Goal: Task Accomplishment & Management: Manage account settings

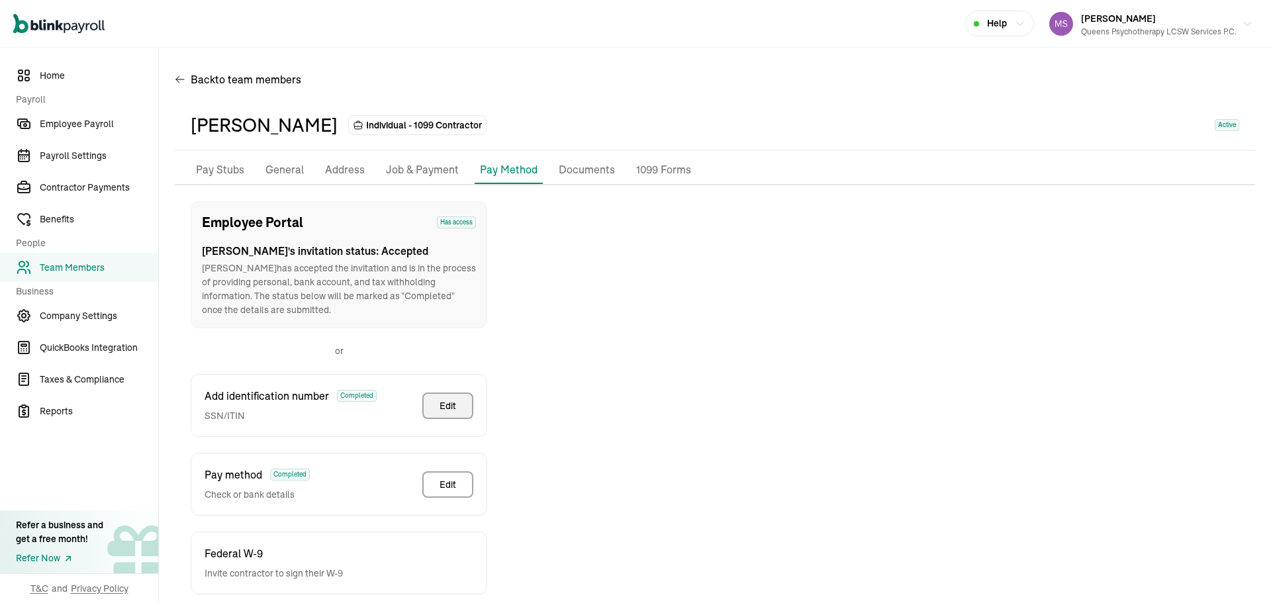
scroll to position [66, 0]
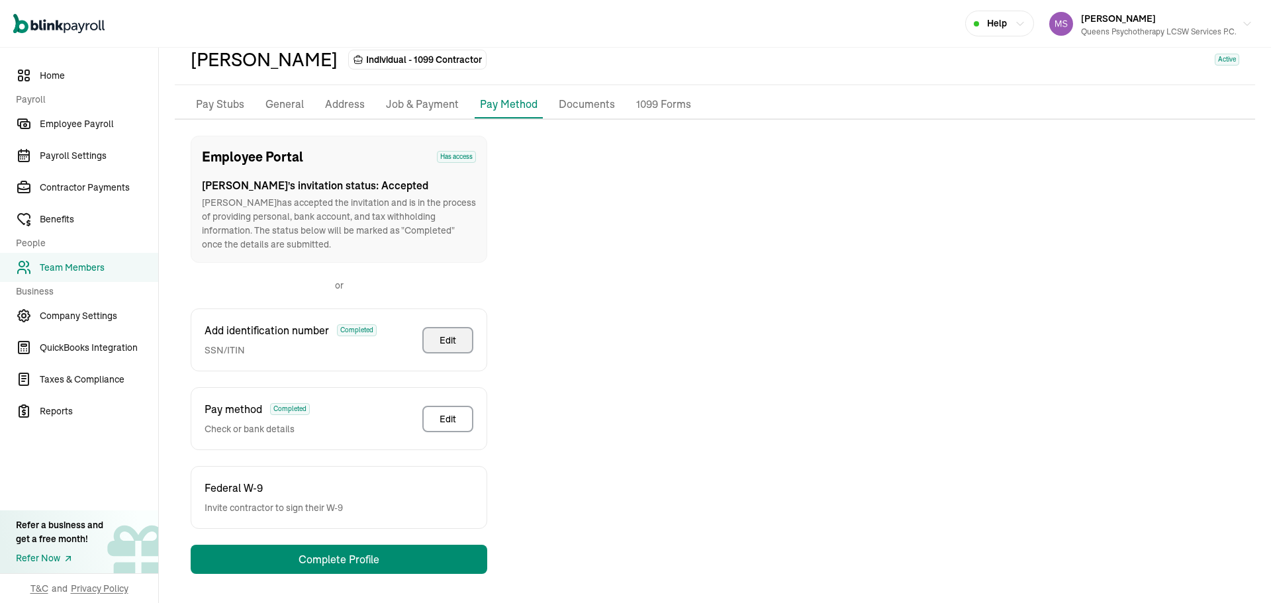
click at [83, 267] on span "Team Members" at bounding box center [99, 268] width 118 height 14
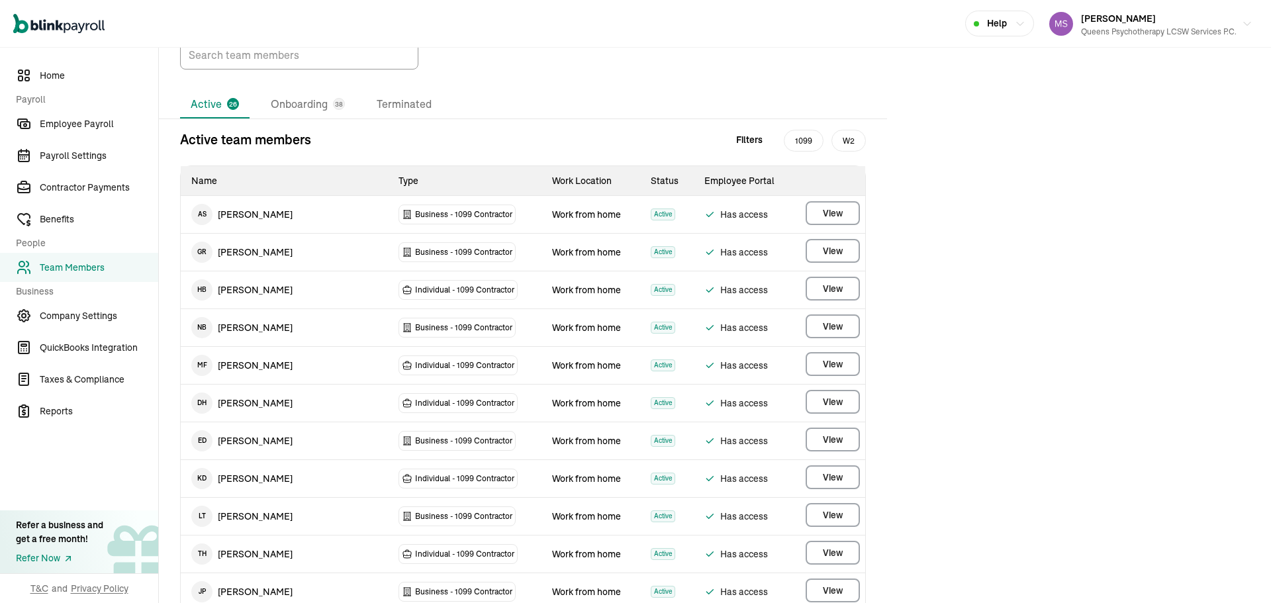
click at [296, 118] on li "Onboarding 38" at bounding box center [307, 105] width 95 height 28
click at [298, 118] on li "Onboarding 38" at bounding box center [307, 105] width 95 height 28
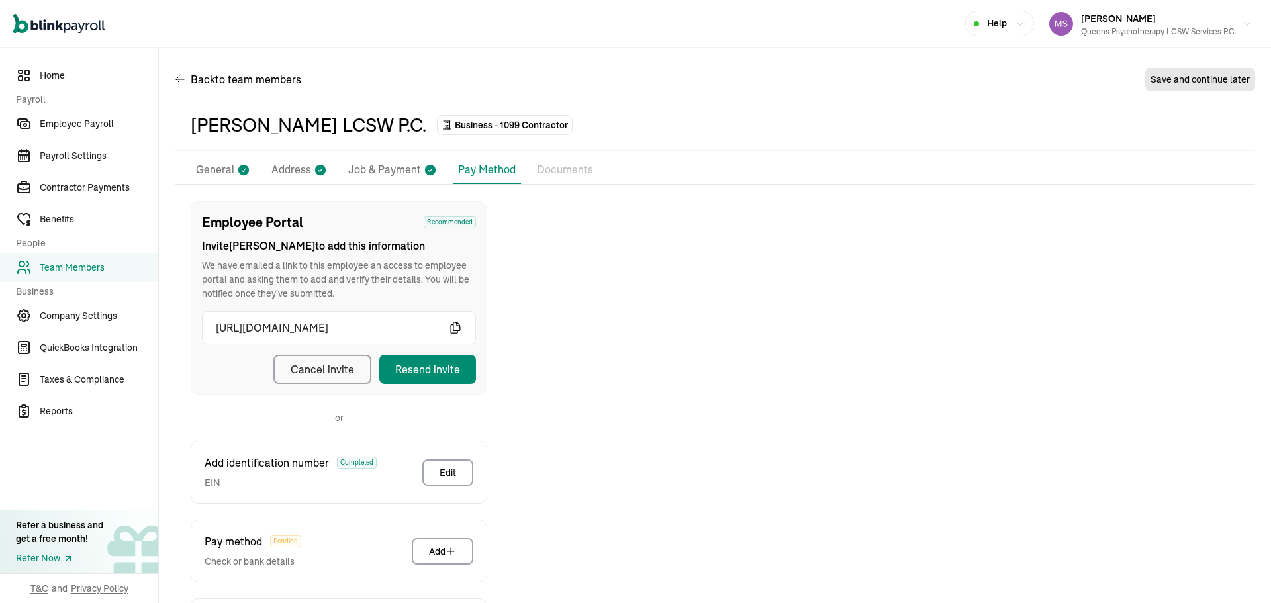
click at [324, 175] on icon at bounding box center [320, 169] width 13 height 17
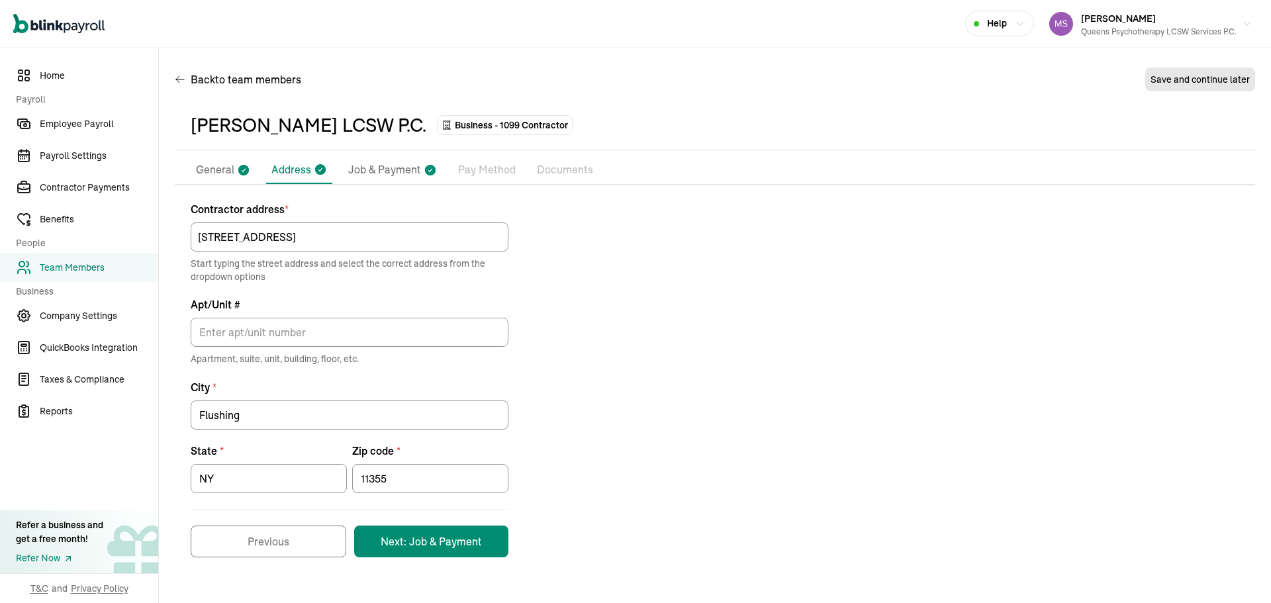
click at [218, 157] on li "General" at bounding box center [223, 170] width 65 height 28
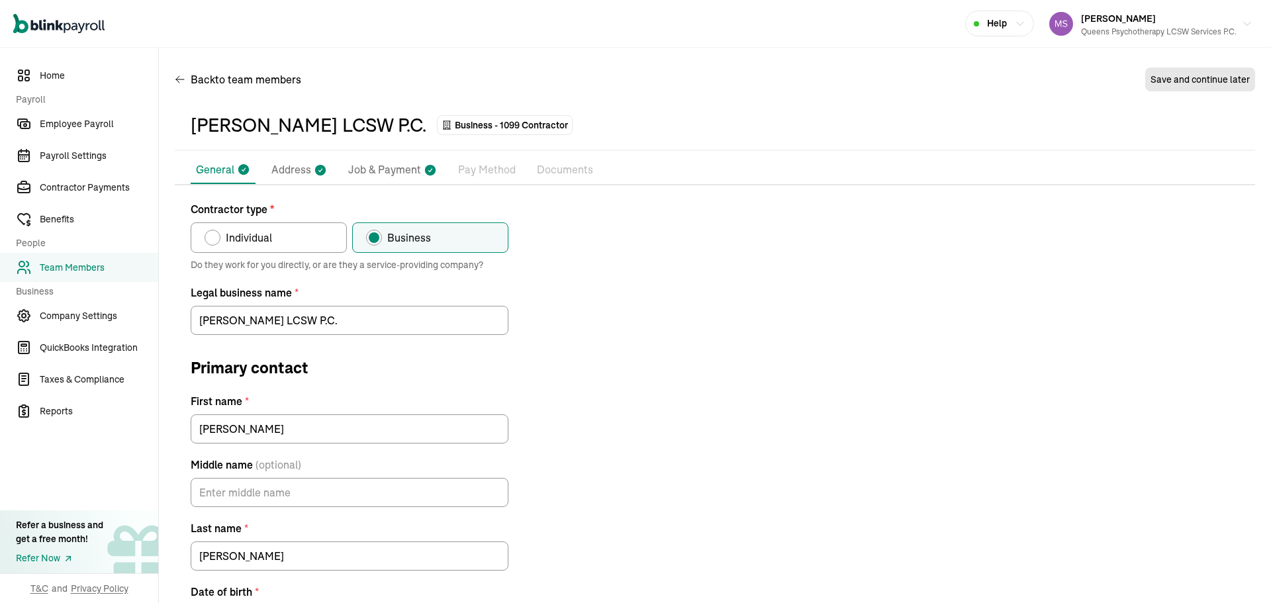
click at [386, 166] on p "Job & Payment" at bounding box center [384, 169] width 73 height 17
select select "Works from home"
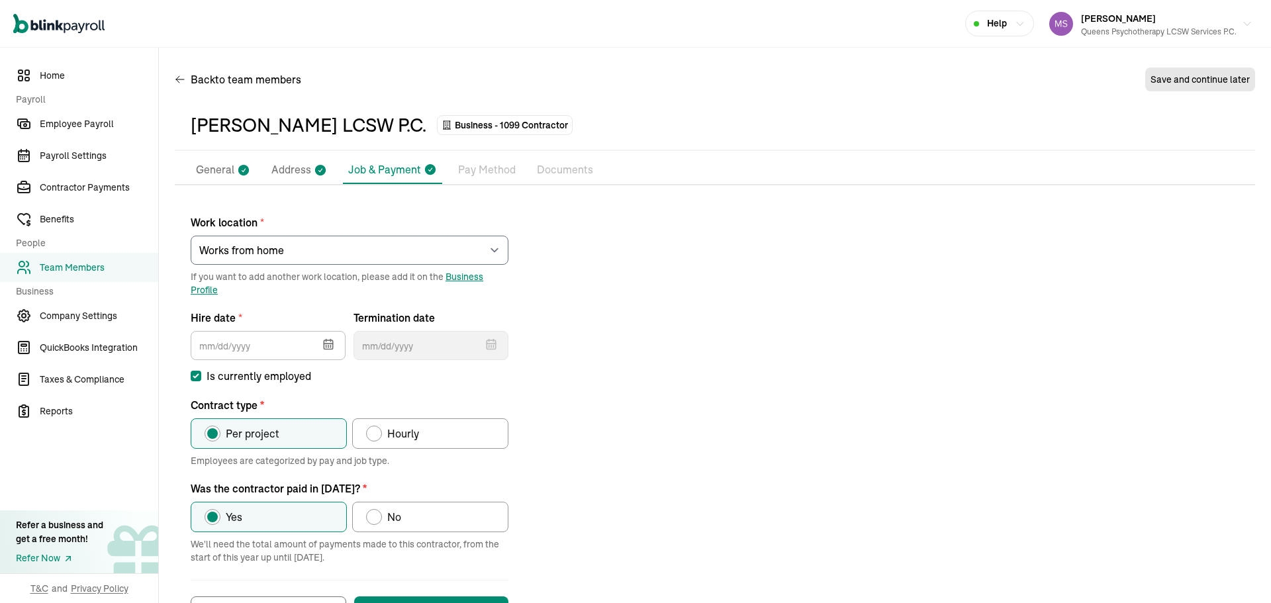
type input "[DATE]"
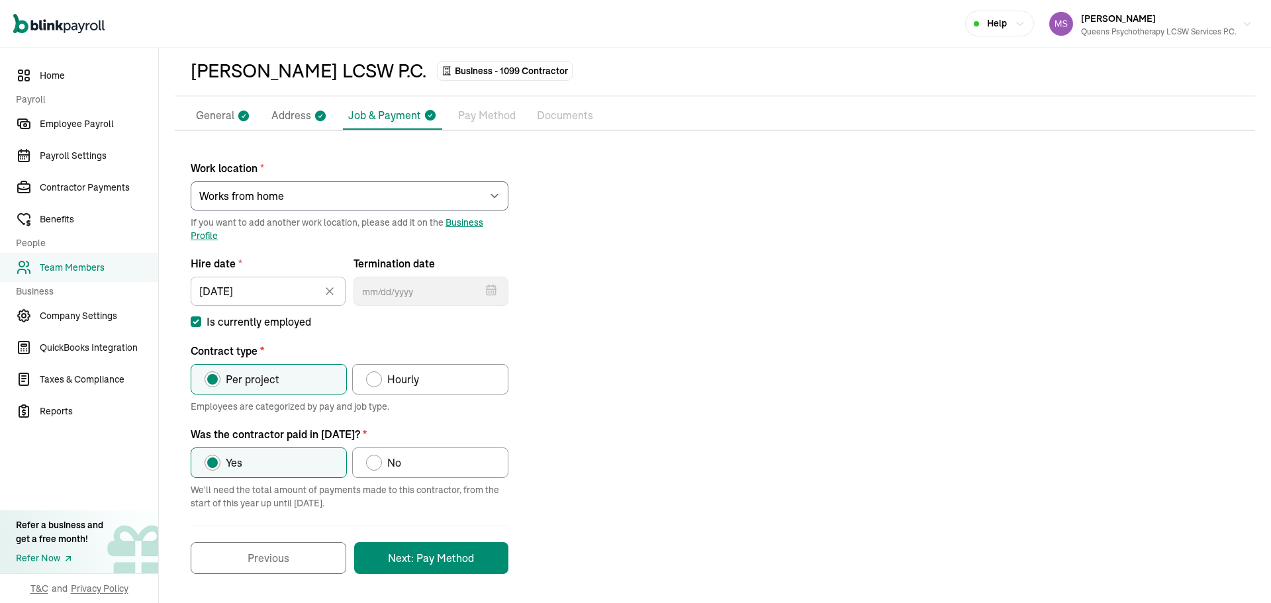
click at [487, 118] on p "Pay Method" at bounding box center [487, 115] width 58 height 17
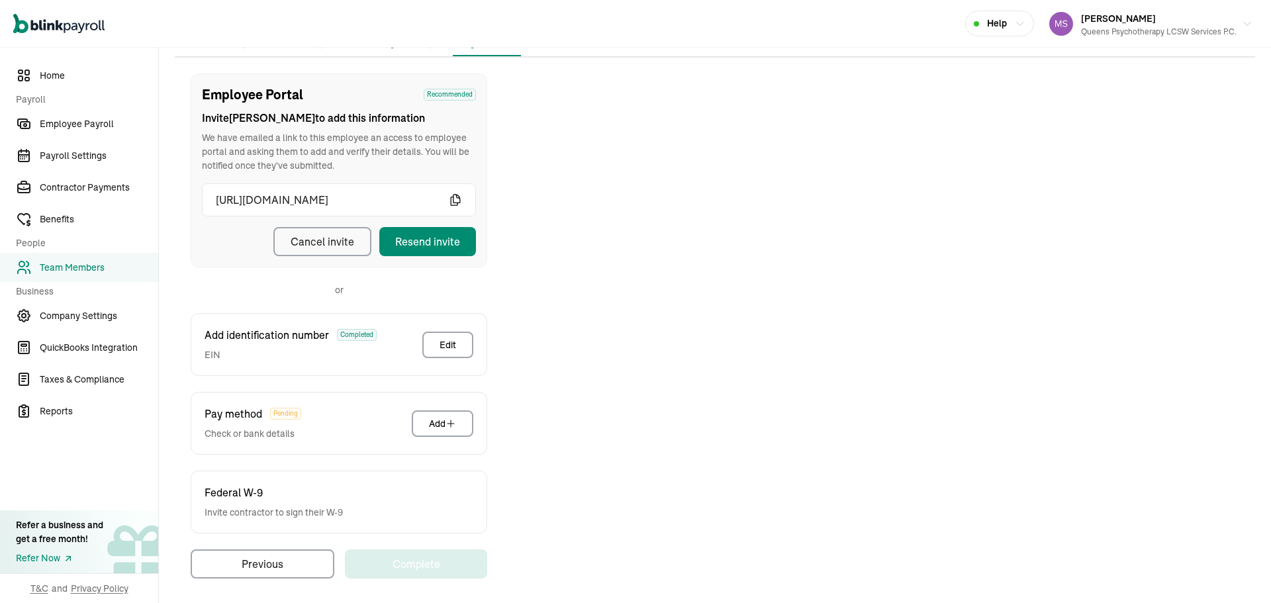
scroll to position [132, 0]
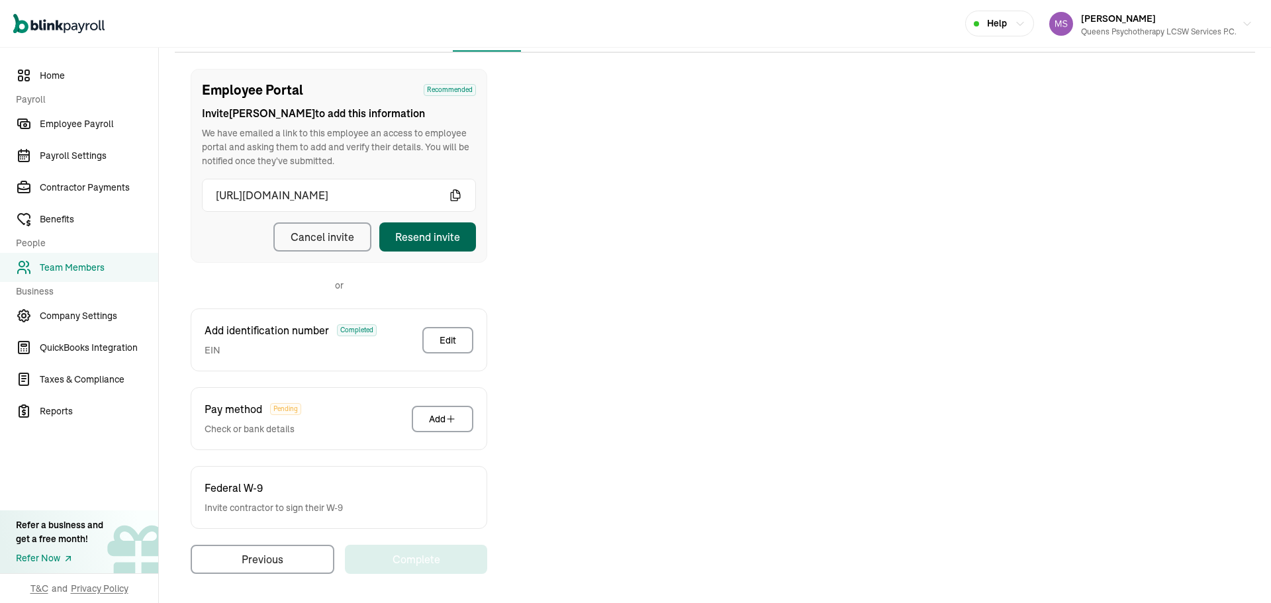
click at [463, 239] on button "Resend invite" at bounding box center [427, 236] width 97 height 29
click at [700, 204] on div "Employee Portal Recommended Invite [PERSON_NAME] to add this information We hav…" at bounding box center [715, 321] width 1080 height 505
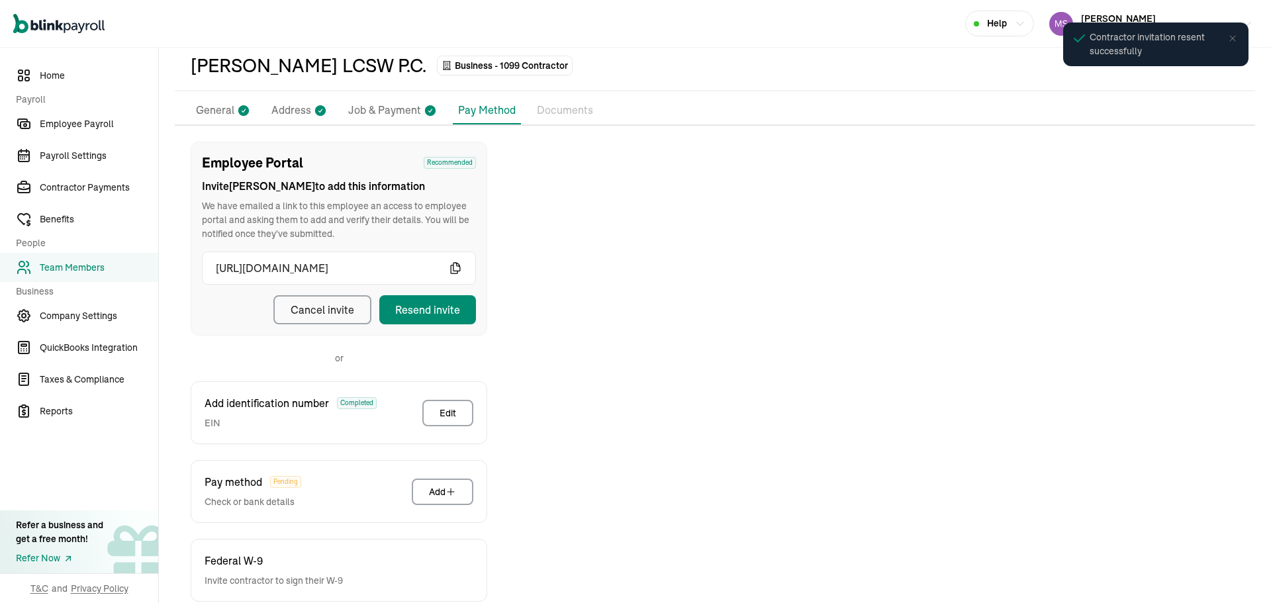
scroll to position [0, 0]
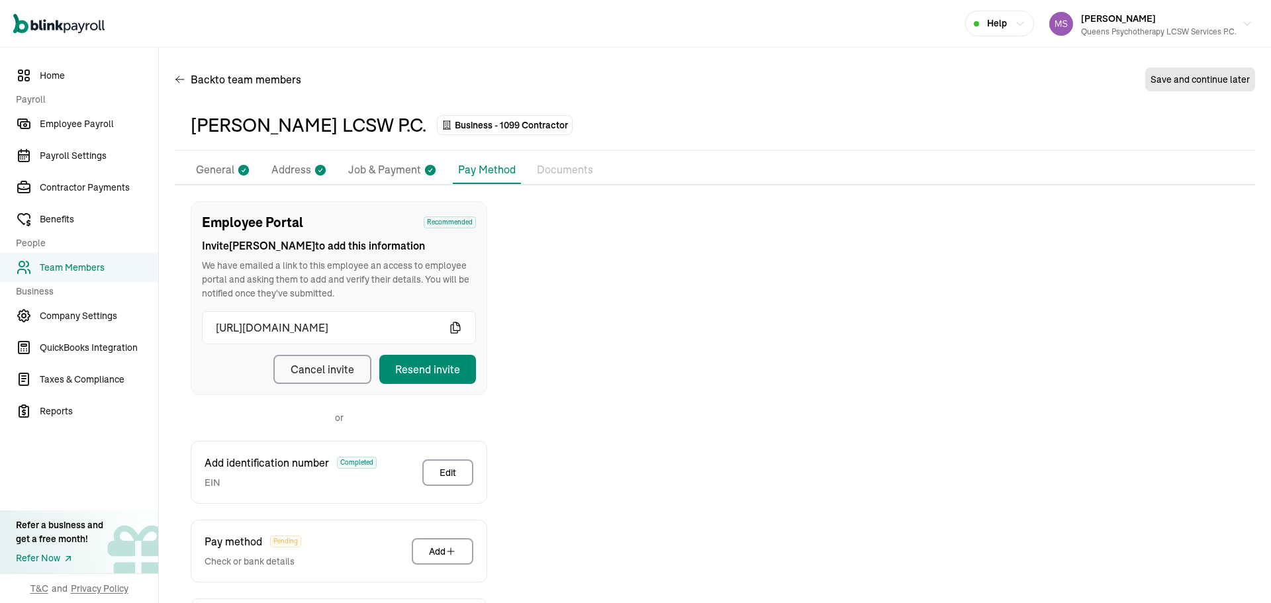
drag, startPoint x: 115, startPoint y: 277, endPoint x: 120, endPoint y: 291, distance: 14.6
click at [116, 277] on link "Team Members" at bounding box center [79, 267] width 158 height 29
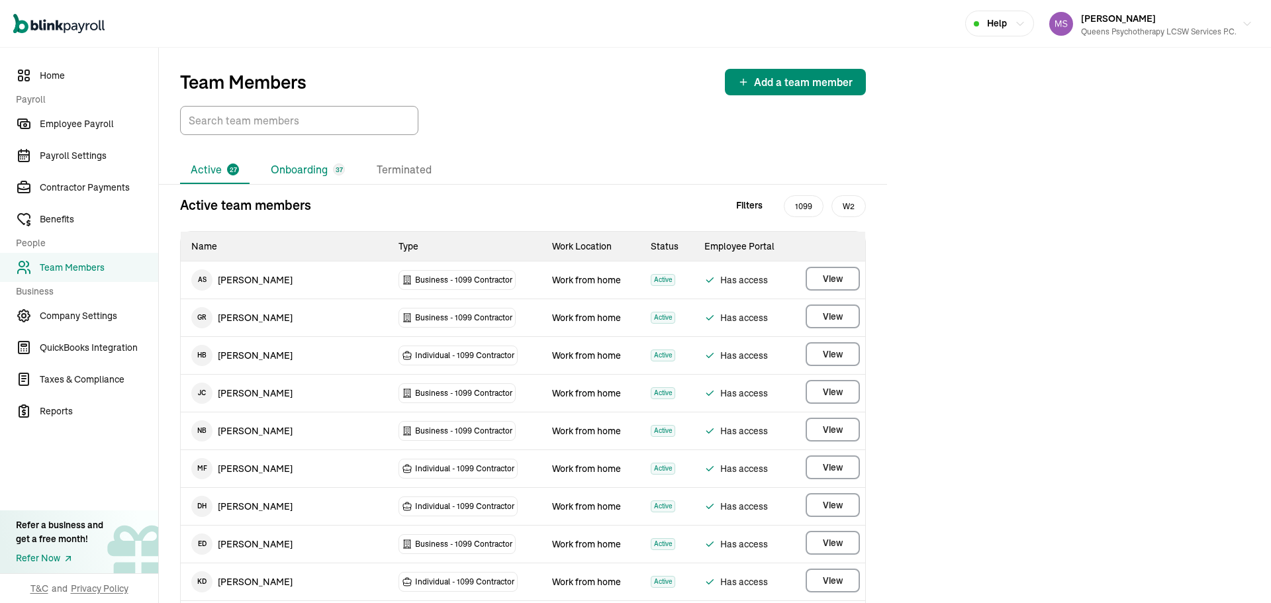
click at [296, 177] on li "Onboarding 37" at bounding box center [307, 170] width 95 height 28
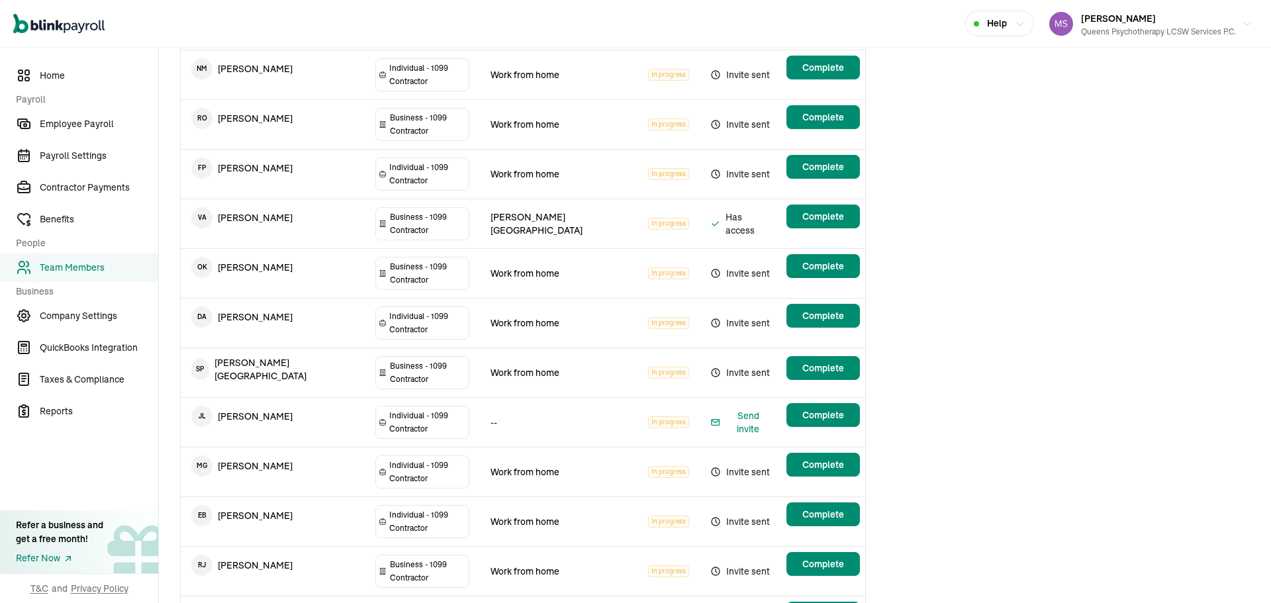
scroll to position [728, 0]
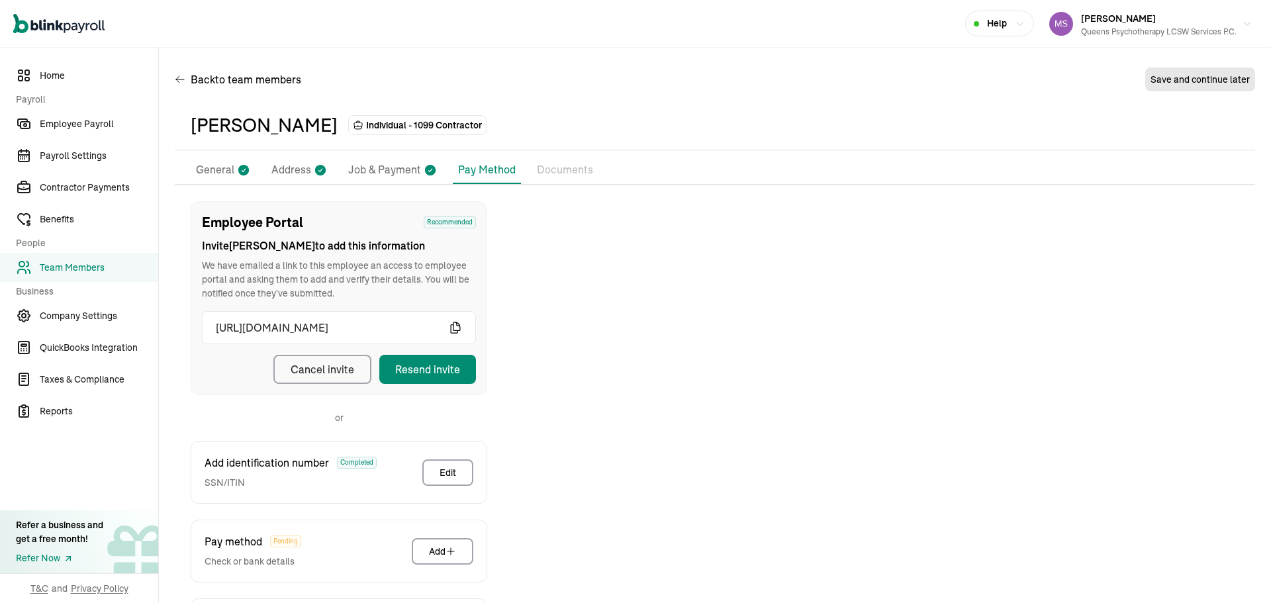
click at [241, 166] on icon at bounding box center [243, 170] width 11 height 11
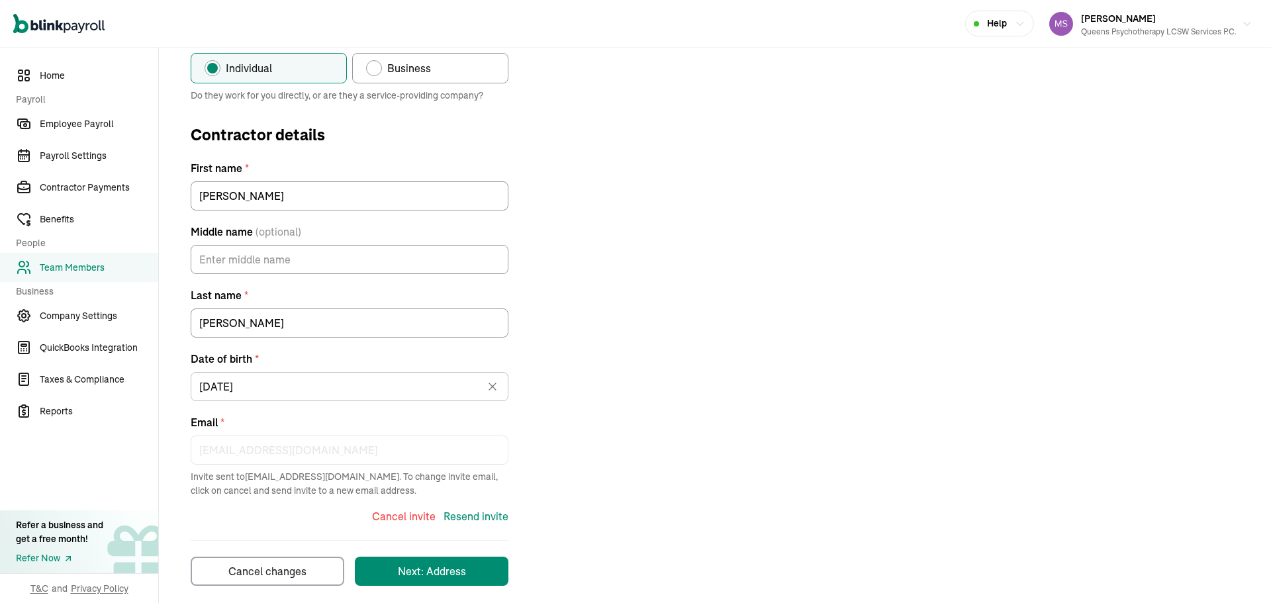
scroll to position [181, 0]
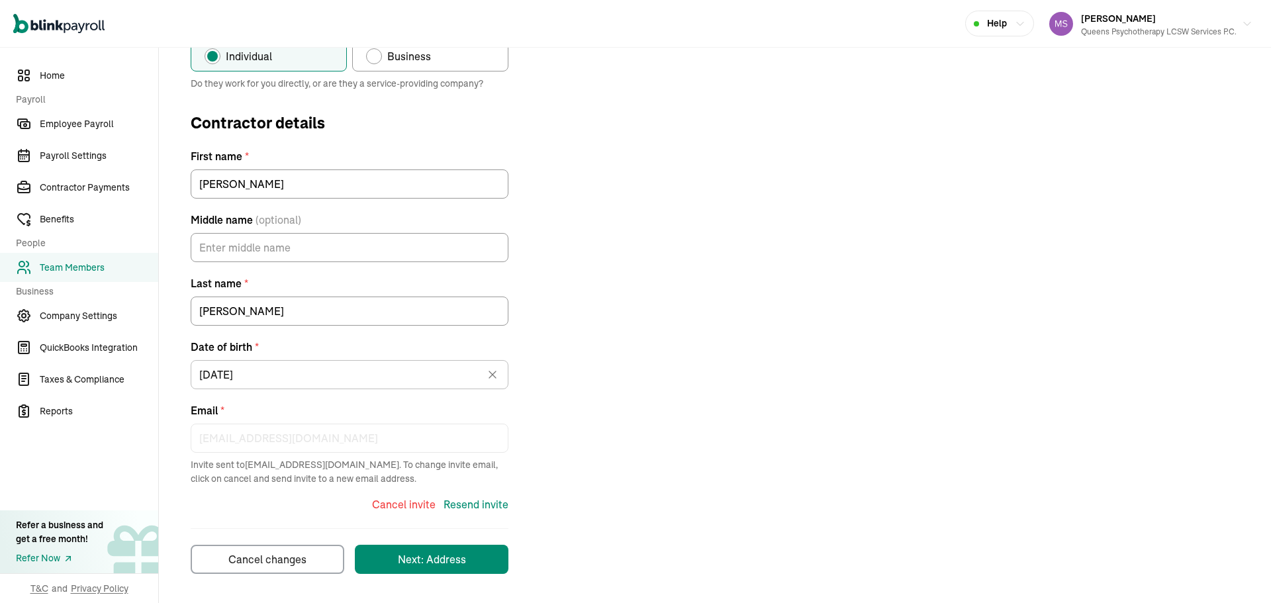
click at [367, 422] on div "[EMAIL_ADDRESS][DOMAIN_NAME]" at bounding box center [350, 435] width 318 height 34
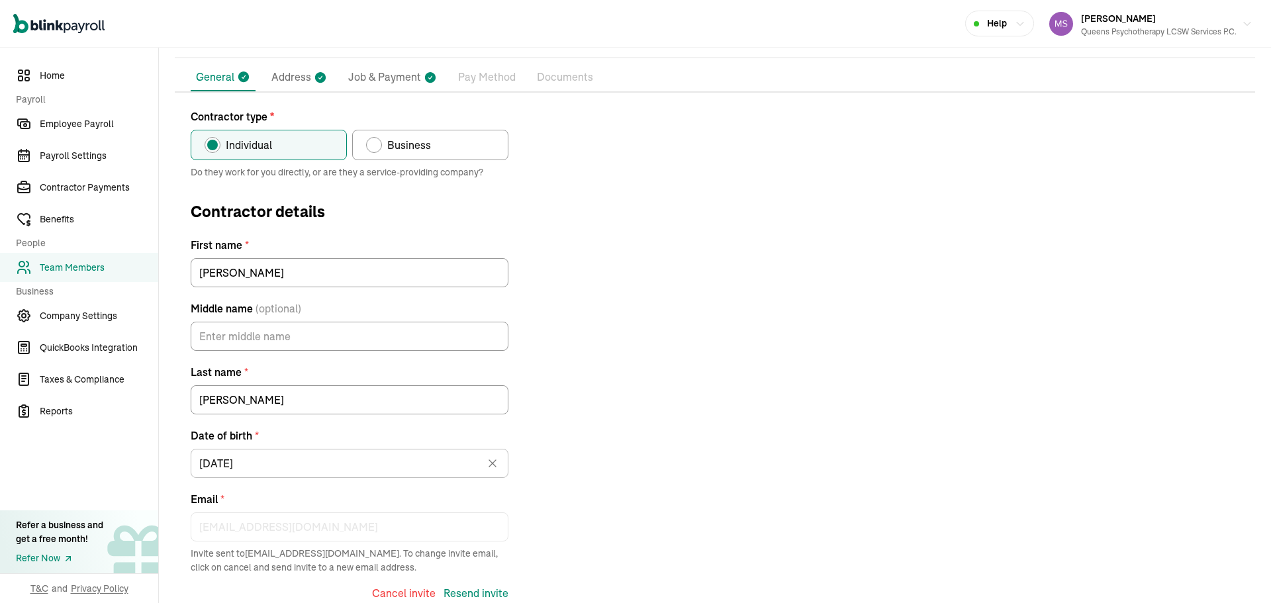
scroll to position [0, 0]
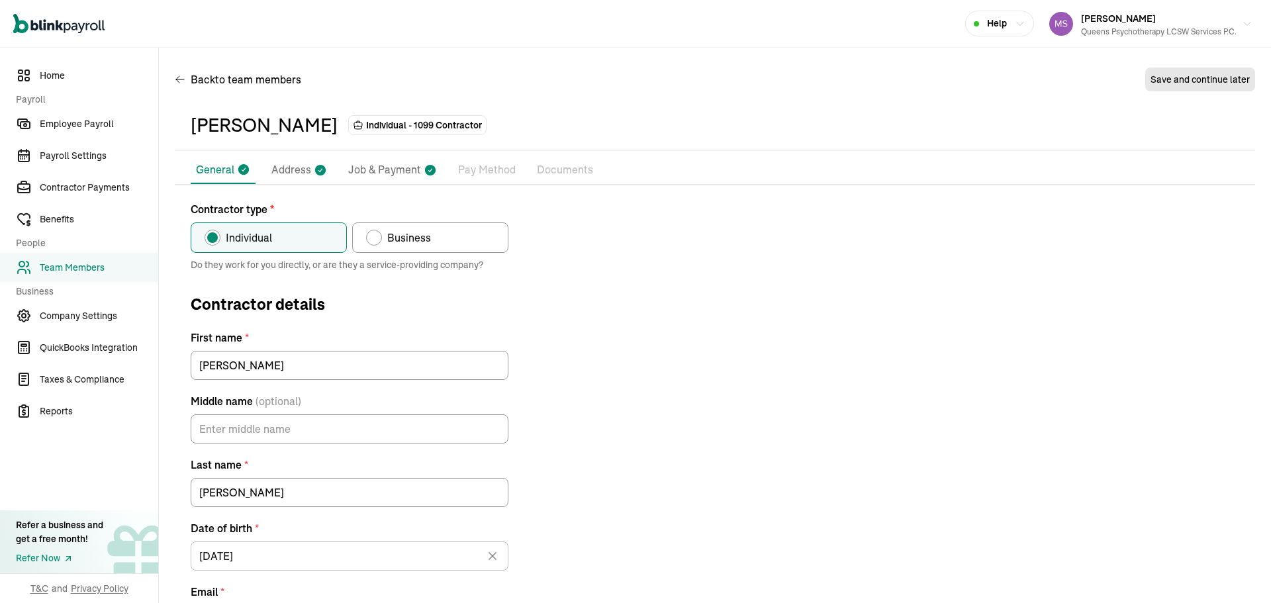
click at [458, 174] on p "Pay Method" at bounding box center [487, 169] width 58 height 17
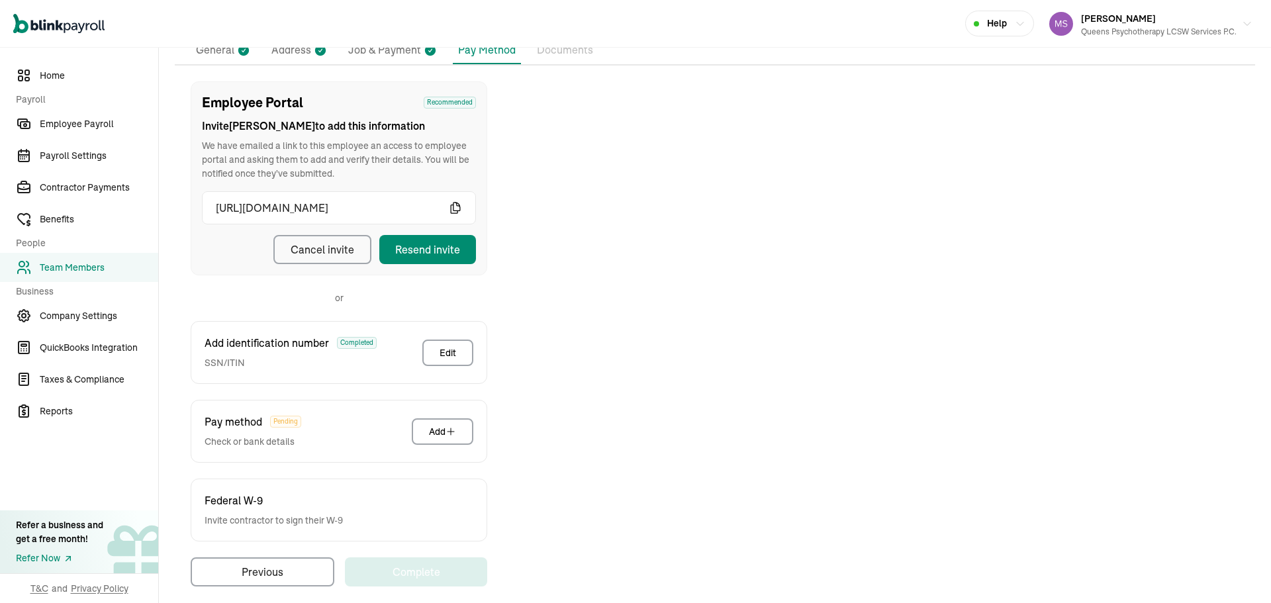
scroll to position [132, 0]
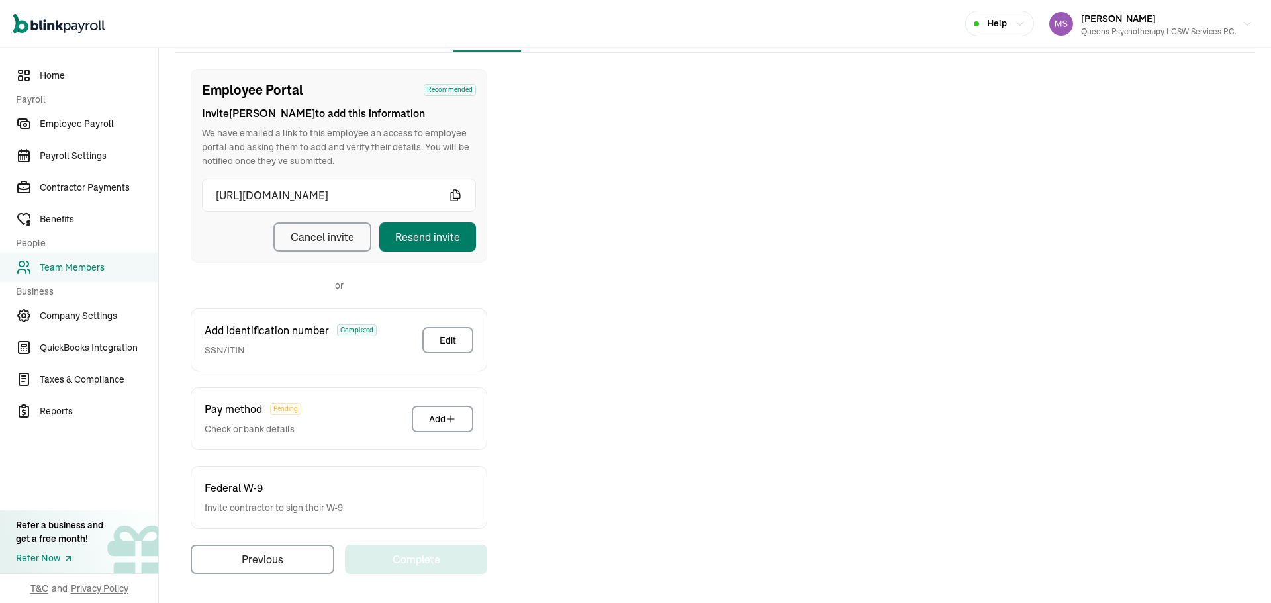
click at [463, 246] on button "Resend invite" at bounding box center [427, 236] width 97 height 29
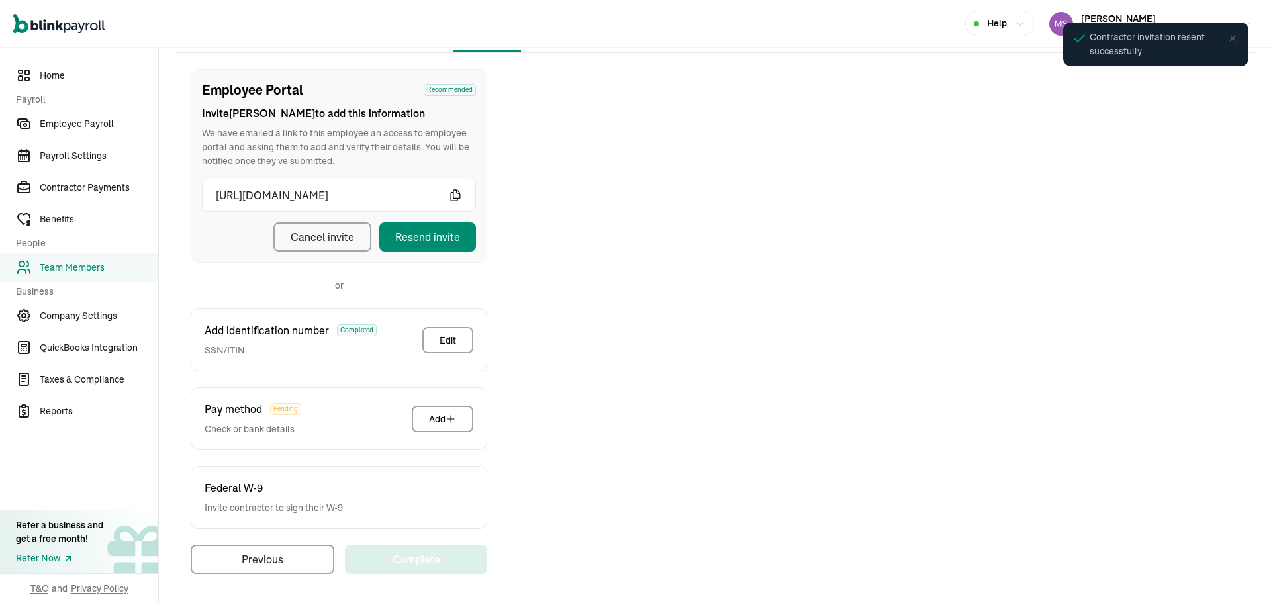
click at [123, 255] on link "Team Members" at bounding box center [79, 267] width 158 height 29
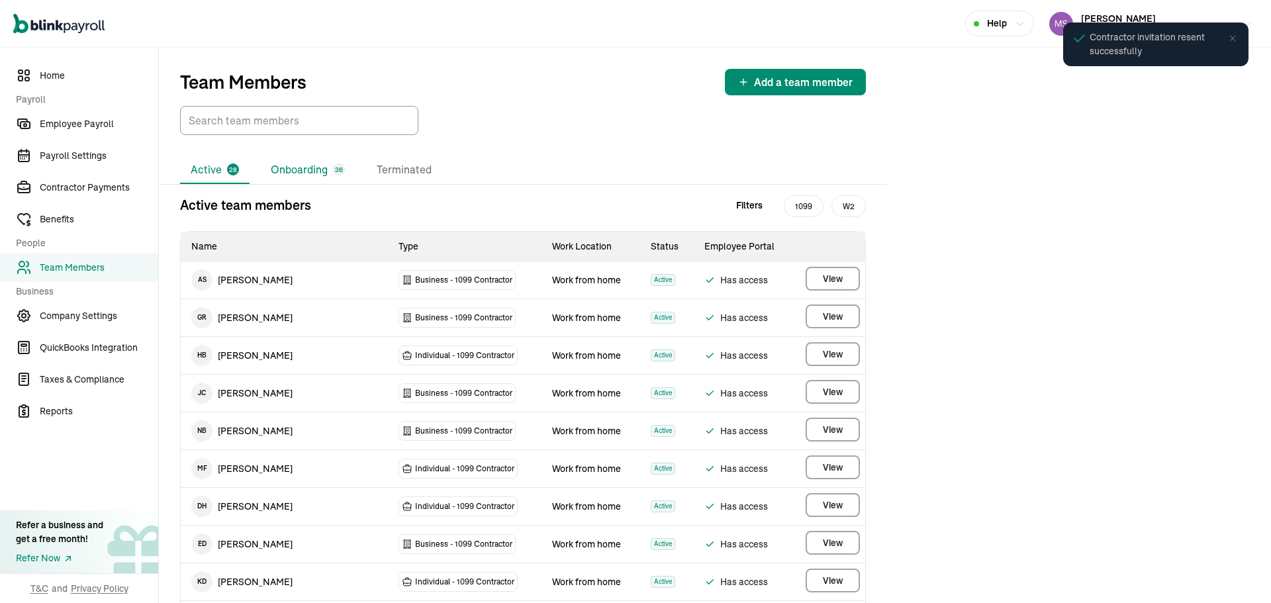
click at [301, 170] on li "Onboarding 36" at bounding box center [307, 170] width 95 height 28
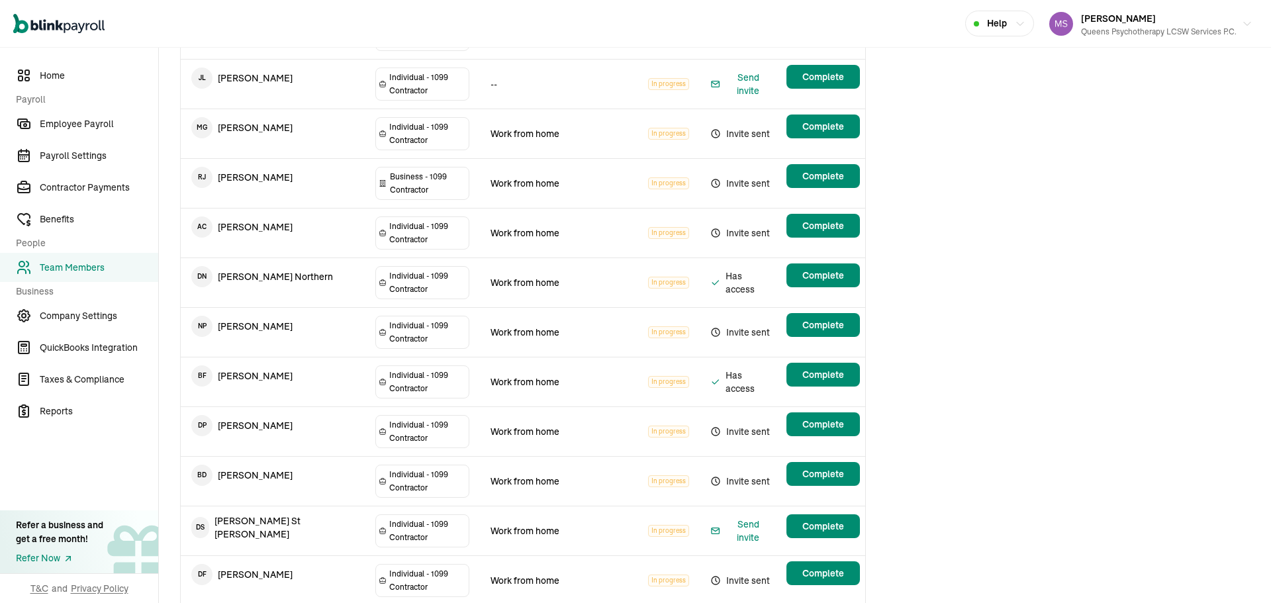
scroll to position [1060, 0]
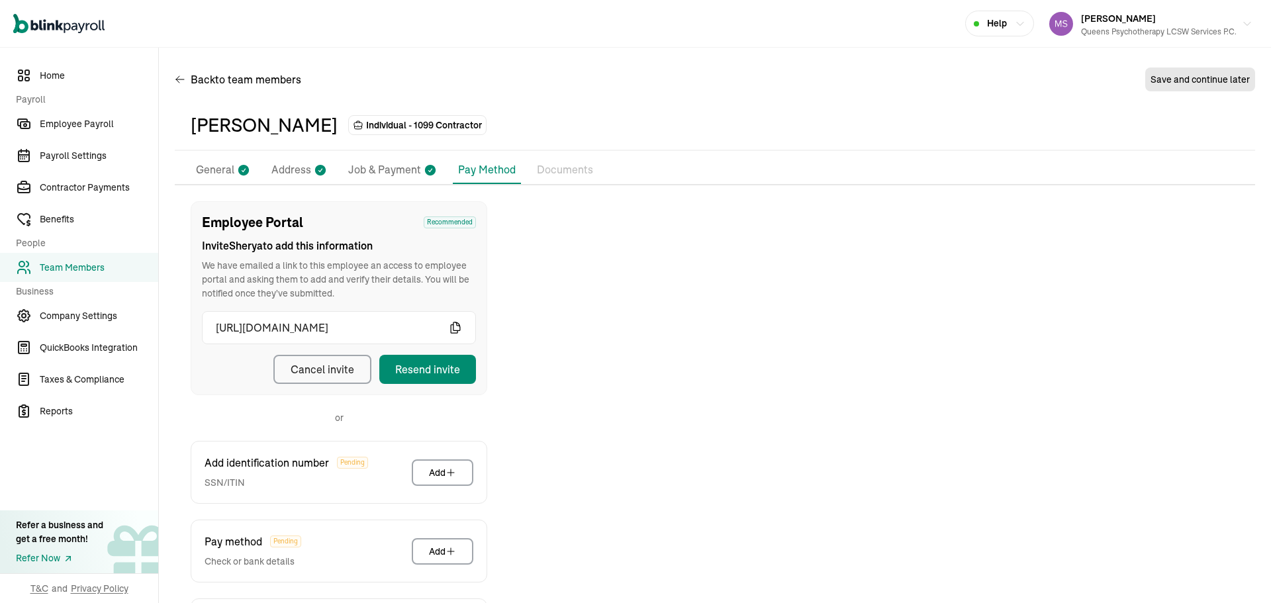
click at [211, 165] on p "General" at bounding box center [215, 169] width 38 height 17
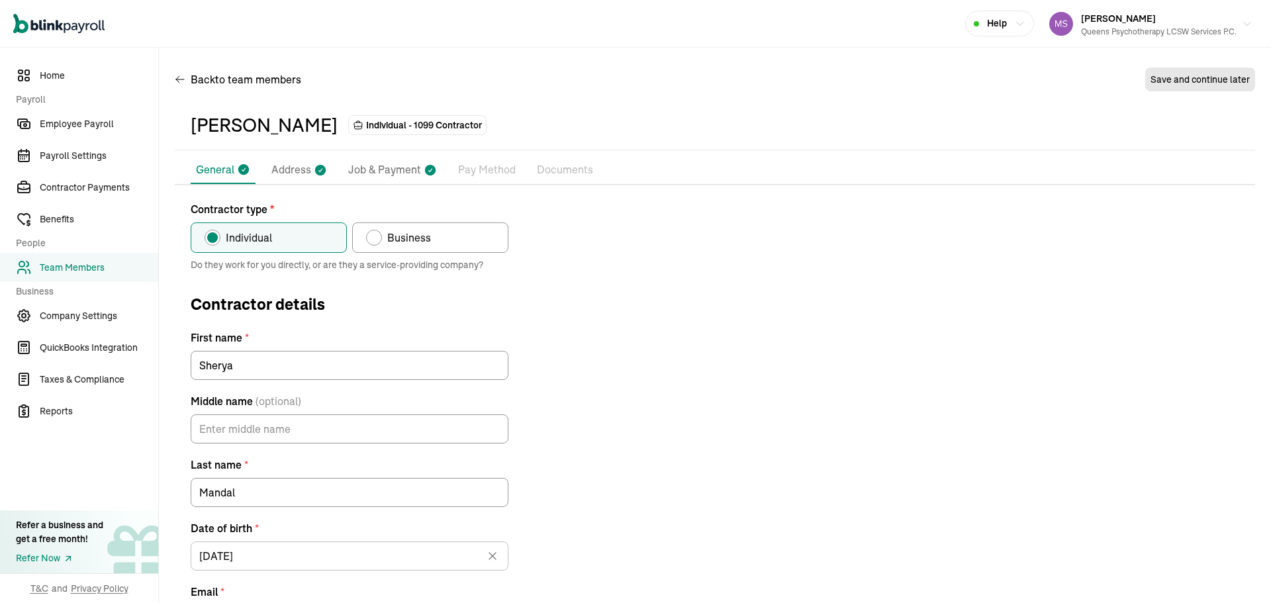
click at [503, 171] on p "Pay Method" at bounding box center [487, 169] width 58 height 17
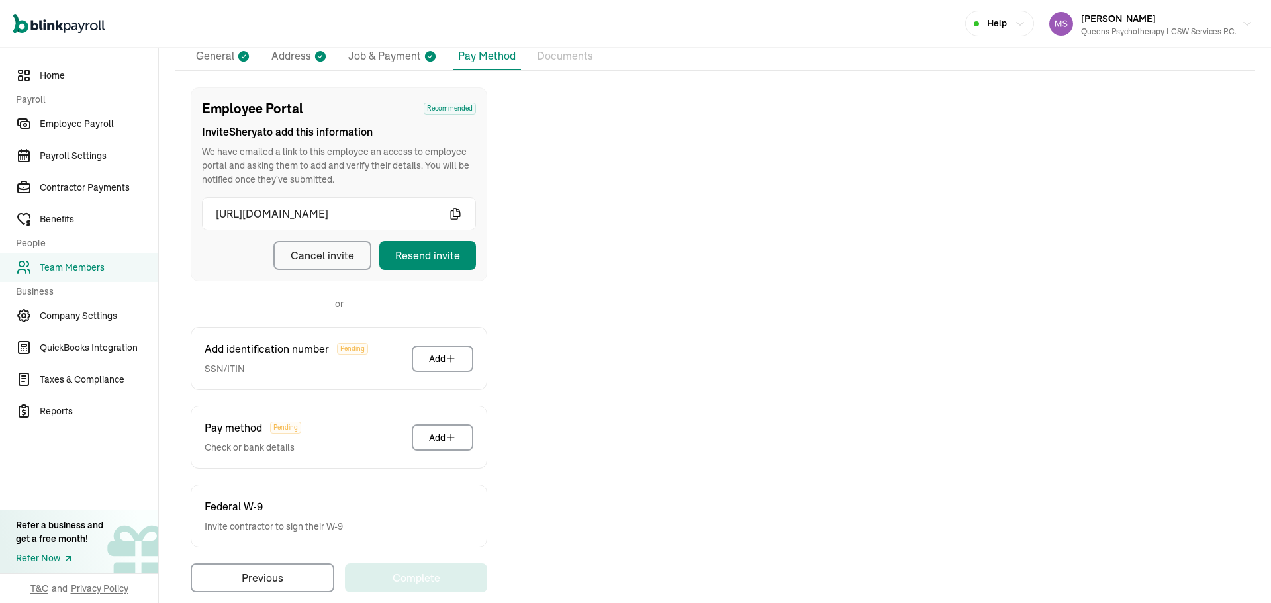
scroll to position [132, 0]
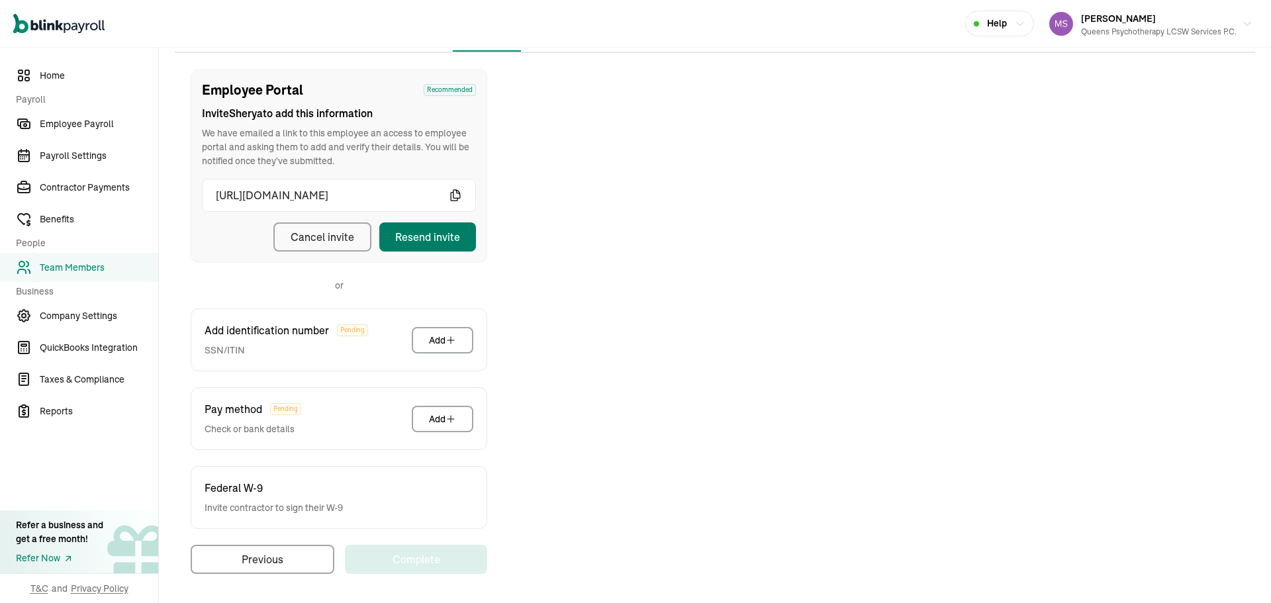
click at [459, 232] on div "Resend invite" at bounding box center [427, 237] width 65 height 16
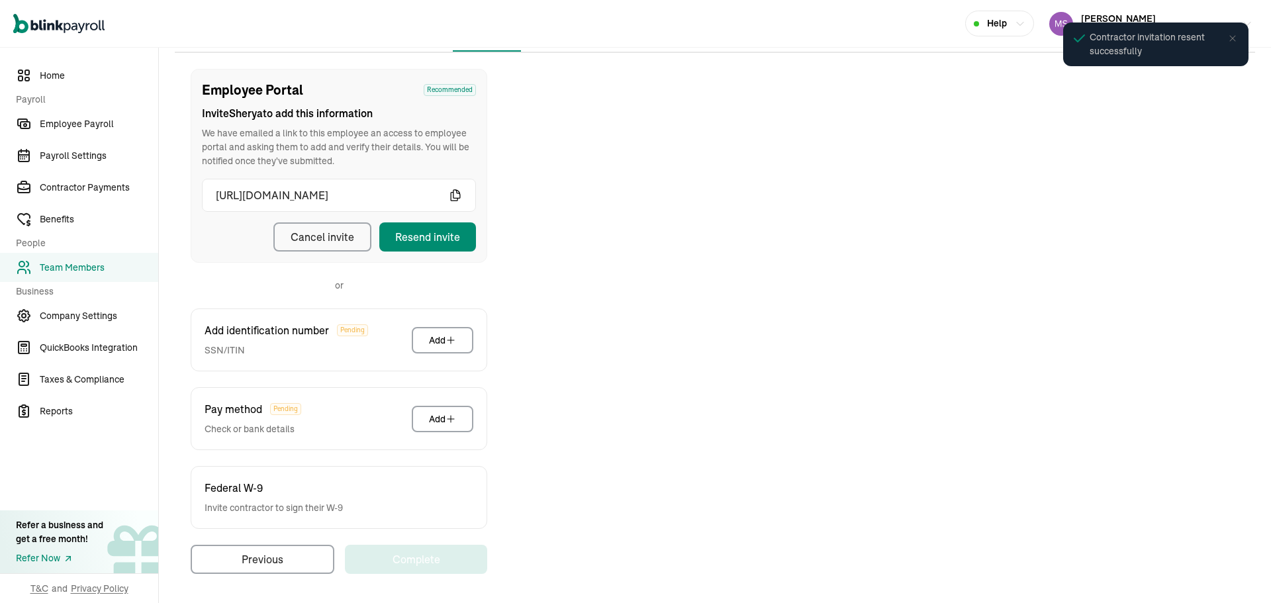
click at [124, 271] on span "Team Members" at bounding box center [99, 268] width 118 height 14
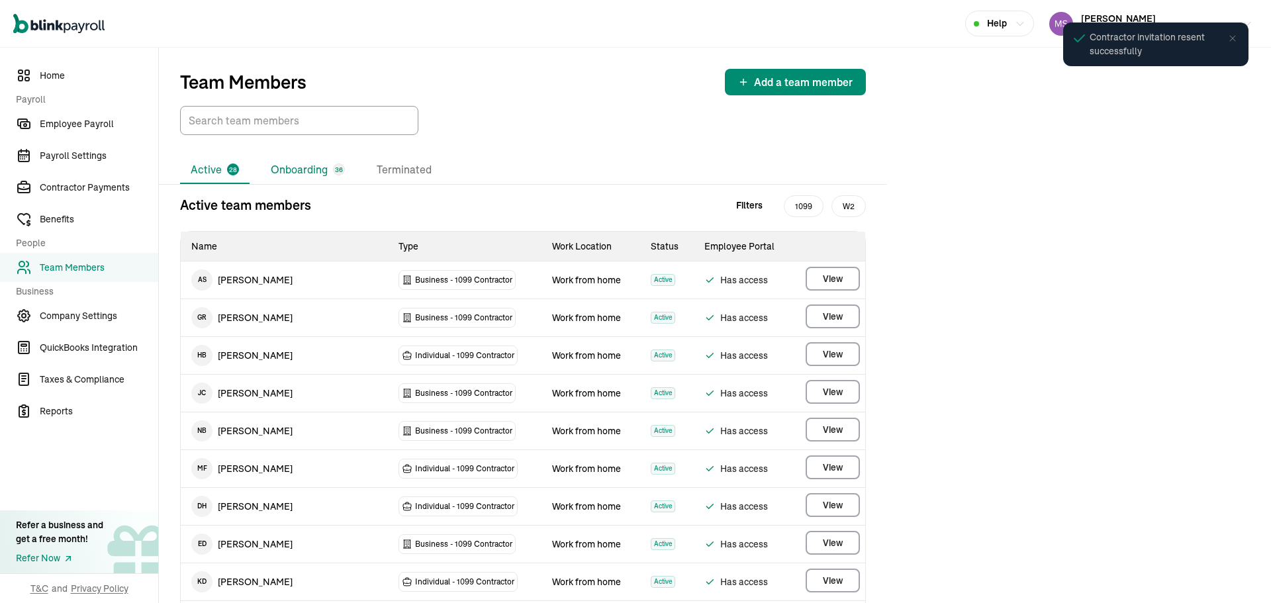
click at [310, 174] on li "Onboarding 36" at bounding box center [307, 170] width 95 height 28
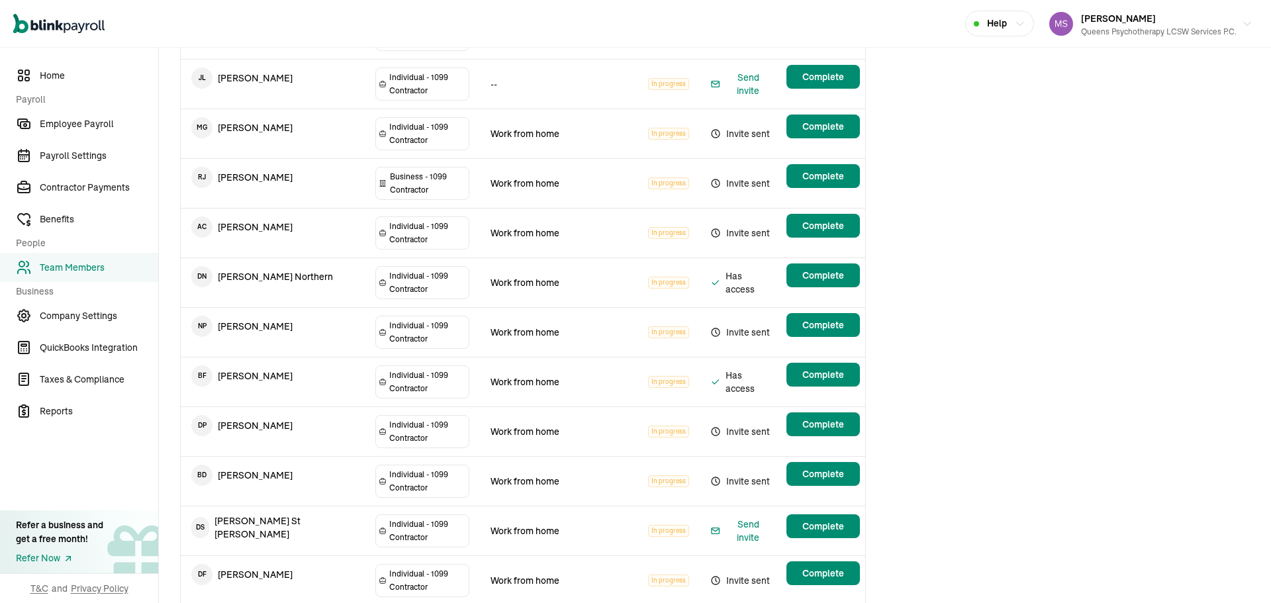
scroll to position [1060, 0]
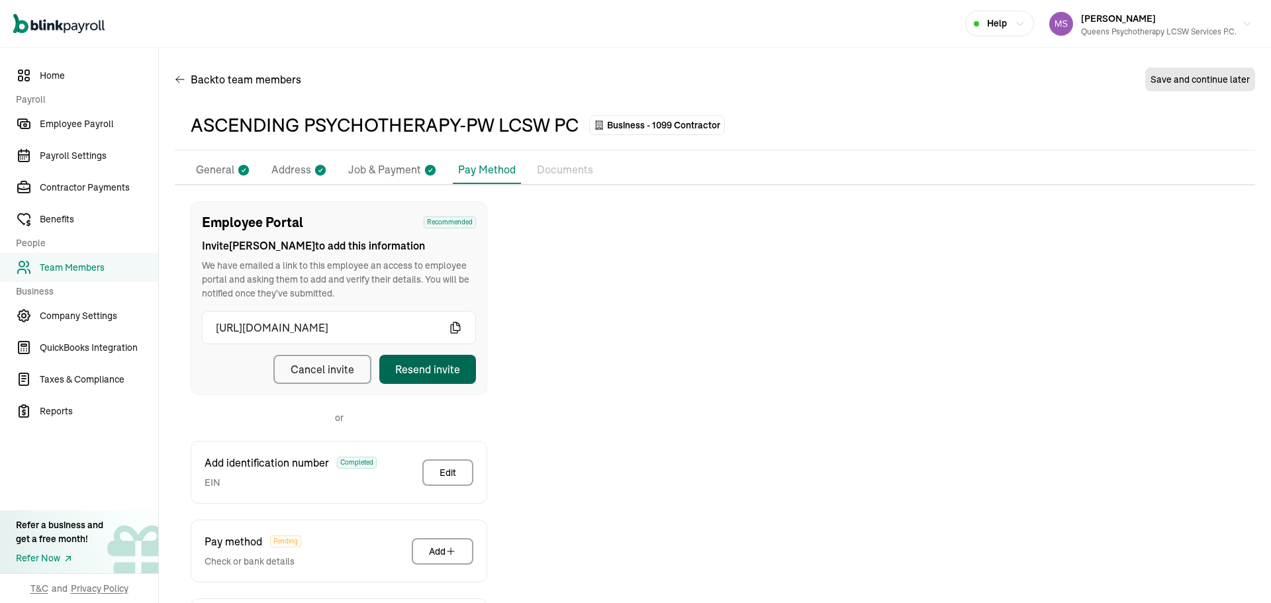
click at [436, 378] on button "Resend invite" at bounding box center [427, 369] width 97 height 29
drag, startPoint x: 218, startPoint y: 176, endPoint x: 364, endPoint y: 169, distance: 145.7
click at [218, 176] on p "General" at bounding box center [215, 169] width 38 height 17
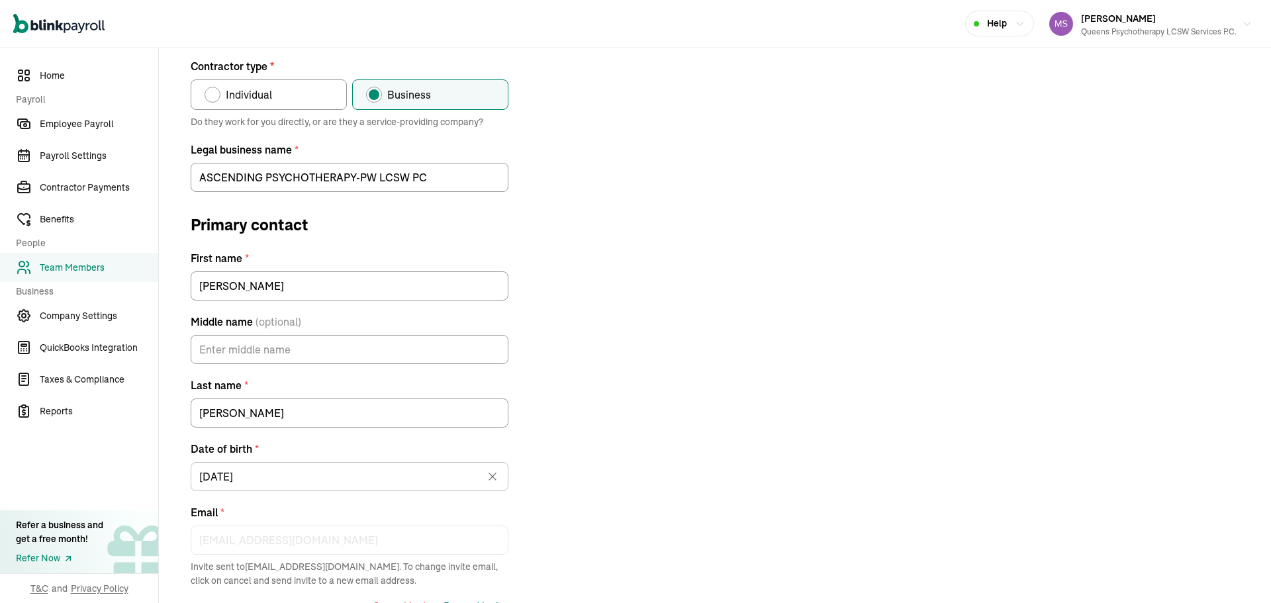
scroll to position [156, 0]
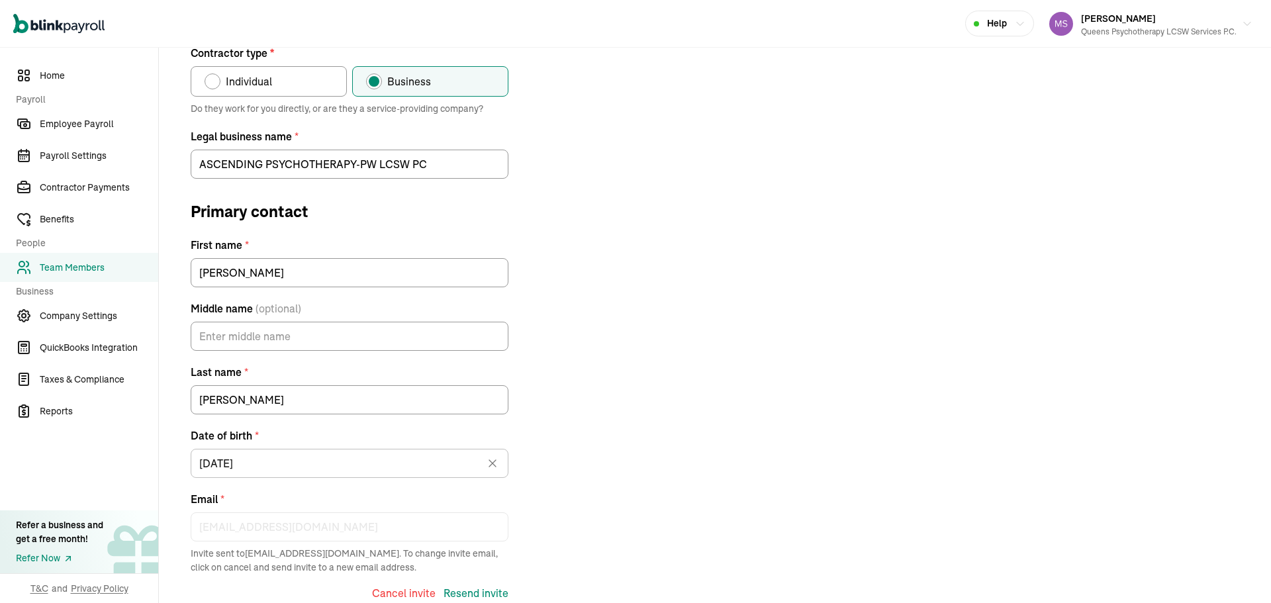
click at [107, 257] on link "Team Members" at bounding box center [79, 267] width 158 height 29
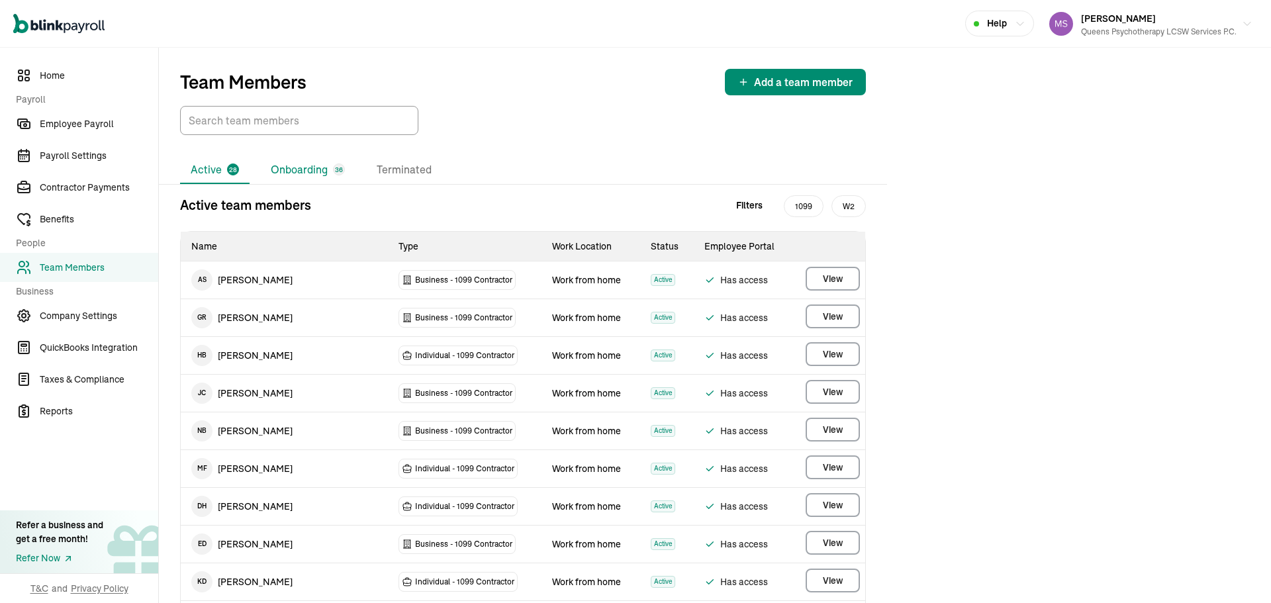
click at [315, 168] on li "Onboarding 36" at bounding box center [307, 170] width 95 height 28
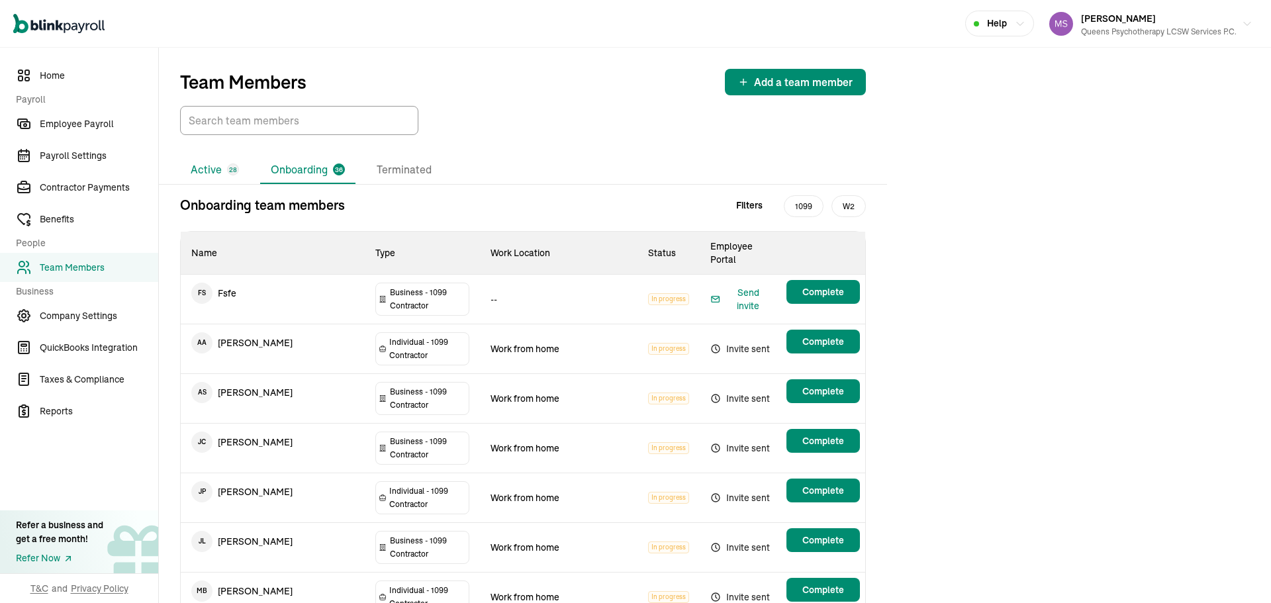
click at [212, 172] on li "Active 28" at bounding box center [214, 170] width 69 height 28
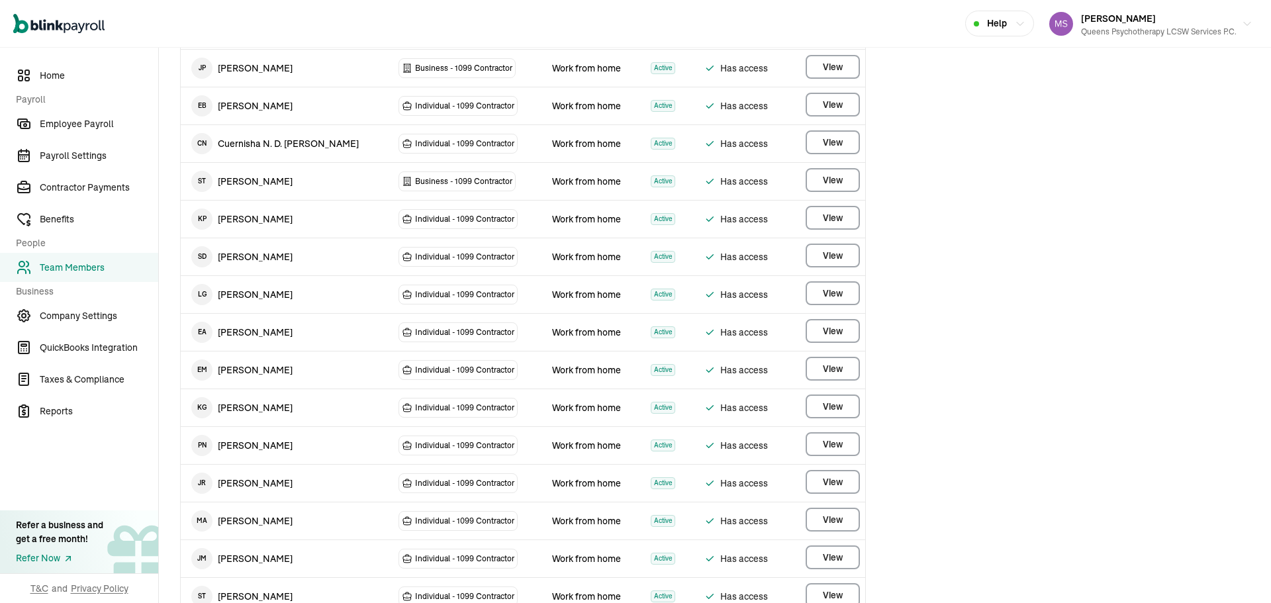
scroll to position [662, 0]
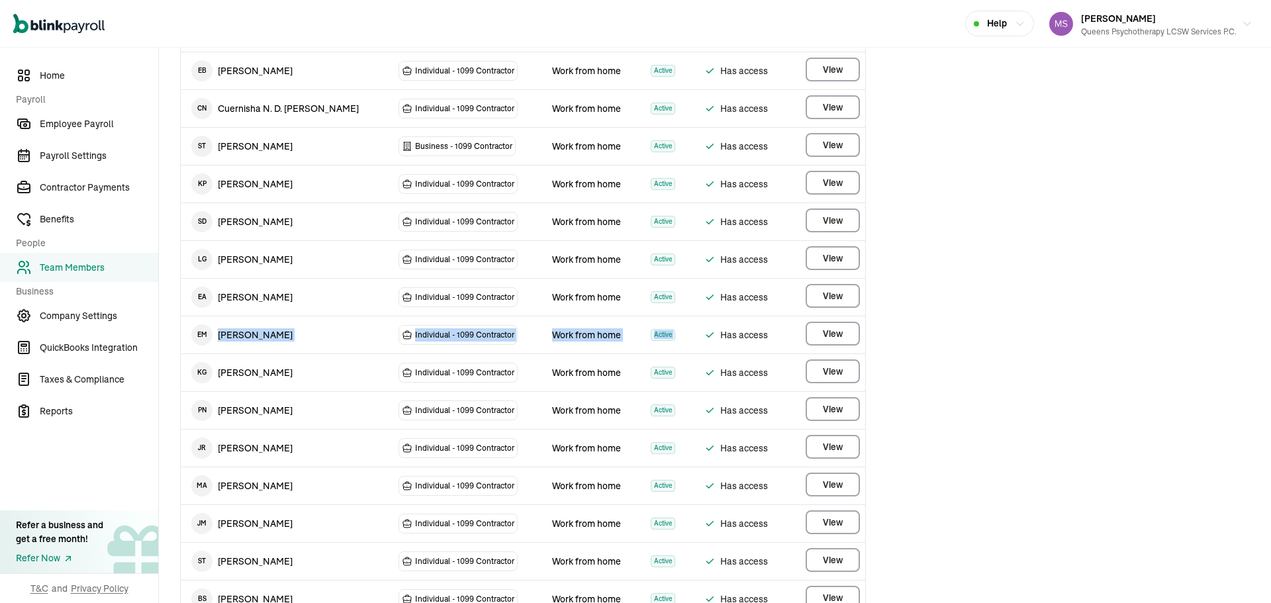
drag, startPoint x: 254, startPoint y: 328, endPoint x: 783, endPoint y: 332, distance: 528.8
click at [783, 332] on tr "E M [PERSON_NAME] Individual - 1099 [DEMOGRAPHIC_DATA] Work from home Active Ha…" at bounding box center [523, 335] width 684 height 38
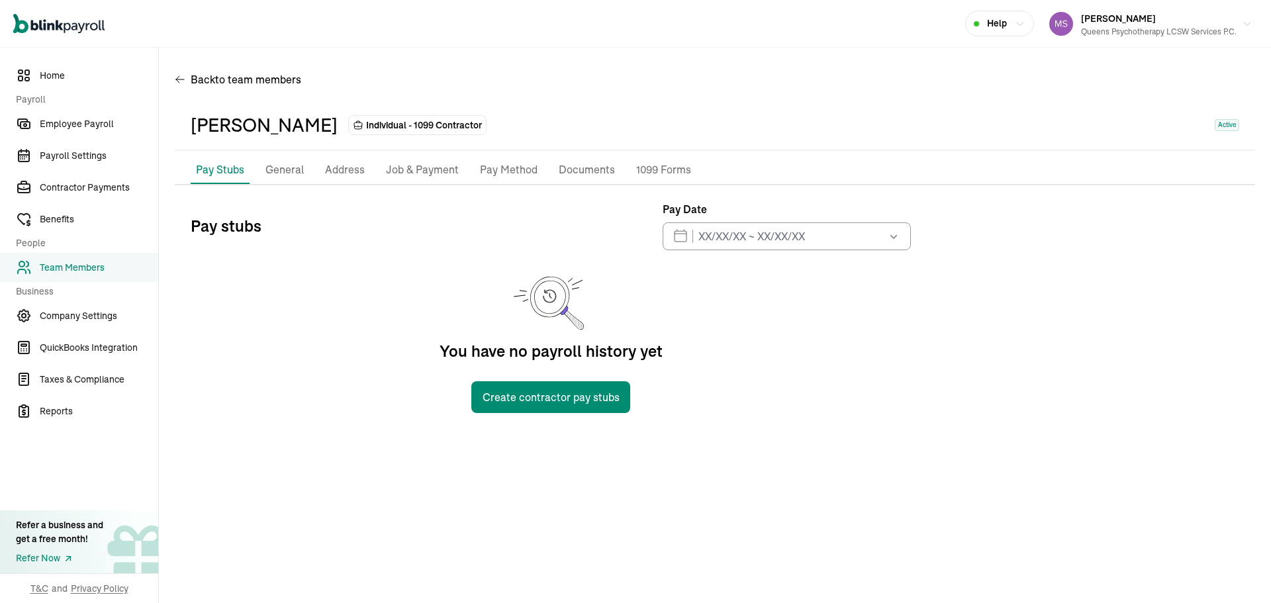
click at [499, 167] on p "Pay Method" at bounding box center [509, 169] width 58 height 17
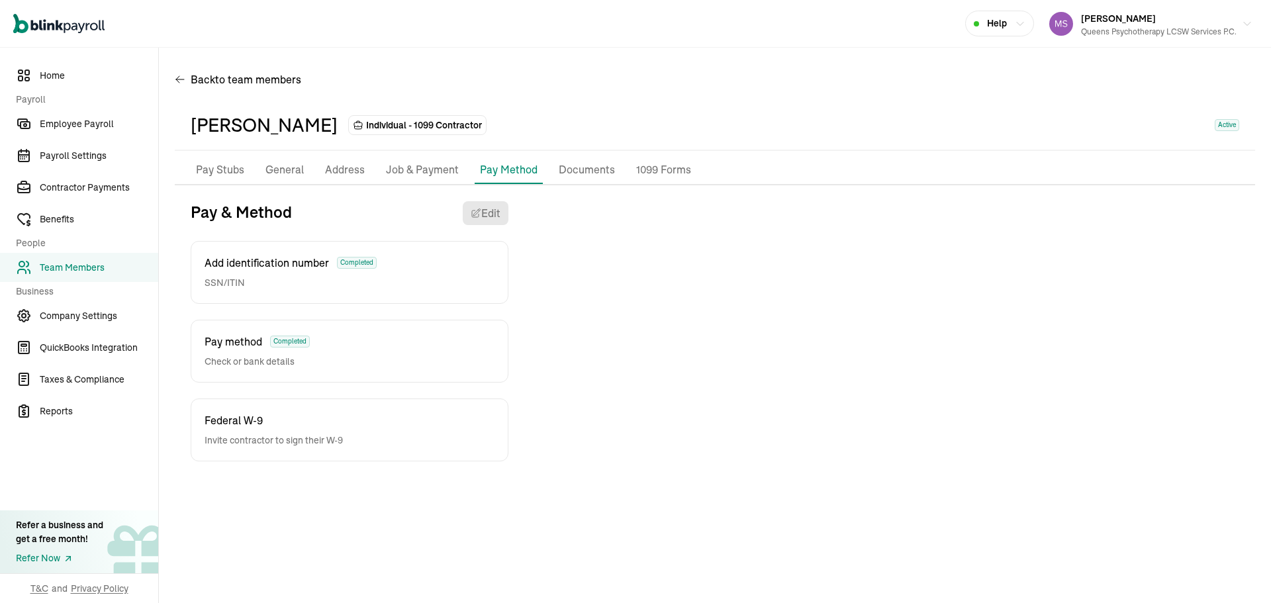
click at [232, 164] on p "Pay Stubs" at bounding box center [220, 169] width 48 height 17
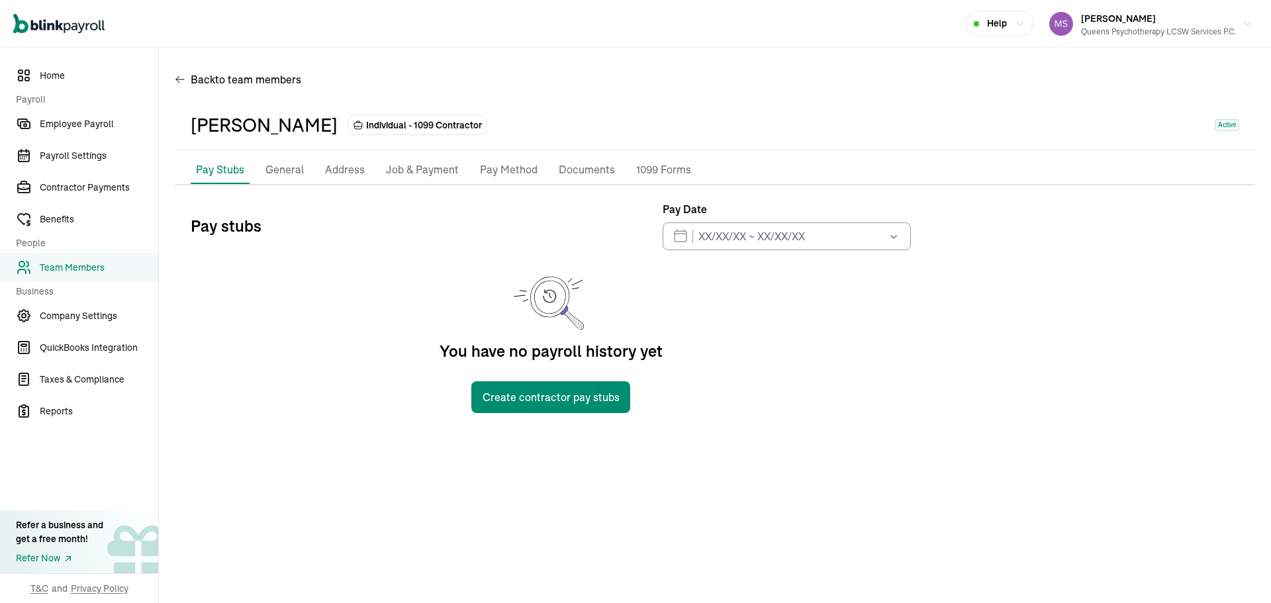
click at [264, 167] on li "General" at bounding box center [284, 170] width 49 height 28
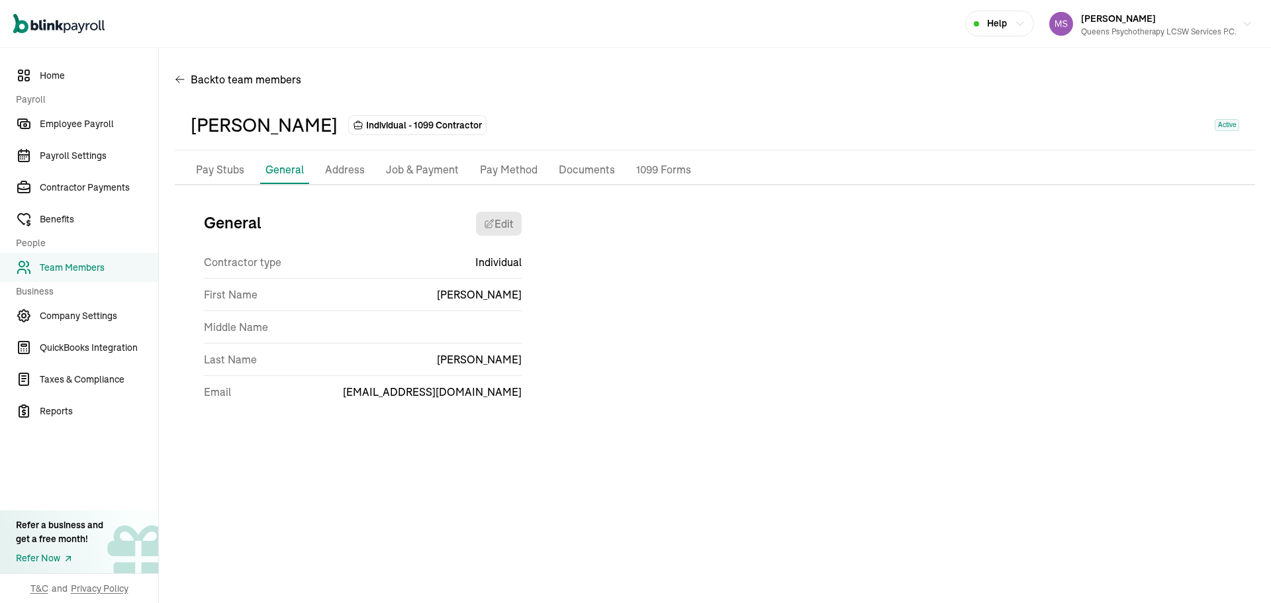
click at [439, 164] on p "Job & Payment" at bounding box center [422, 169] width 73 height 17
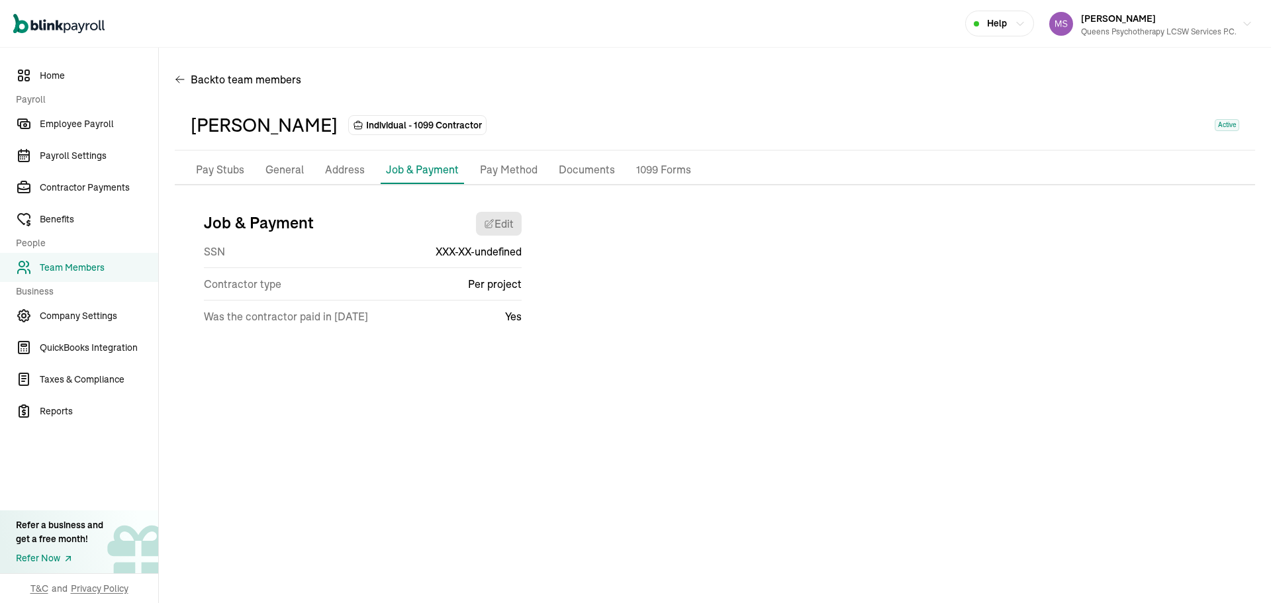
click at [513, 161] on p "Pay Method" at bounding box center [509, 169] width 58 height 17
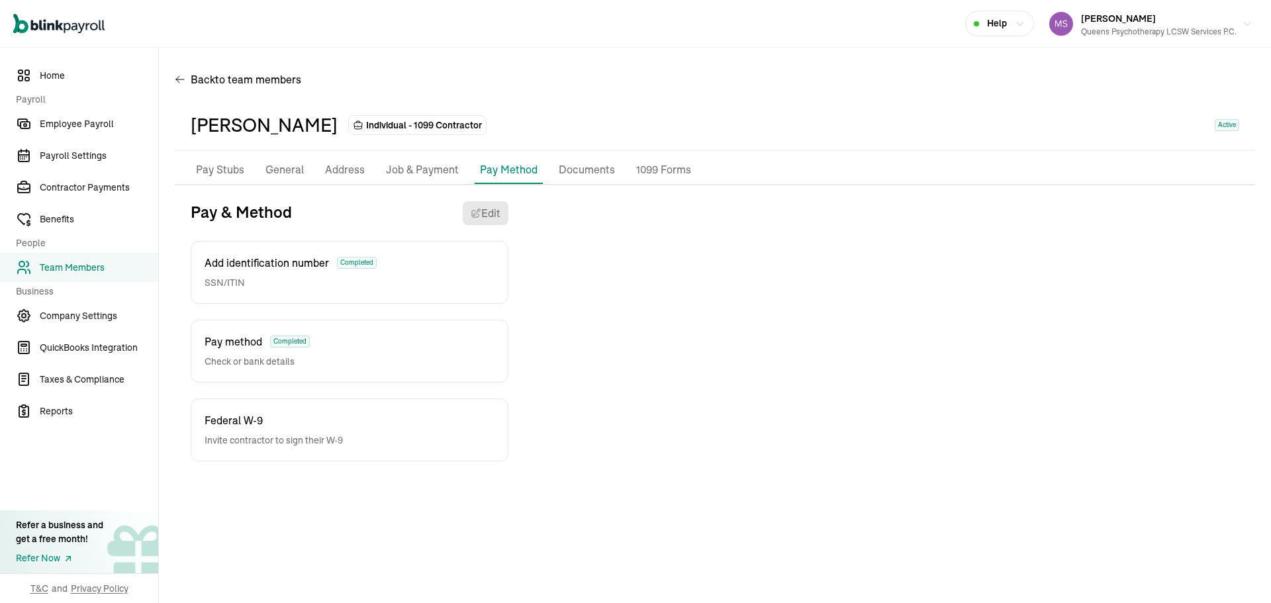
click at [601, 170] on p "Documents" at bounding box center [587, 169] width 56 height 17
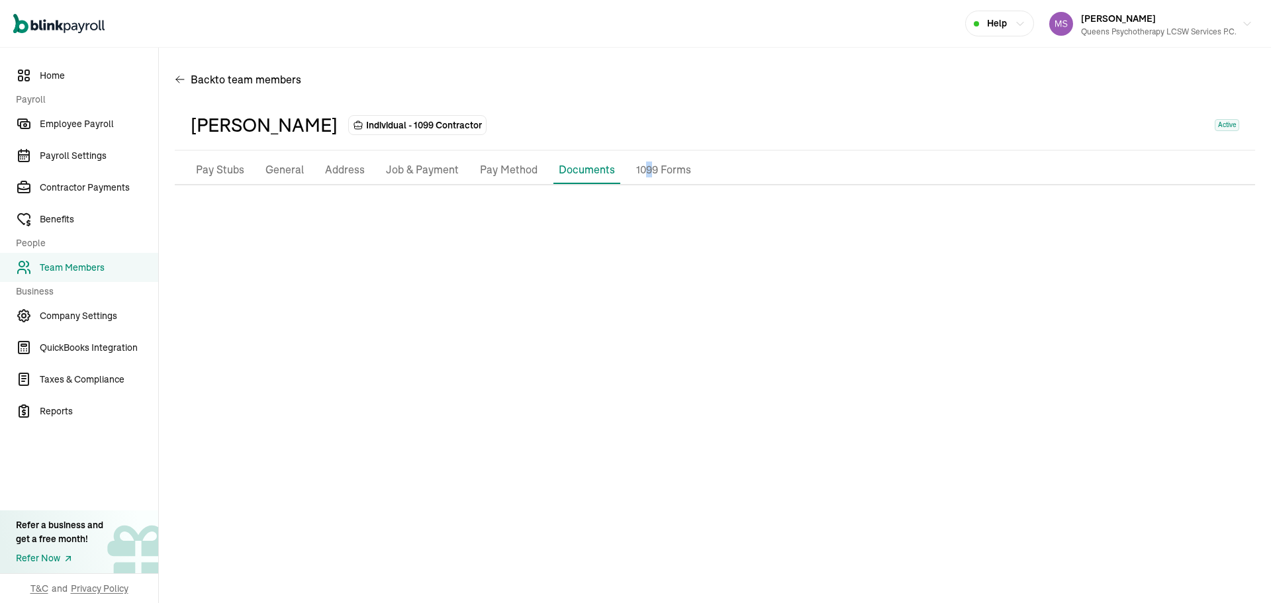
click at [644, 167] on p "1099 Forms" at bounding box center [663, 169] width 55 height 17
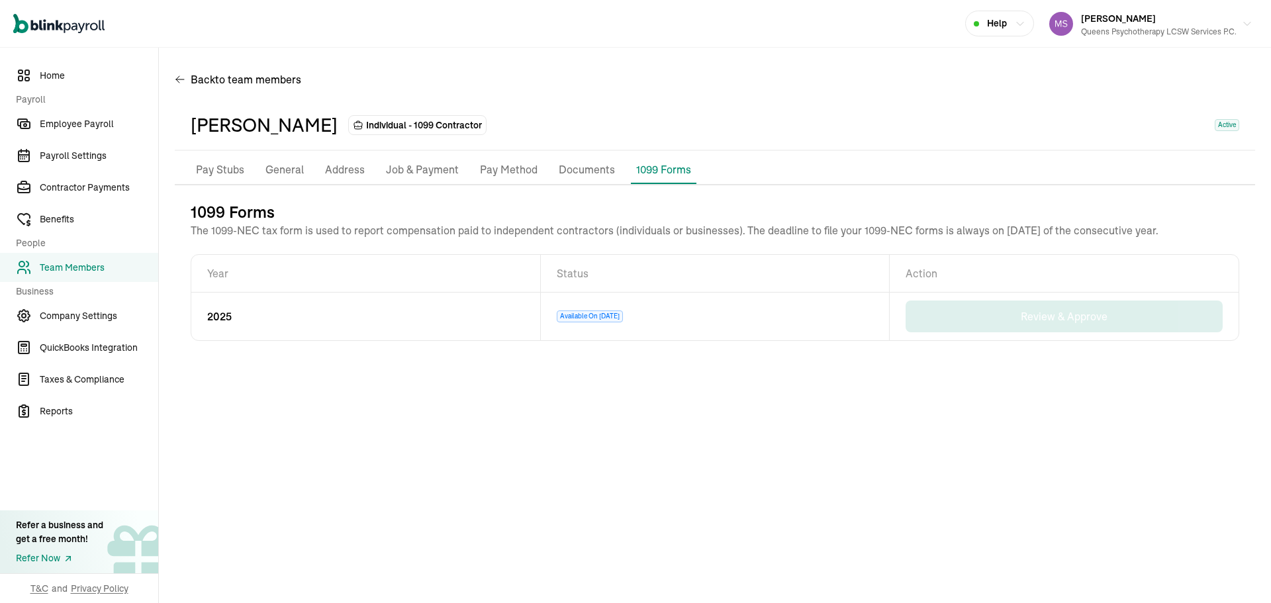
click at [606, 171] on p "Documents" at bounding box center [587, 169] width 56 height 17
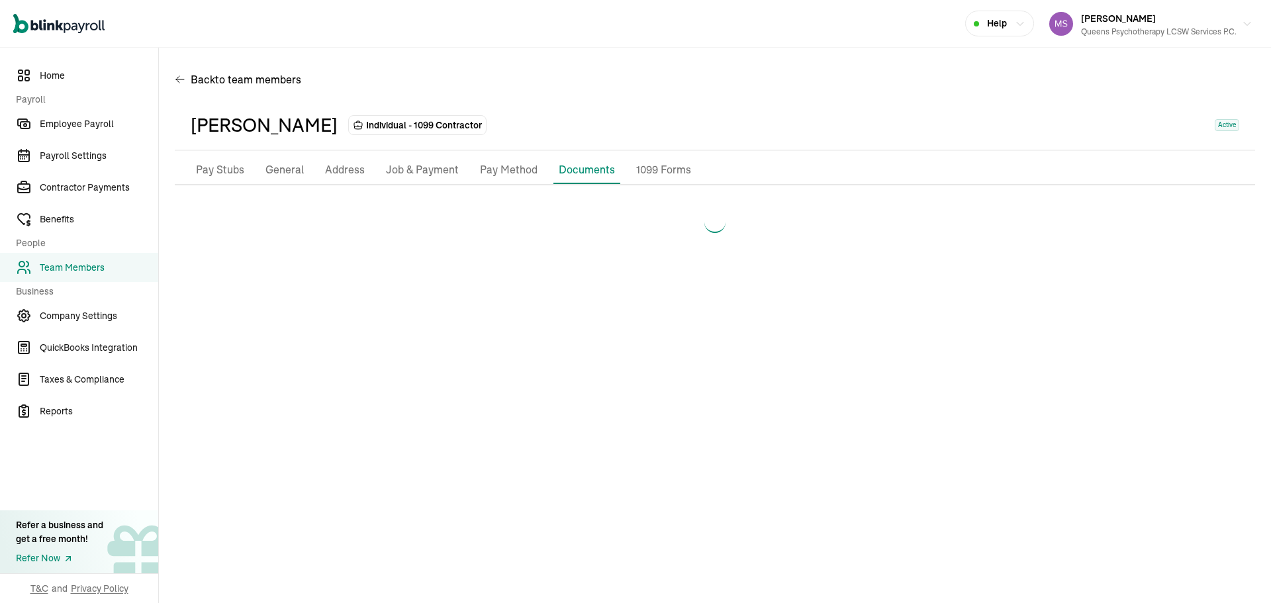
click at [516, 169] on p "Pay Method" at bounding box center [509, 169] width 58 height 17
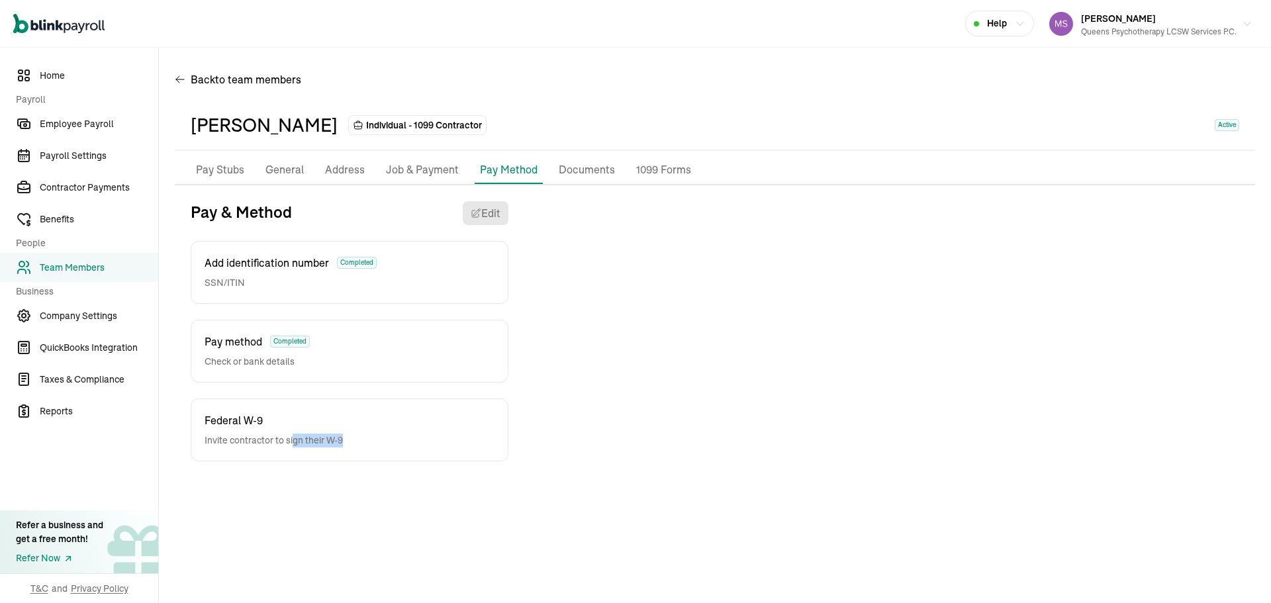
drag, startPoint x: 345, startPoint y: 436, endPoint x: 363, endPoint y: 436, distance: 17.9
click at [363, 436] on div "Federal W-9 Invite contractor to sign their W-9" at bounding box center [350, 429] width 318 height 63
click at [279, 173] on p "General" at bounding box center [284, 169] width 38 height 17
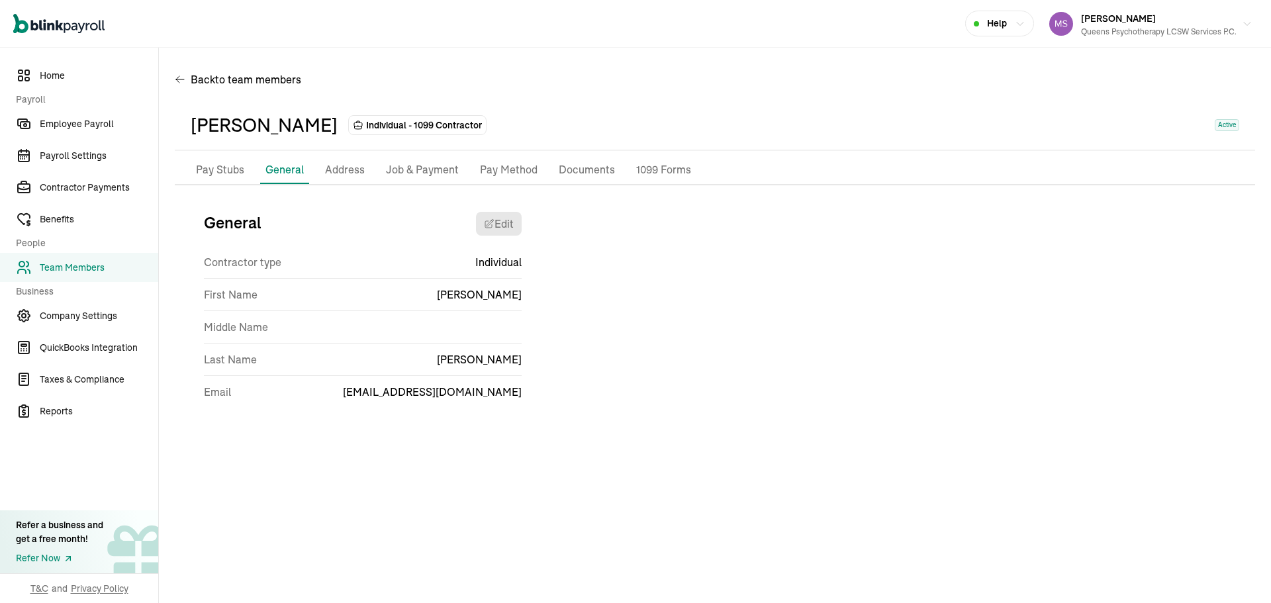
click at [336, 166] on p "Address" at bounding box center [345, 169] width 40 height 17
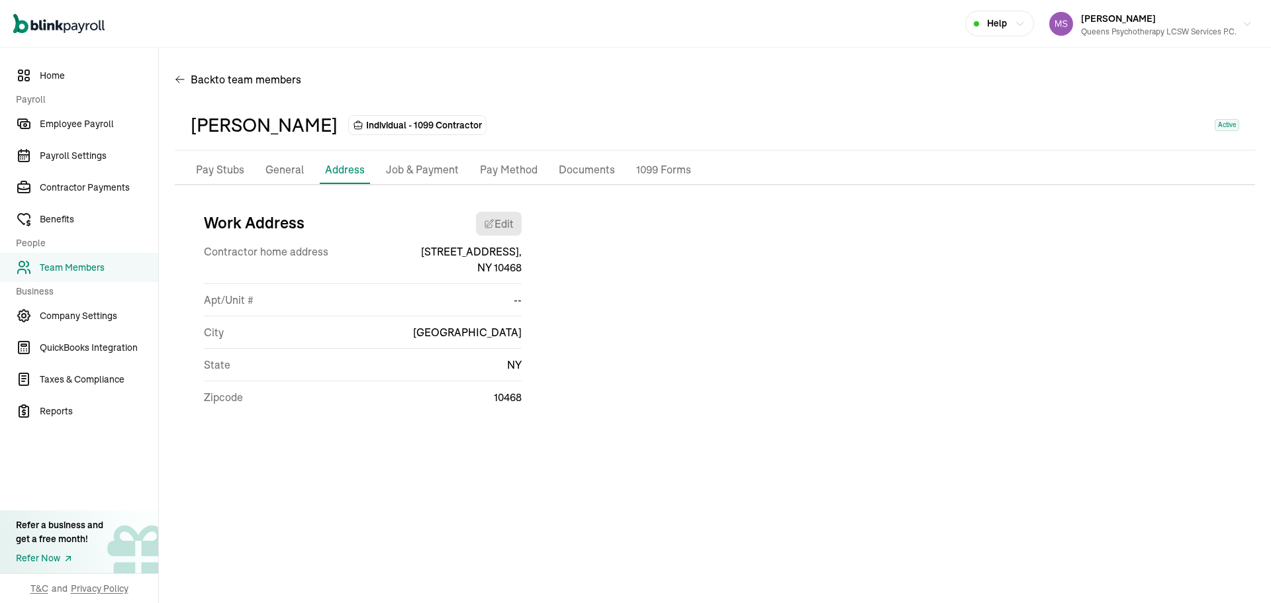
click at [433, 161] on p "Job & Payment" at bounding box center [422, 169] width 73 height 17
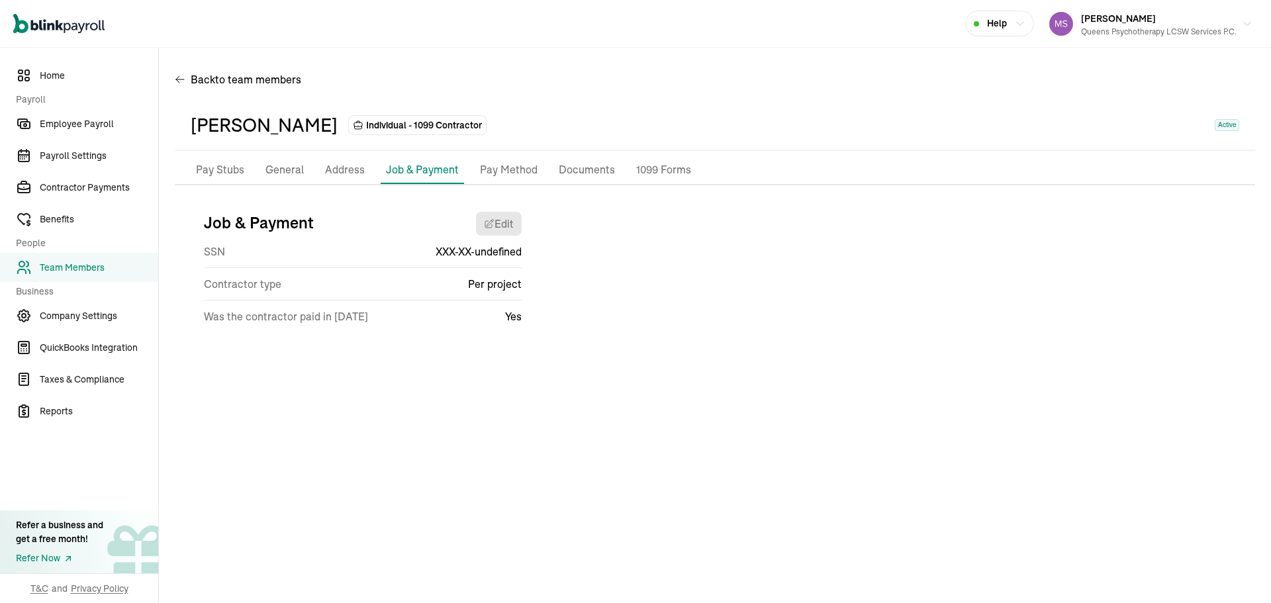
click at [506, 161] on p "Pay Method" at bounding box center [509, 169] width 58 height 17
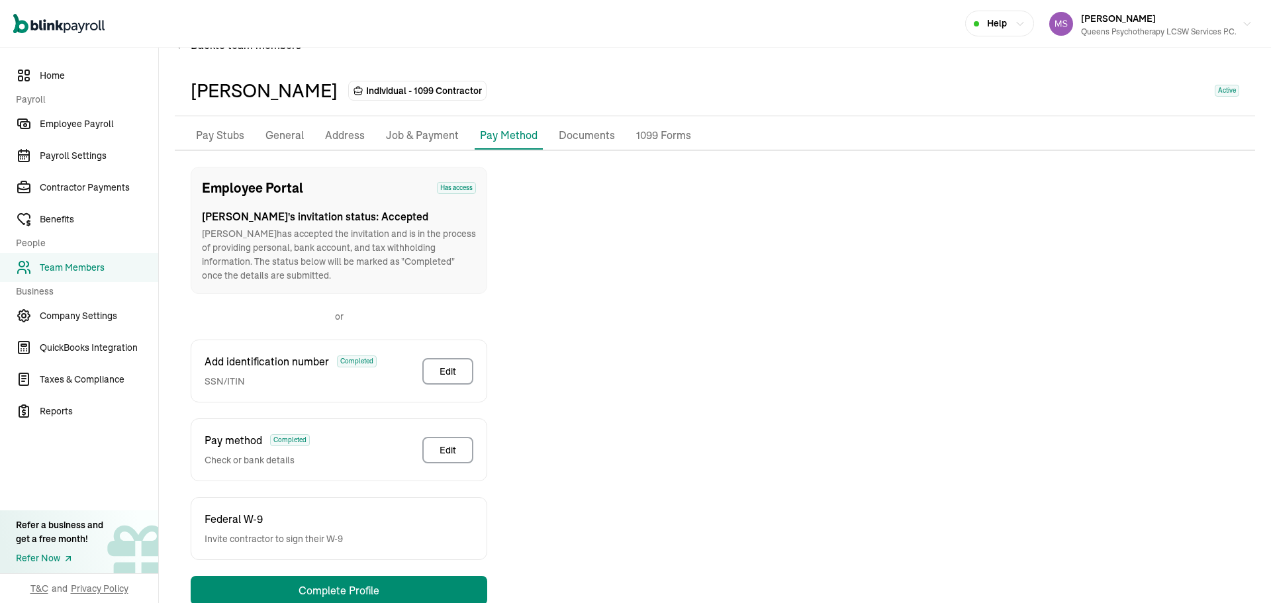
scroll to position [66, 0]
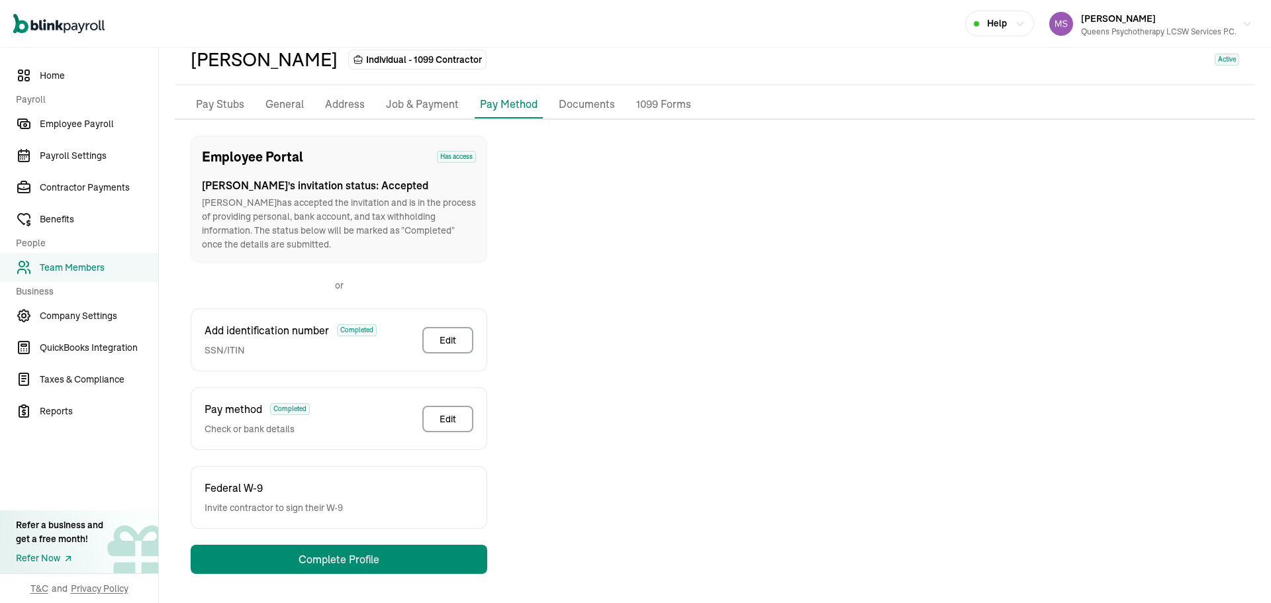
drag, startPoint x: 234, startPoint y: 197, endPoint x: 390, endPoint y: 241, distance: 161.5
click at [390, 241] on p "[PERSON_NAME] has accepted the invitation and is in the process of providing pe…" at bounding box center [339, 224] width 274 height 56
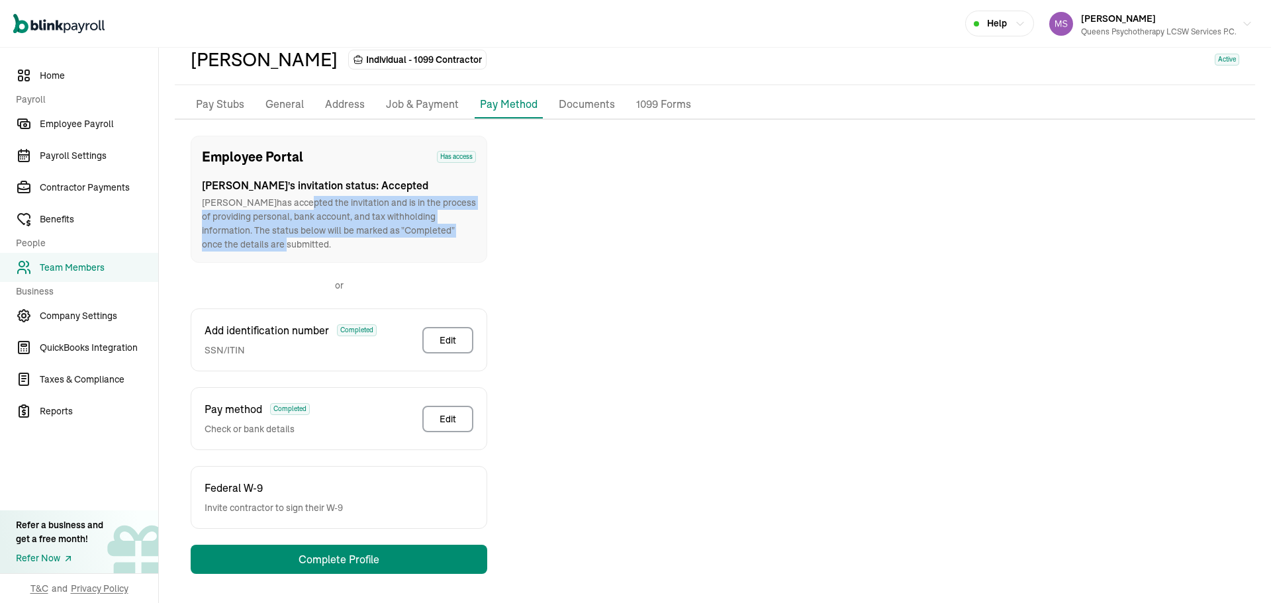
drag, startPoint x: 258, startPoint y: 200, endPoint x: 471, endPoint y: 229, distance: 214.4
click at [471, 229] on p "[PERSON_NAME] has accepted the invitation and is in the process of providing pe…" at bounding box center [339, 224] width 274 height 56
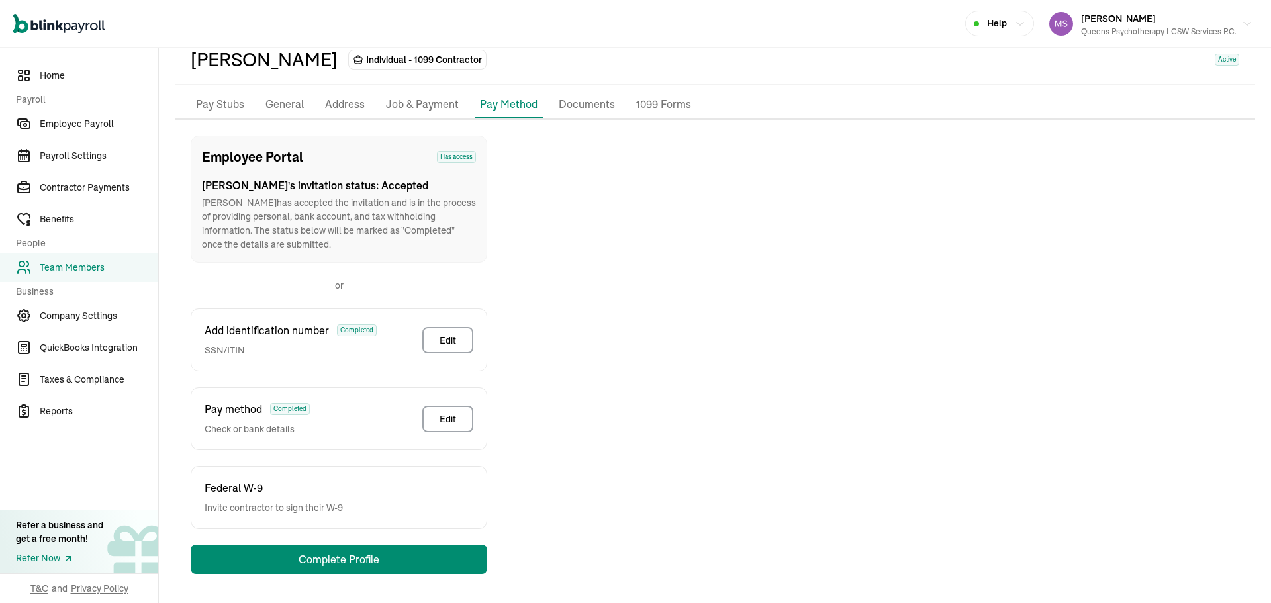
click at [336, 491] on p "Federal W-9" at bounding box center [273, 488] width 138 height 16
click at [355, 506] on div "Federal W-9 Invite contractor to sign their W-9" at bounding box center [339, 497] width 296 height 63
click at [224, 493] on span "Federal W-9" at bounding box center [233, 488] width 58 height 16
click at [346, 101] on p "Address" at bounding box center [345, 104] width 40 height 17
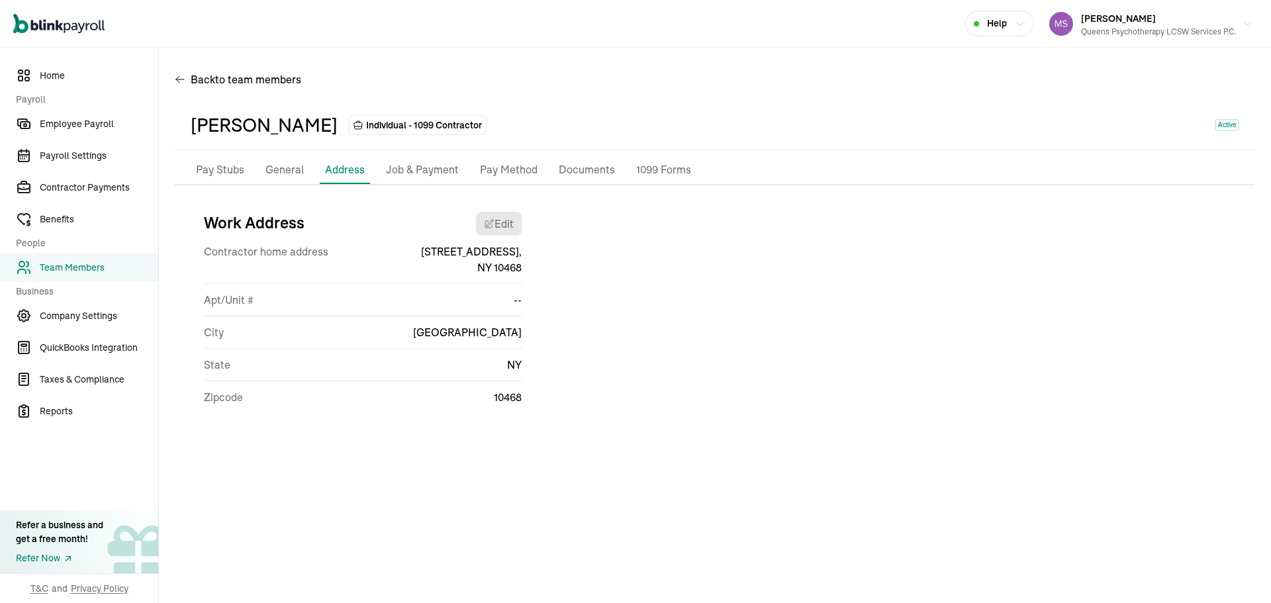
scroll to position [0, 0]
click at [396, 168] on p "Job & Payment" at bounding box center [422, 169] width 73 height 17
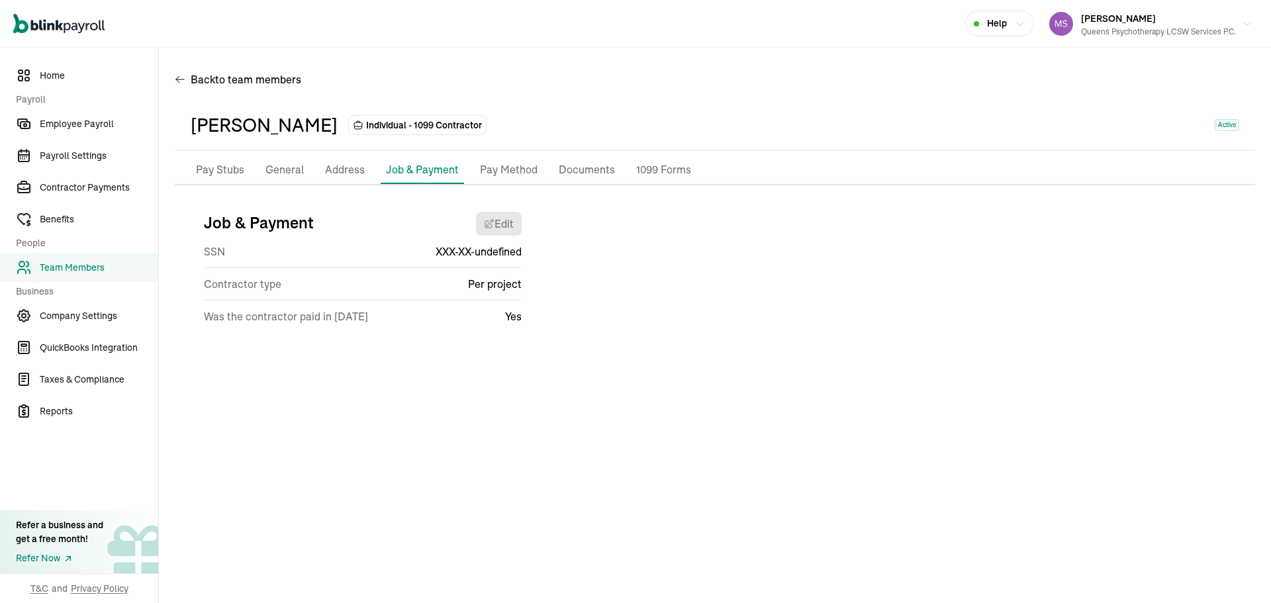
click at [284, 169] on p "General" at bounding box center [284, 169] width 38 height 17
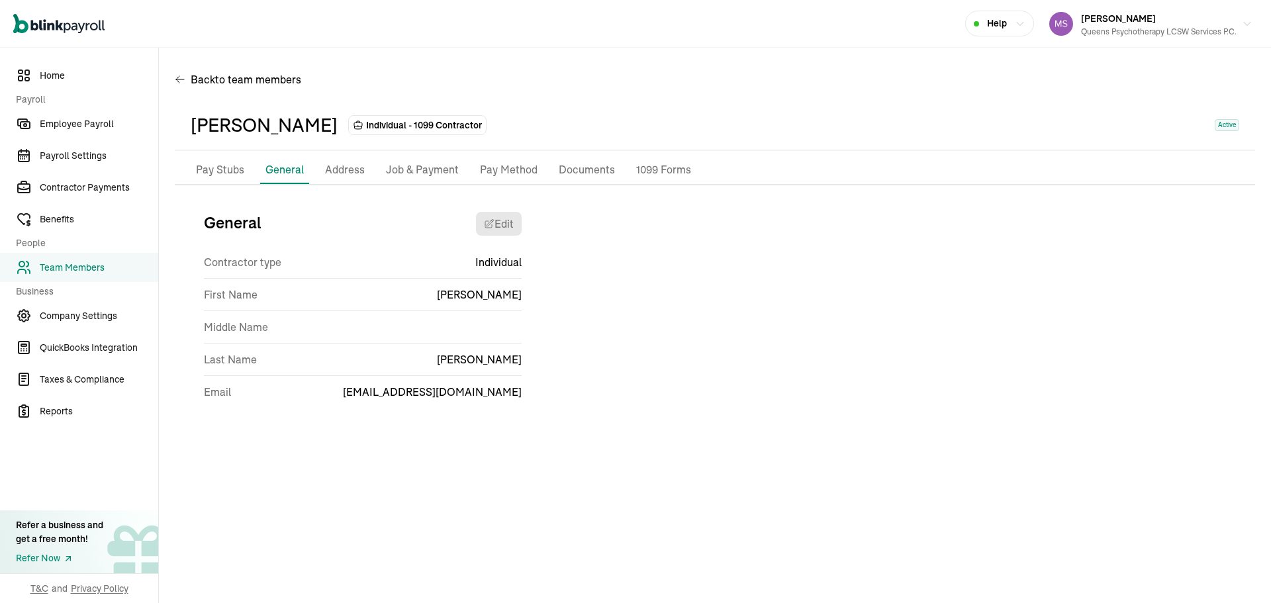
click at [218, 169] on p "Pay Stubs" at bounding box center [220, 169] width 48 height 17
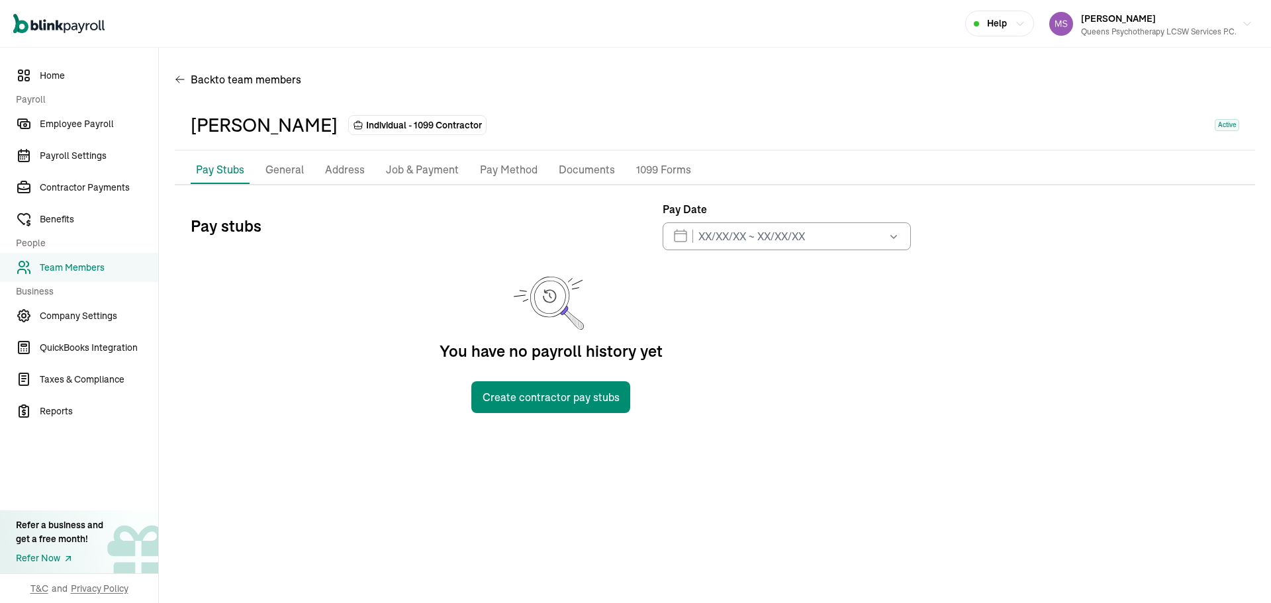
click at [822, 426] on div "Back to team members [PERSON_NAME] Individual - 1099 Contractor Active Pay Stub…" at bounding box center [715, 245] width 1112 height 394
click at [93, 270] on span "Team Members" at bounding box center [99, 268] width 118 height 14
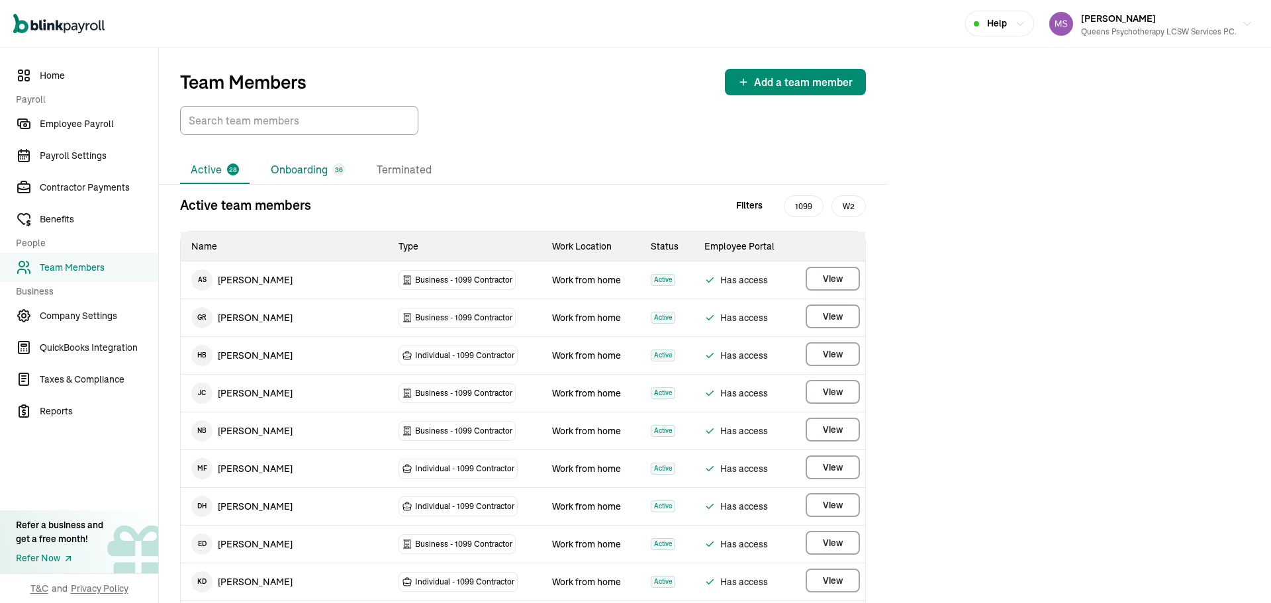
click at [298, 167] on li "Onboarding 36" at bounding box center [307, 170] width 95 height 28
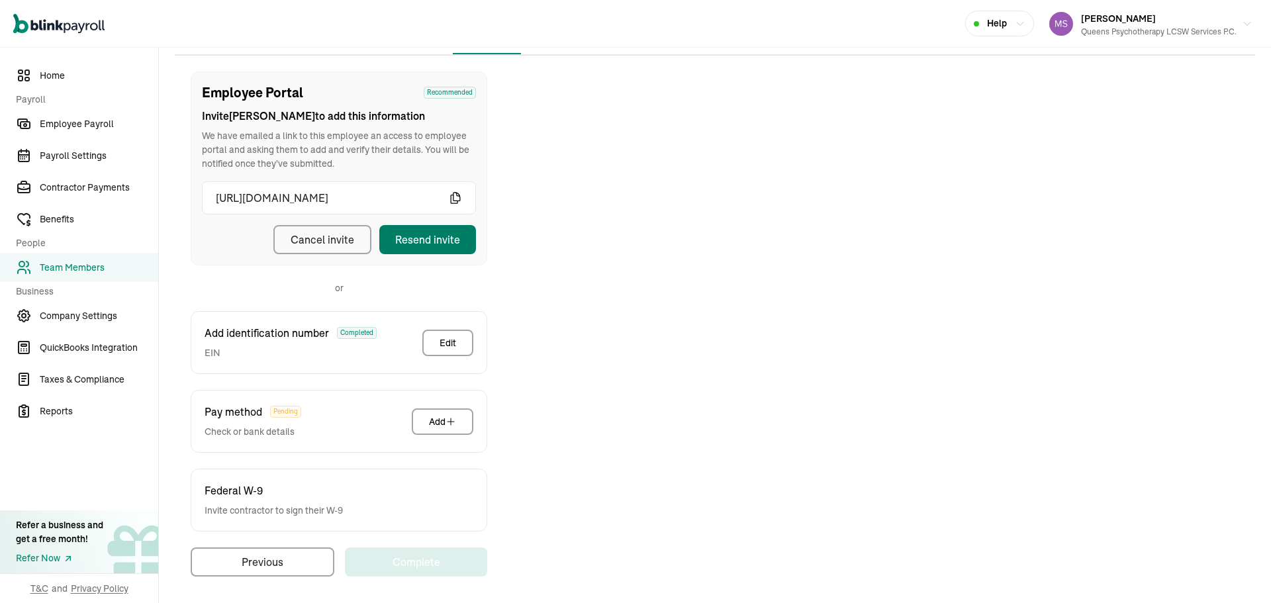
scroll to position [132, 0]
click at [424, 252] on div "Employee Portal Recommended Invite [PERSON_NAME] to add this information We hav…" at bounding box center [339, 166] width 296 height 194
click at [422, 244] on div "Resend invite" at bounding box center [427, 237] width 65 height 16
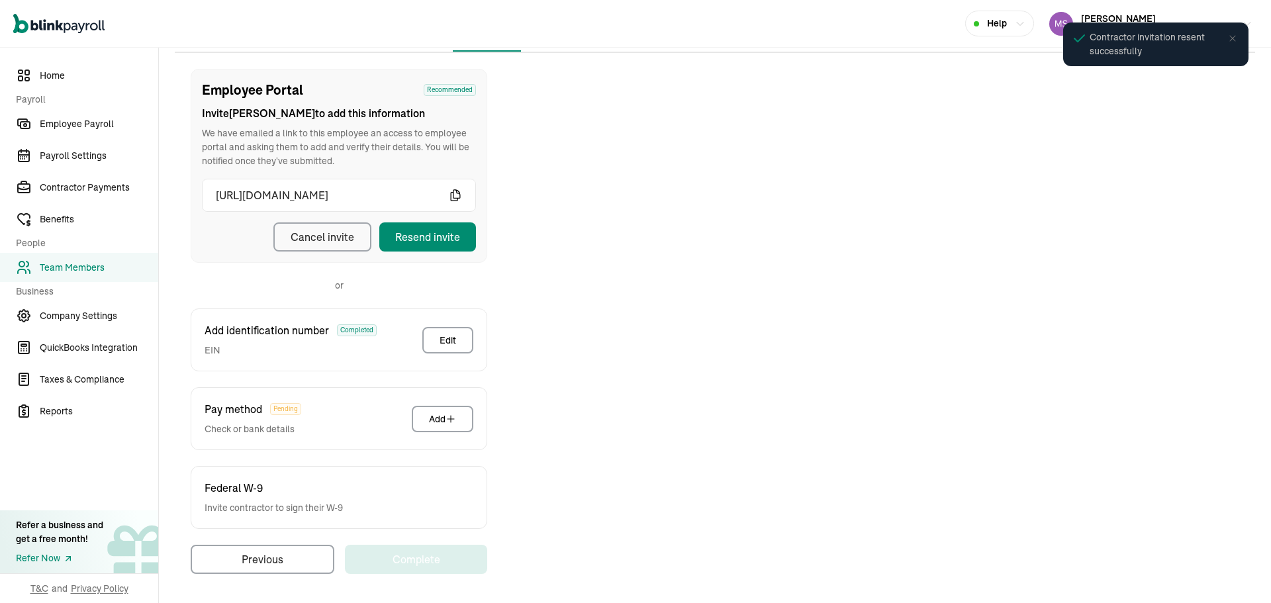
click at [142, 265] on span "Team Members" at bounding box center [99, 268] width 118 height 14
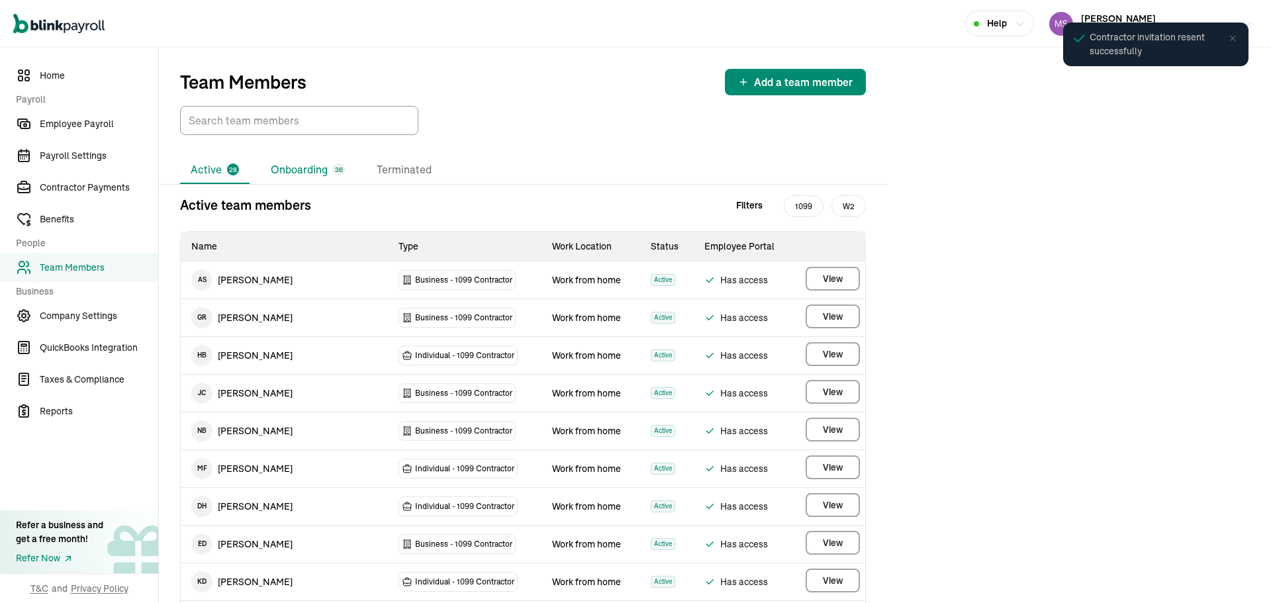
click at [289, 178] on li "Onboarding 36" at bounding box center [307, 170] width 95 height 28
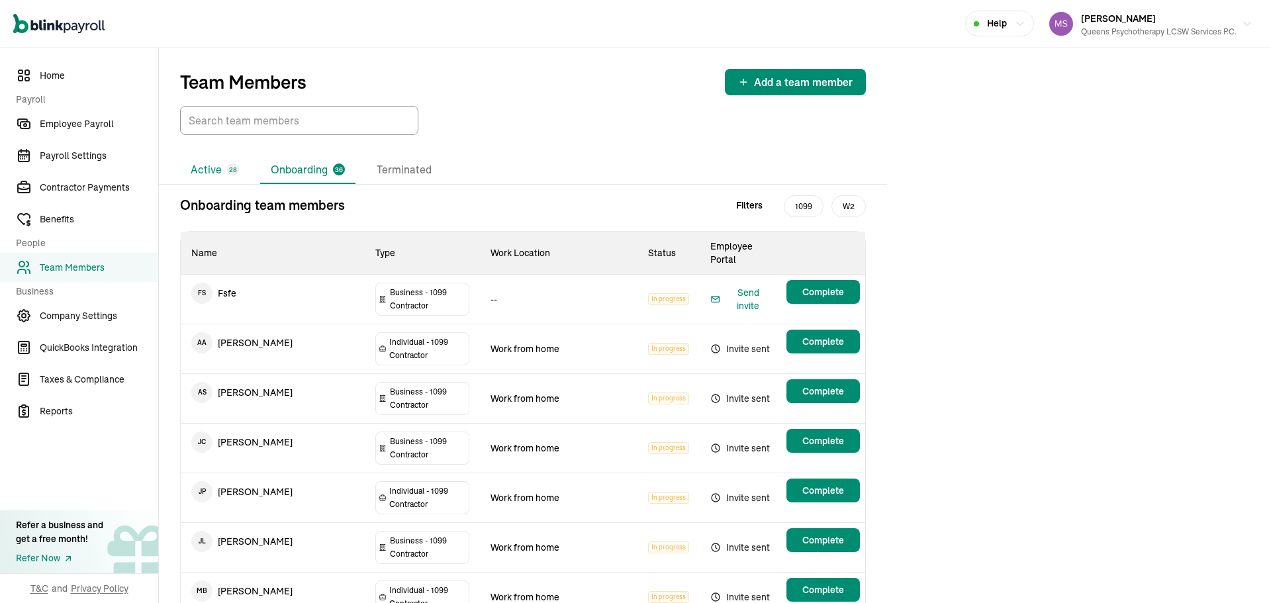
click at [212, 164] on li "Active 28" at bounding box center [214, 170] width 69 height 28
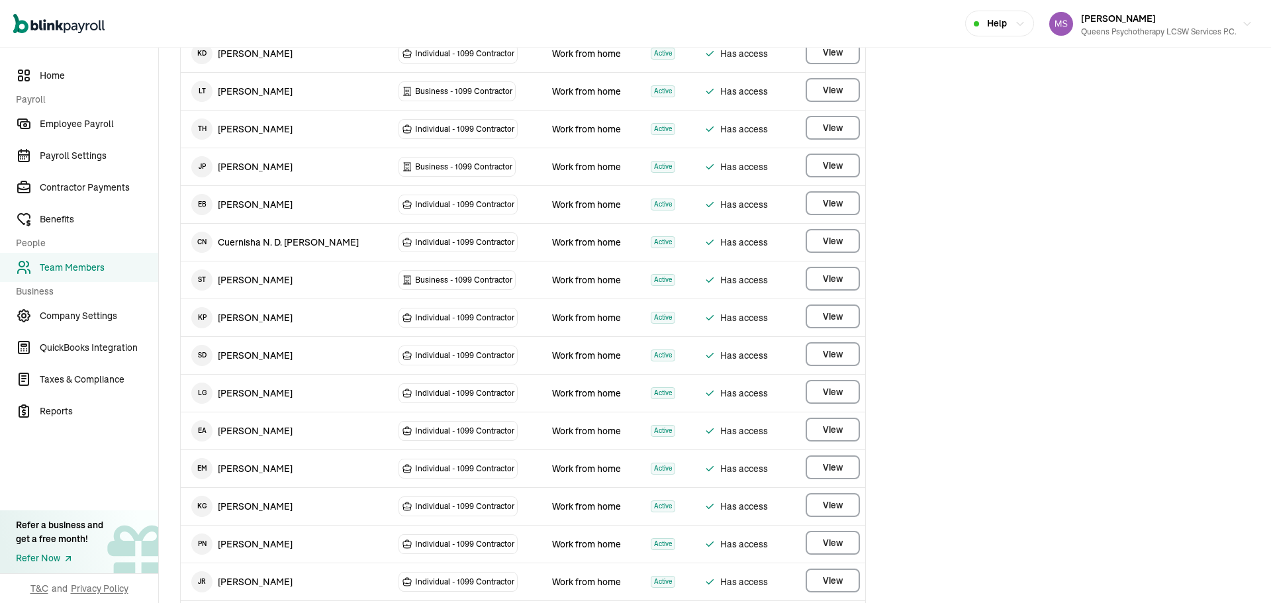
scroll to position [529, 0]
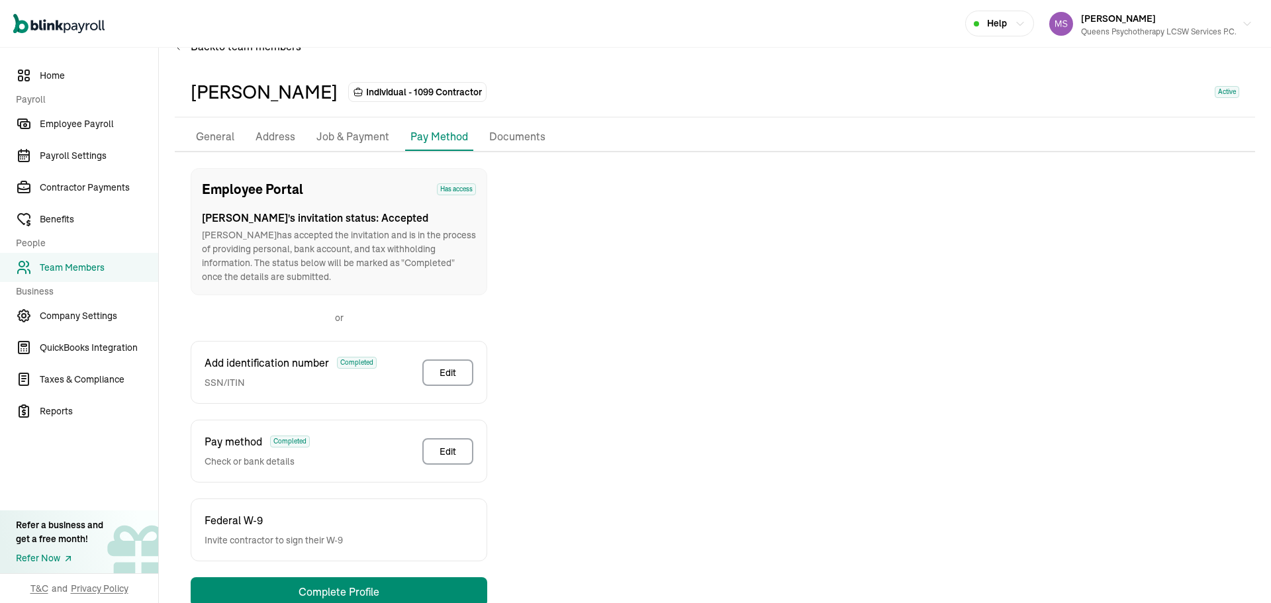
scroll to position [66, 0]
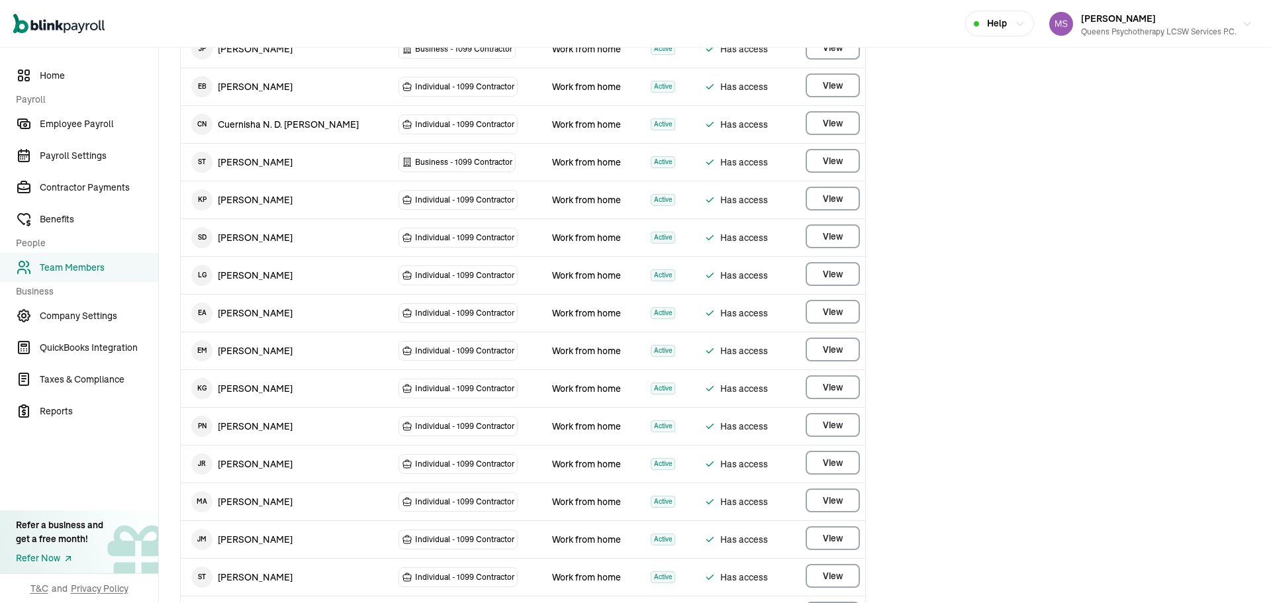
scroll to position [662, 0]
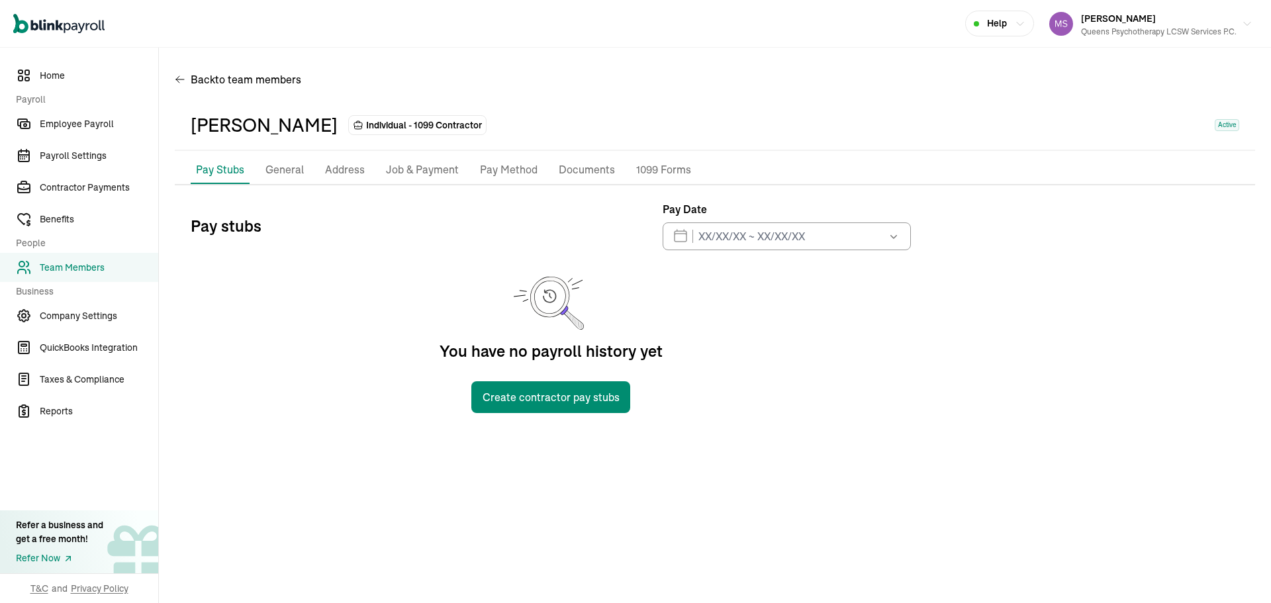
click at [282, 165] on p "General" at bounding box center [284, 169] width 38 height 17
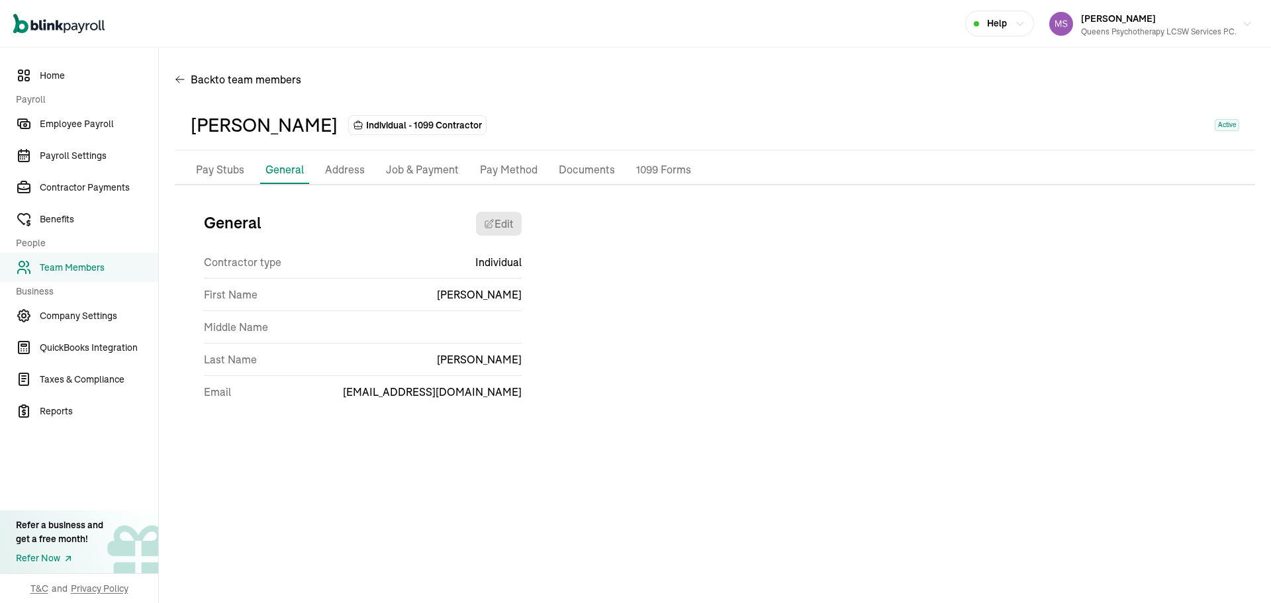
click at [423, 171] on p "Job & Payment" at bounding box center [422, 169] width 73 height 17
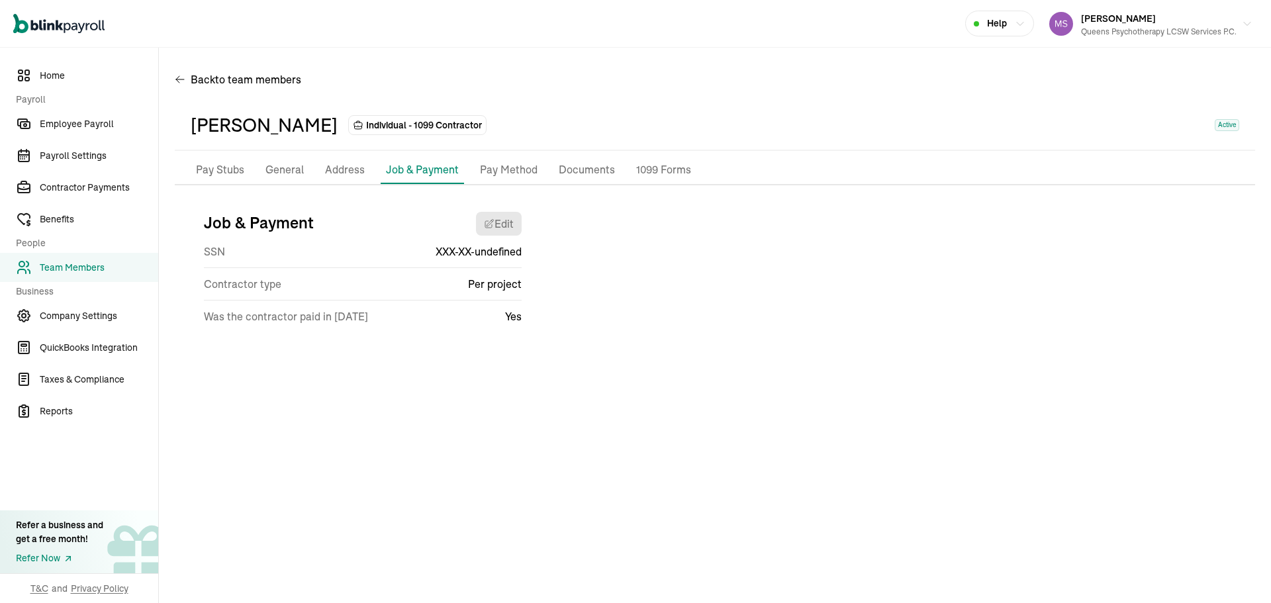
click at [476, 161] on li "Pay Method" at bounding box center [509, 170] width 68 height 28
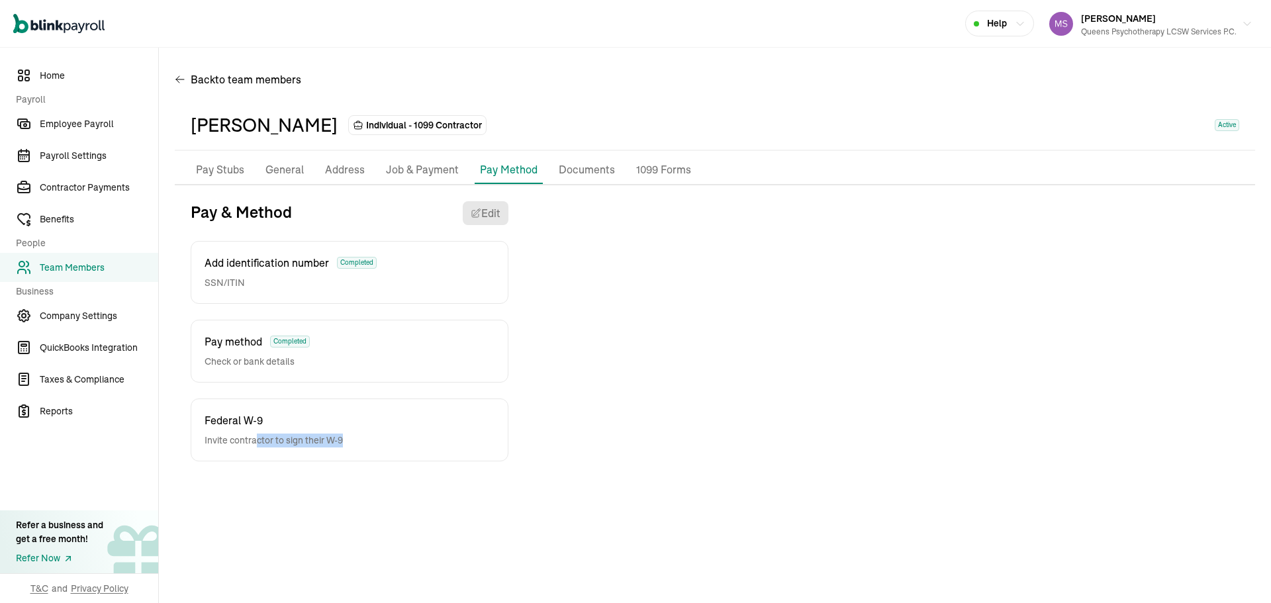
drag, startPoint x: 259, startPoint y: 439, endPoint x: 448, endPoint y: 431, distance: 189.4
click at [448, 431] on div "Federal W-9 Invite contractor to sign their W-9" at bounding box center [350, 429] width 318 height 63
click at [132, 279] on link "Team Members" at bounding box center [79, 267] width 158 height 29
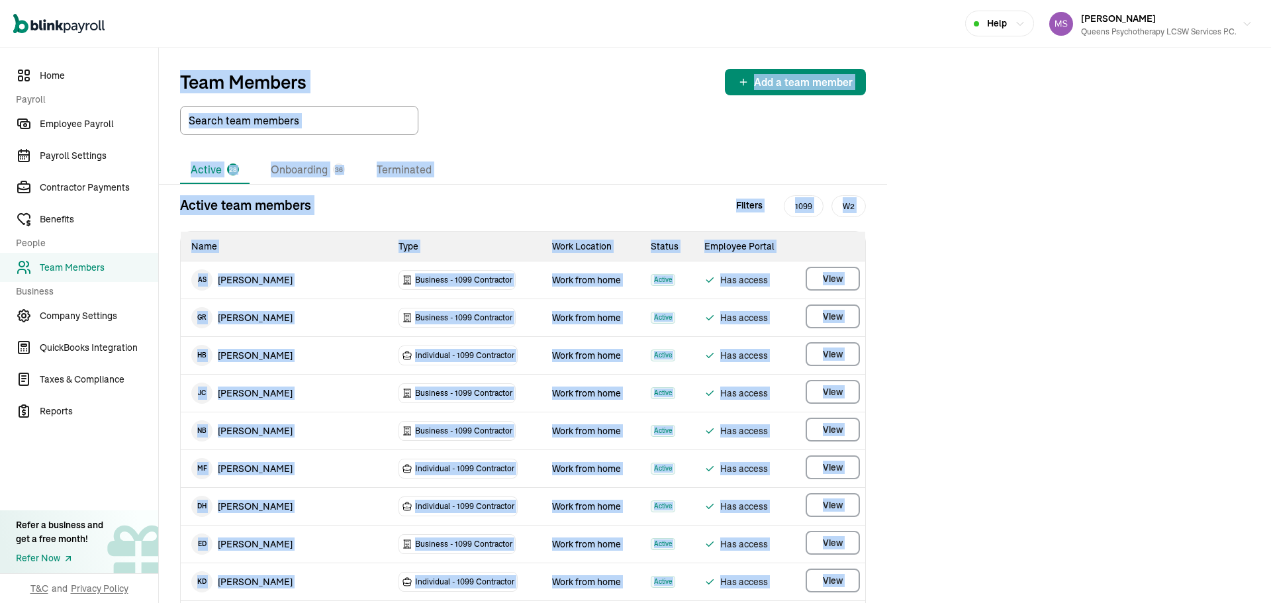
click at [545, 171] on div "Active 28 Onboarding 36 Terminated" at bounding box center [523, 170] width 686 height 28
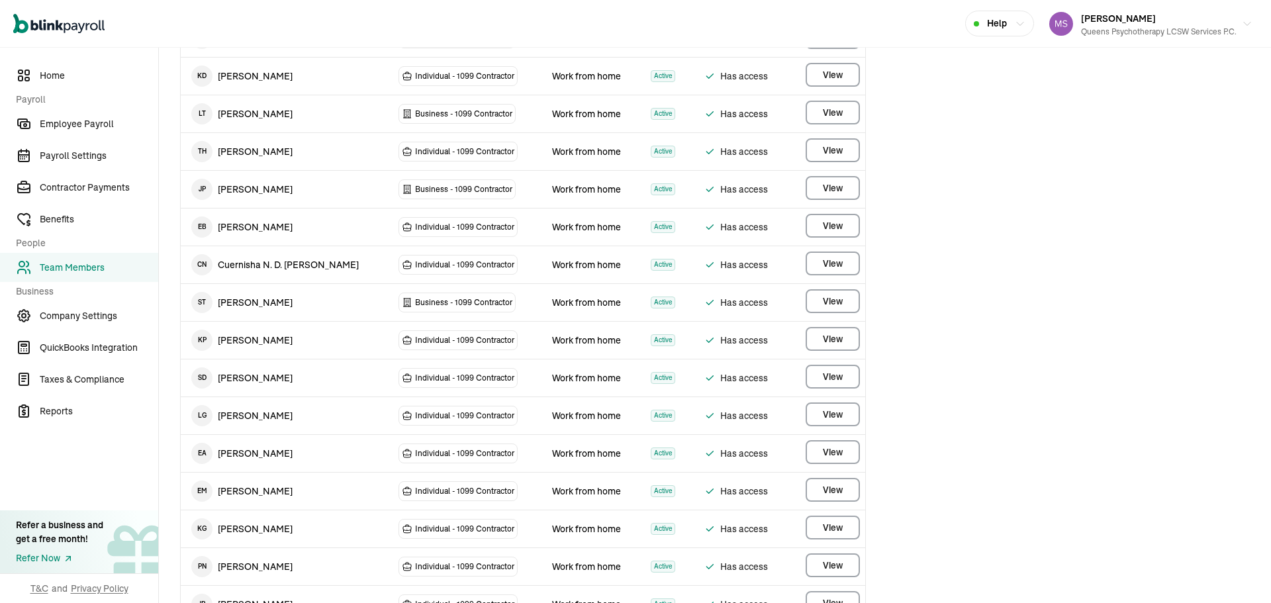
scroll to position [529, 0]
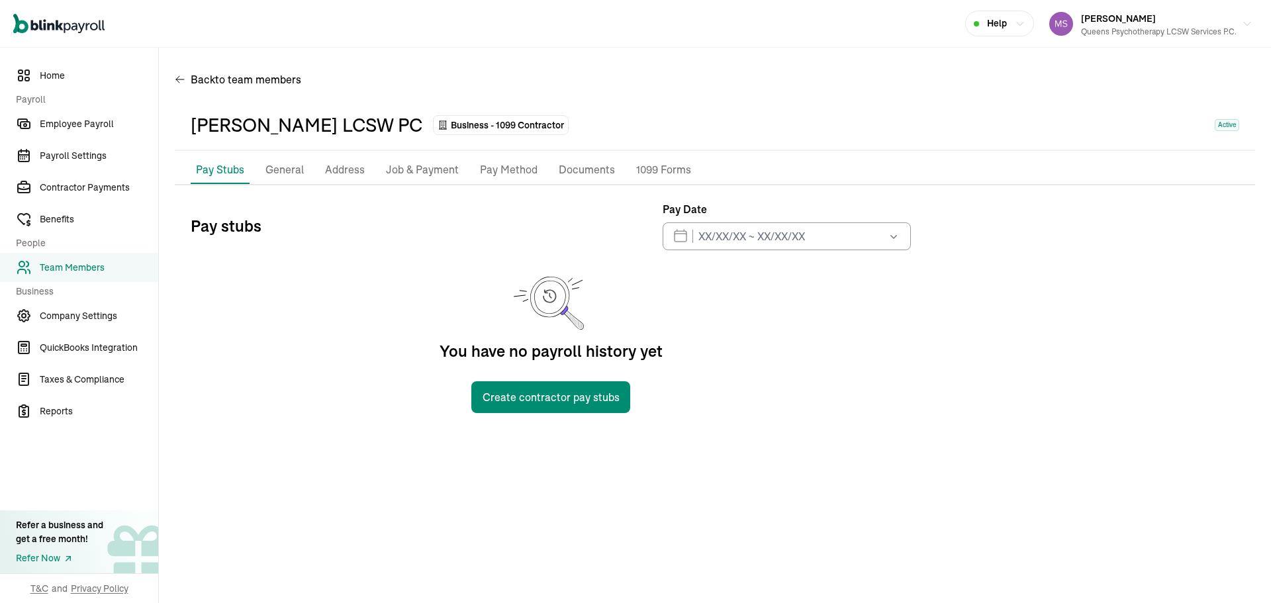
click at [488, 165] on p "Pay Method" at bounding box center [509, 169] width 58 height 17
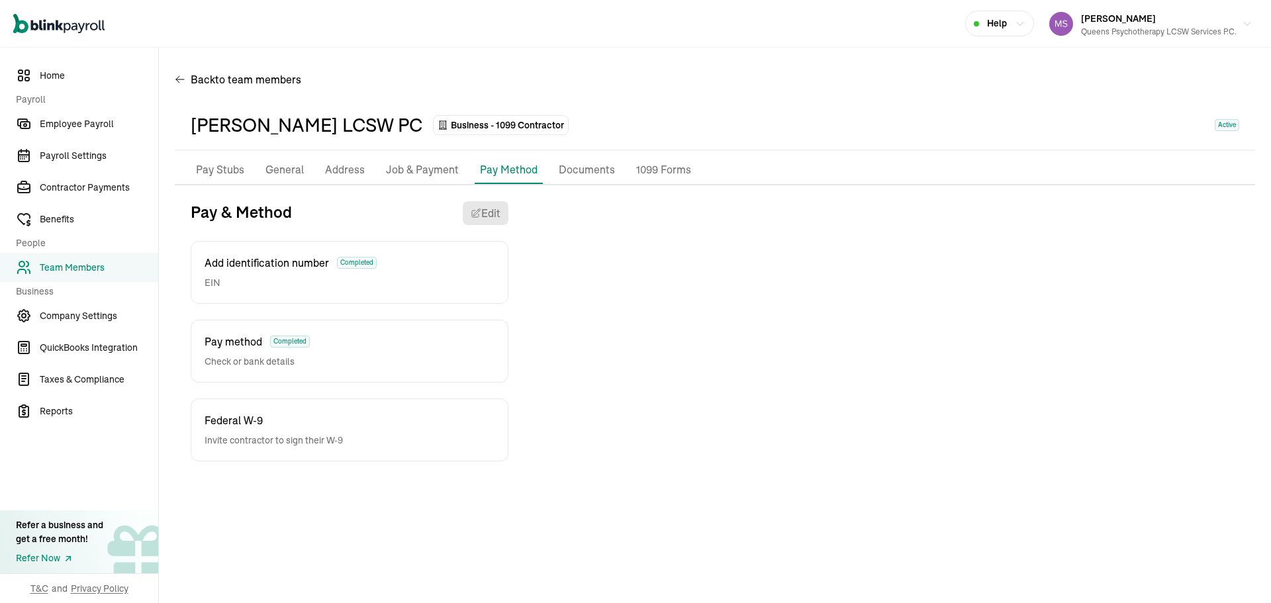
click at [701, 332] on div "Pay & Method Edit Add identification number Completed EIN Pay method Completed …" at bounding box center [715, 331] width 1080 height 260
click at [139, 269] on span "Team Members" at bounding box center [99, 268] width 118 height 14
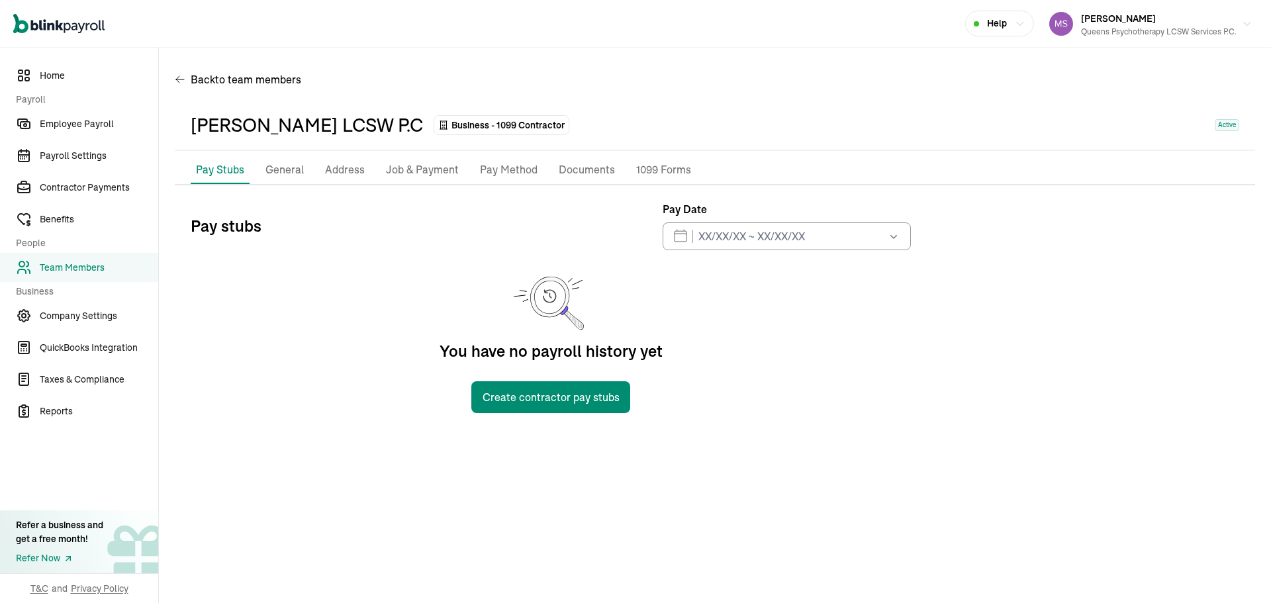
click at [500, 171] on p "Pay Method" at bounding box center [509, 169] width 58 height 17
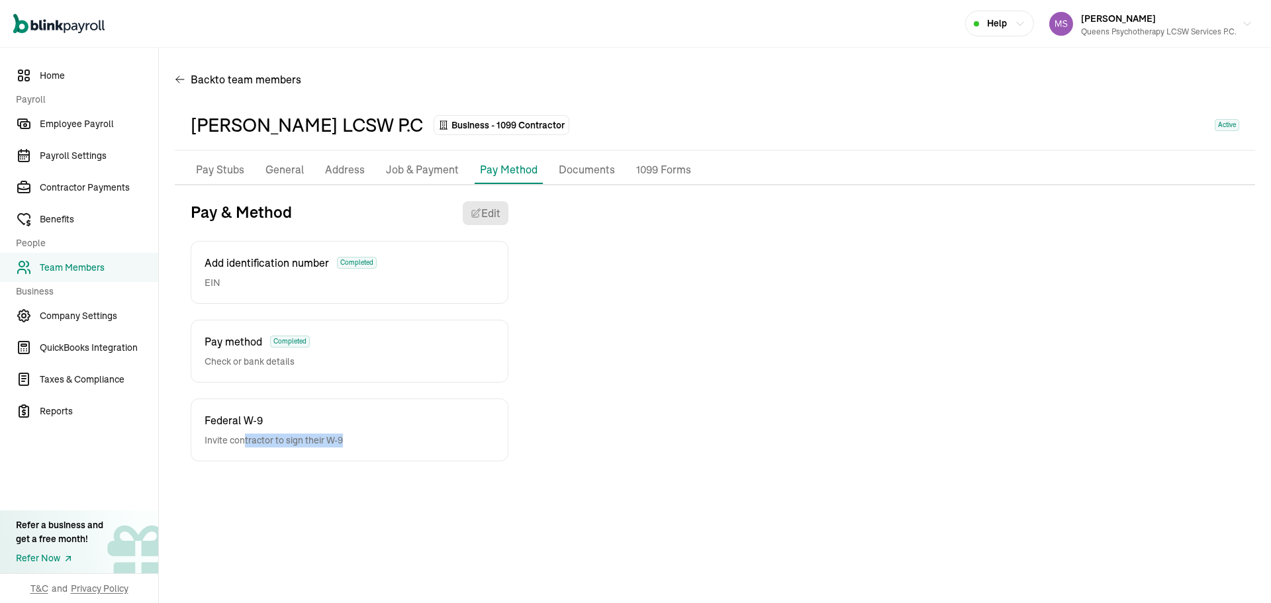
drag, startPoint x: 245, startPoint y: 444, endPoint x: 389, endPoint y: 436, distance: 144.5
click at [389, 436] on div "Federal W-9 Invite contractor to sign their W-9" at bounding box center [350, 429] width 318 height 63
click at [210, 410] on div "Federal W-9 Invite contractor to sign their W-9" at bounding box center [350, 429] width 318 height 63
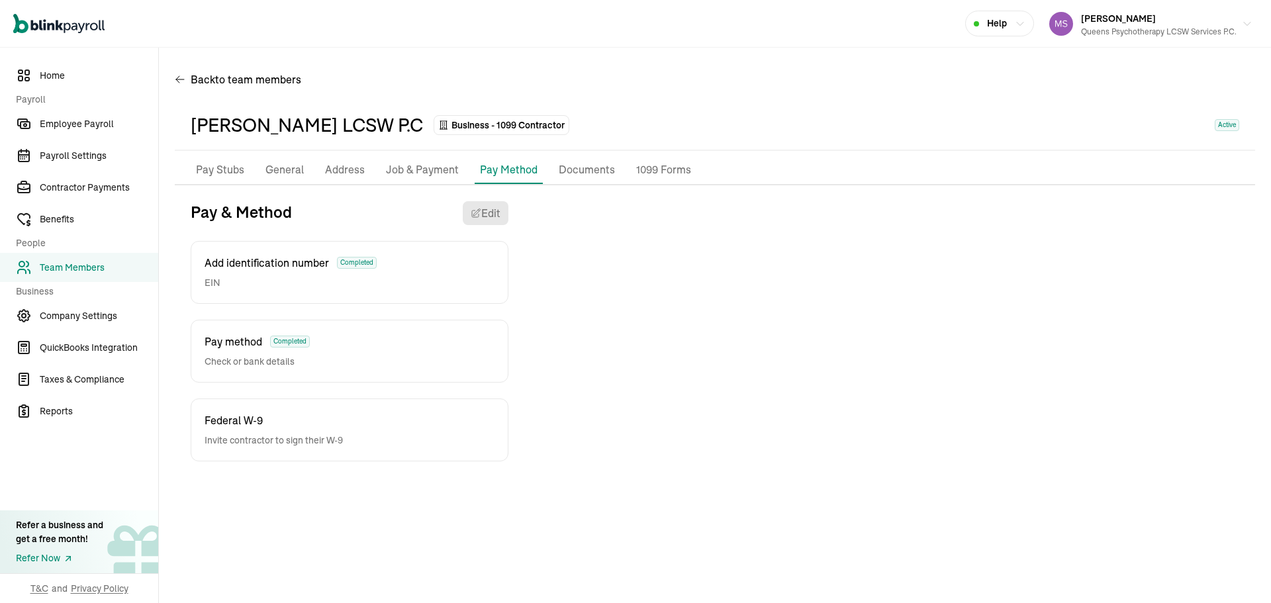
click at [488, 412] on div "Federal W-9 Invite contractor to sign their W-9" at bounding box center [350, 429] width 318 height 63
click at [233, 171] on p "Pay Stubs" at bounding box center [220, 169] width 48 height 17
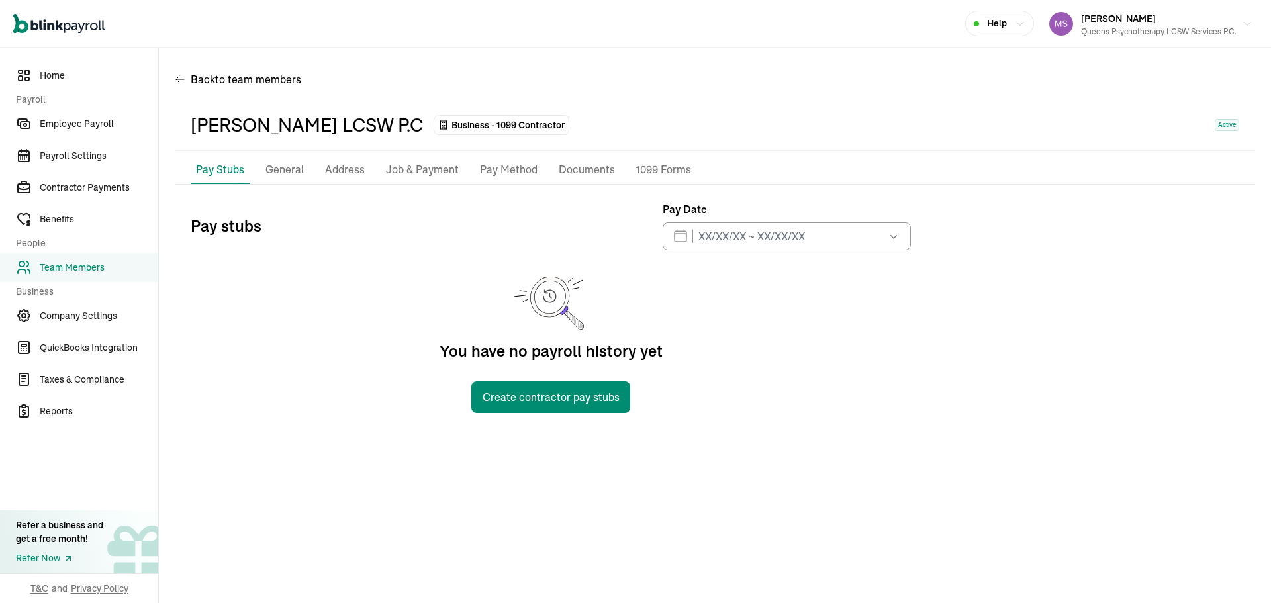
click at [173, 77] on div "Back to team members [PERSON_NAME] LCSW P.C Business - 1099 Contractor Active P…" at bounding box center [715, 245] width 1112 height 394
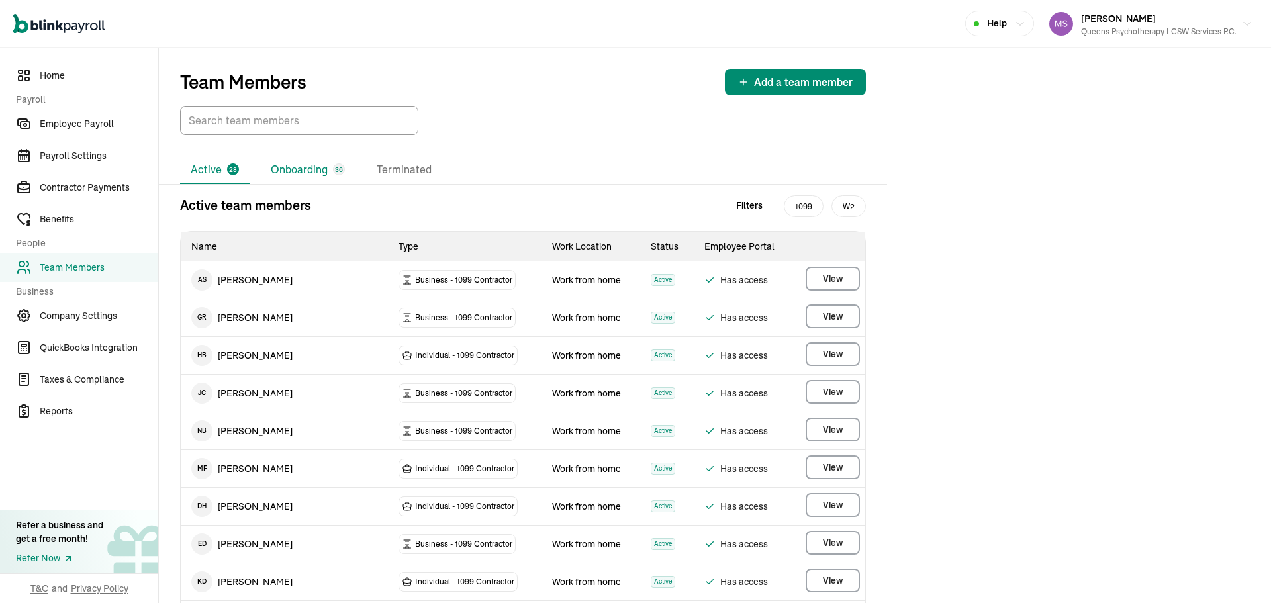
click at [287, 177] on li "Onboarding 36" at bounding box center [307, 170] width 95 height 28
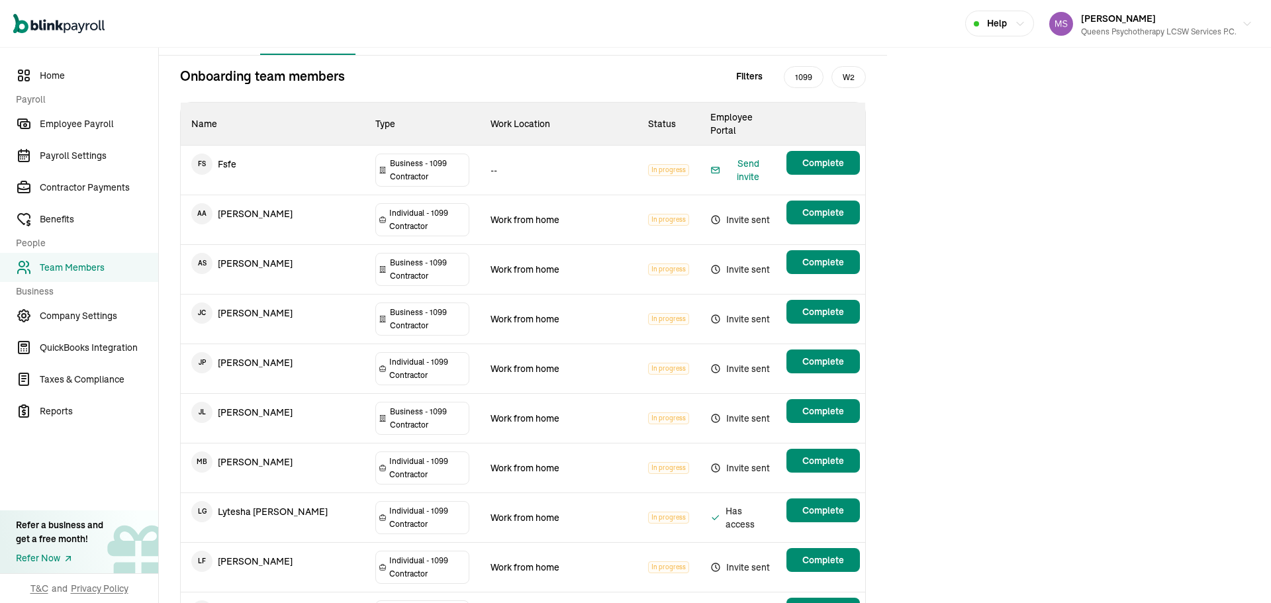
scroll to position [1, 0]
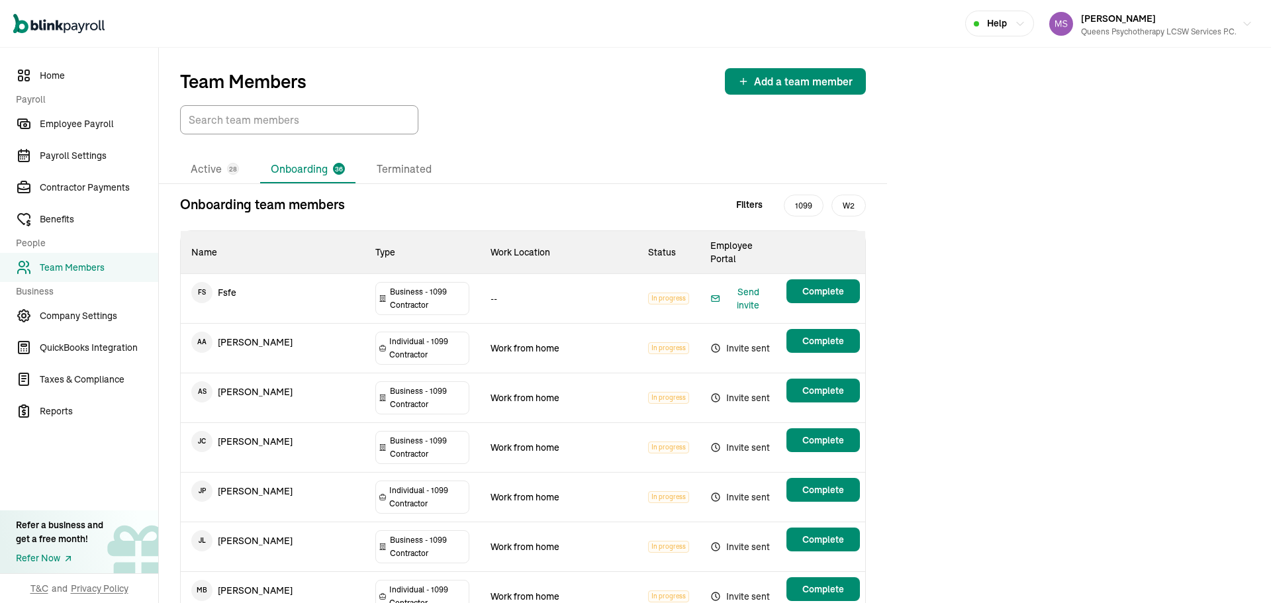
click at [725, 130] on div at bounding box center [523, 119] width 686 height 29
click at [743, 134] on div at bounding box center [523, 119] width 686 height 29
drag, startPoint x: 230, startPoint y: 169, endPoint x: 927, endPoint y: 26, distance: 711.2
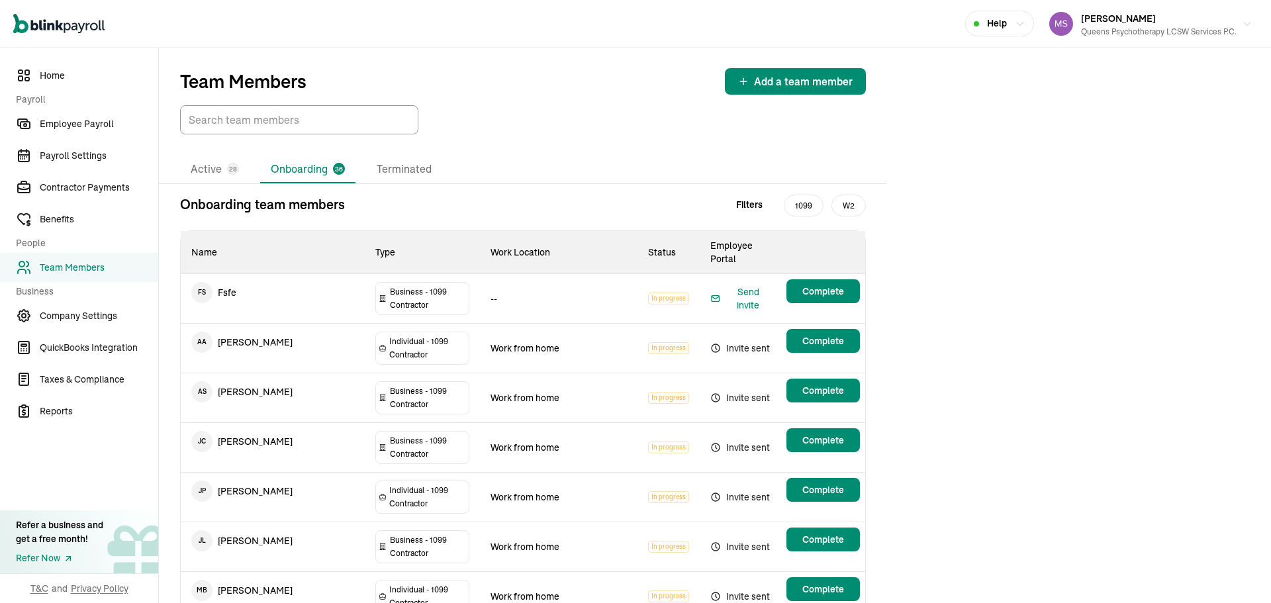
click at [230, 168] on span "28" at bounding box center [233, 169] width 8 height 10
click at [199, 167] on li "Active 28" at bounding box center [214, 170] width 69 height 28
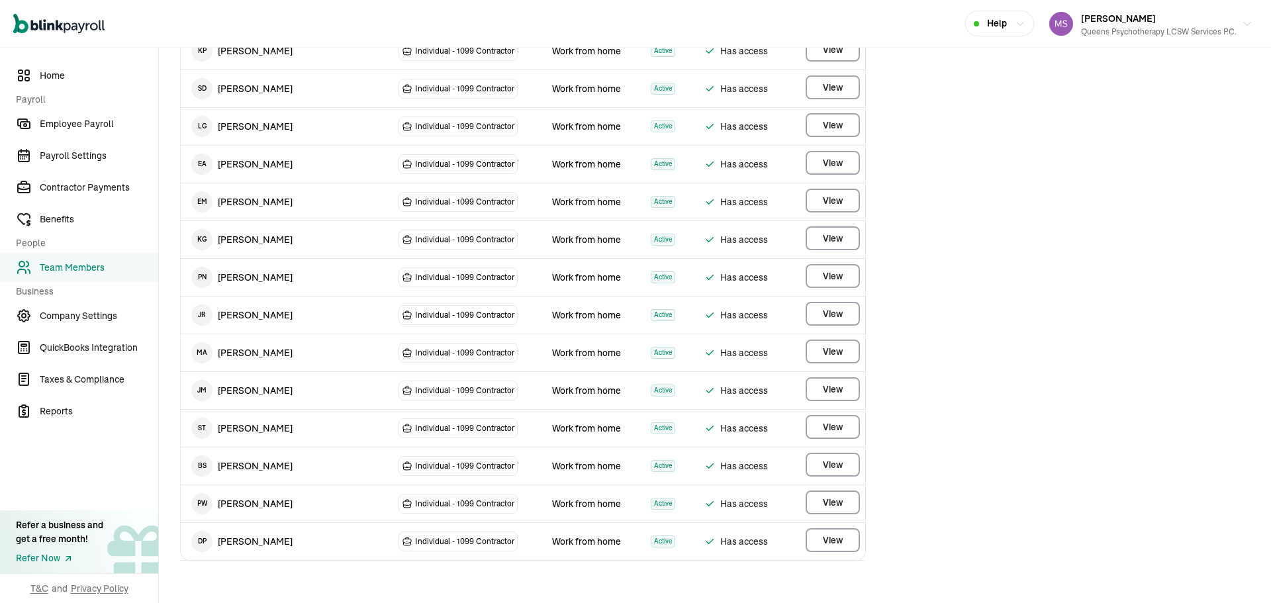
scroll to position [795, 0]
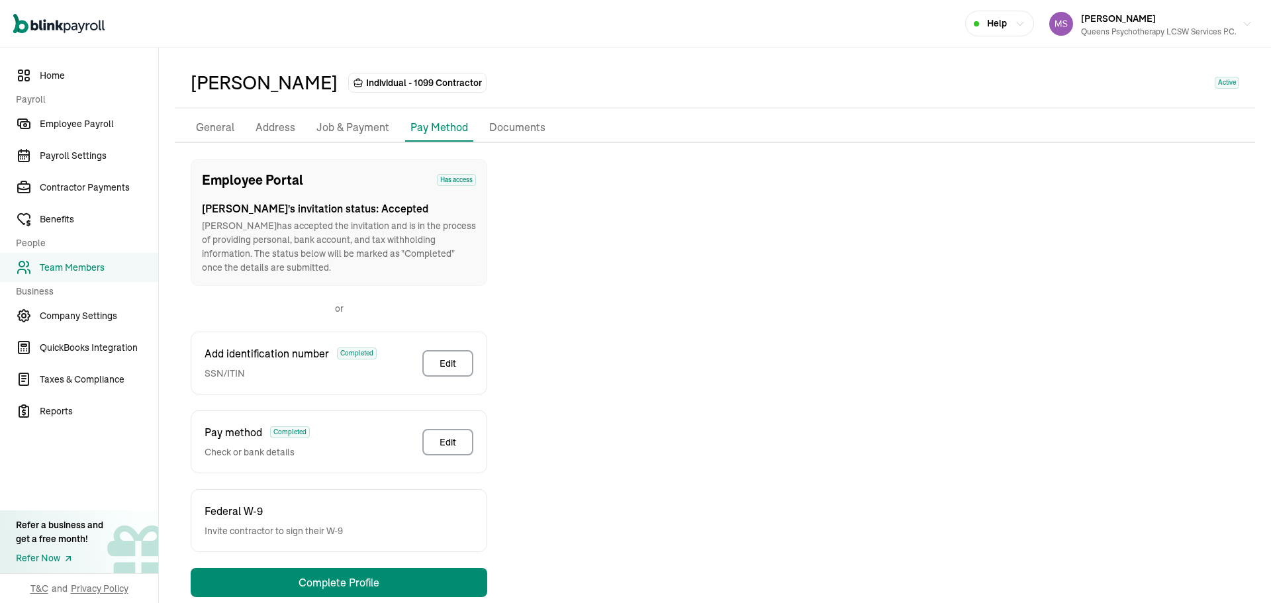
scroll to position [66, 0]
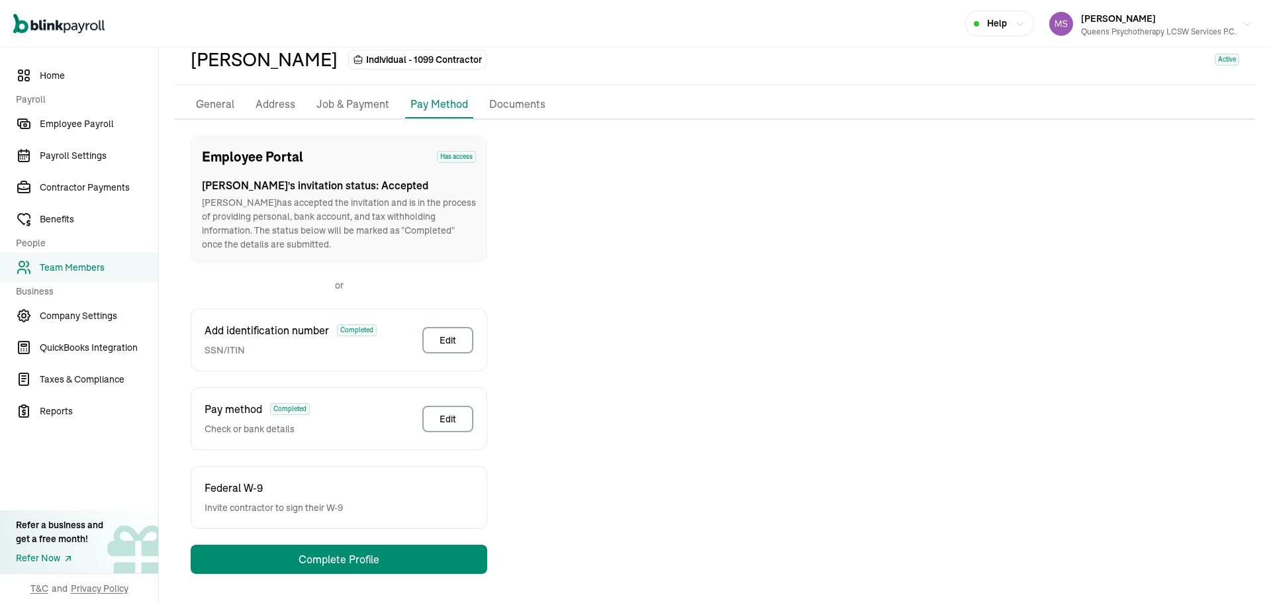
click at [364, 91] on li "Job & Payment" at bounding box center [352, 105] width 83 height 28
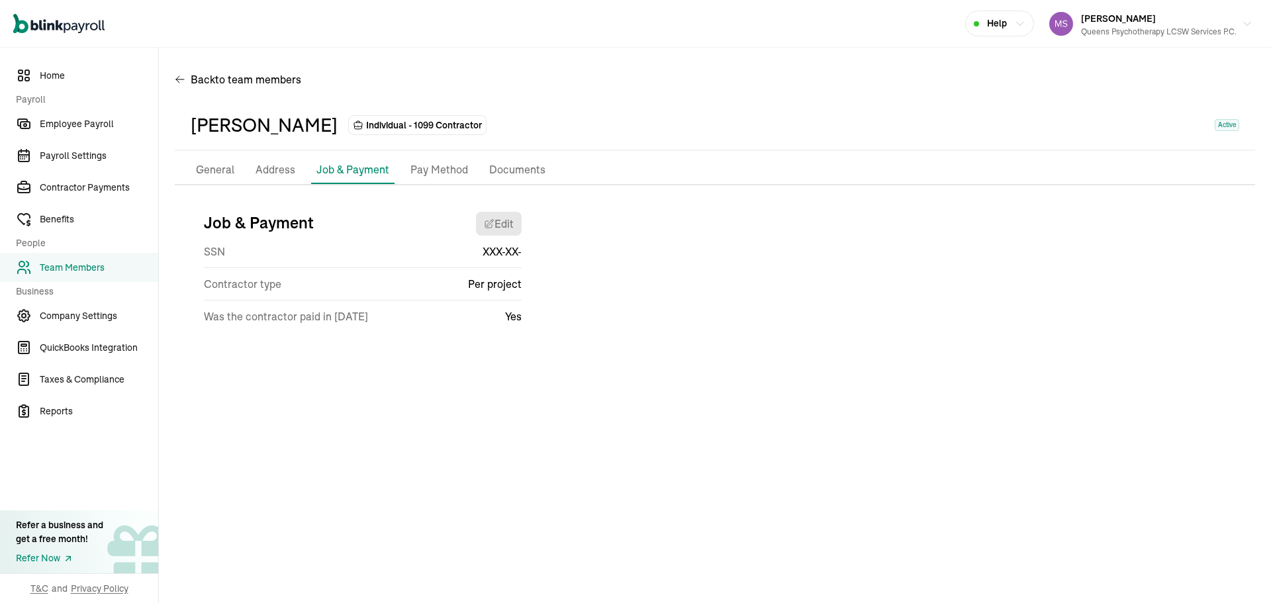
scroll to position [0, 0]
click at [441, 165] on p "Pay Method" at bounding box center [439, 169] width 58 height 17
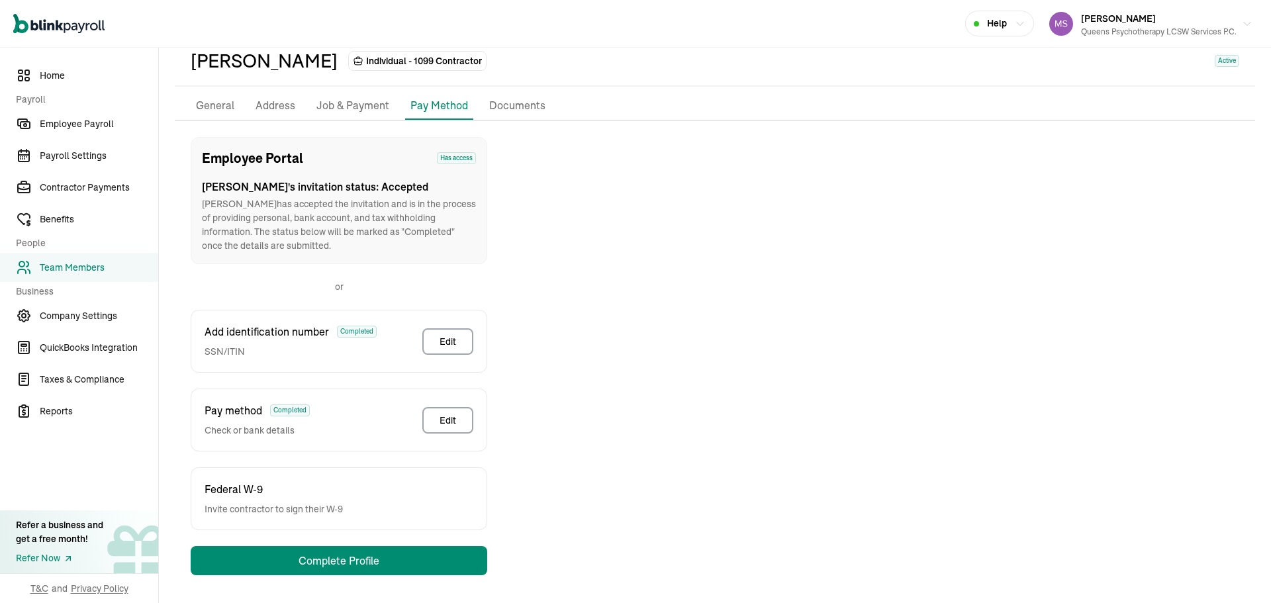
scroll to position [66, 0]
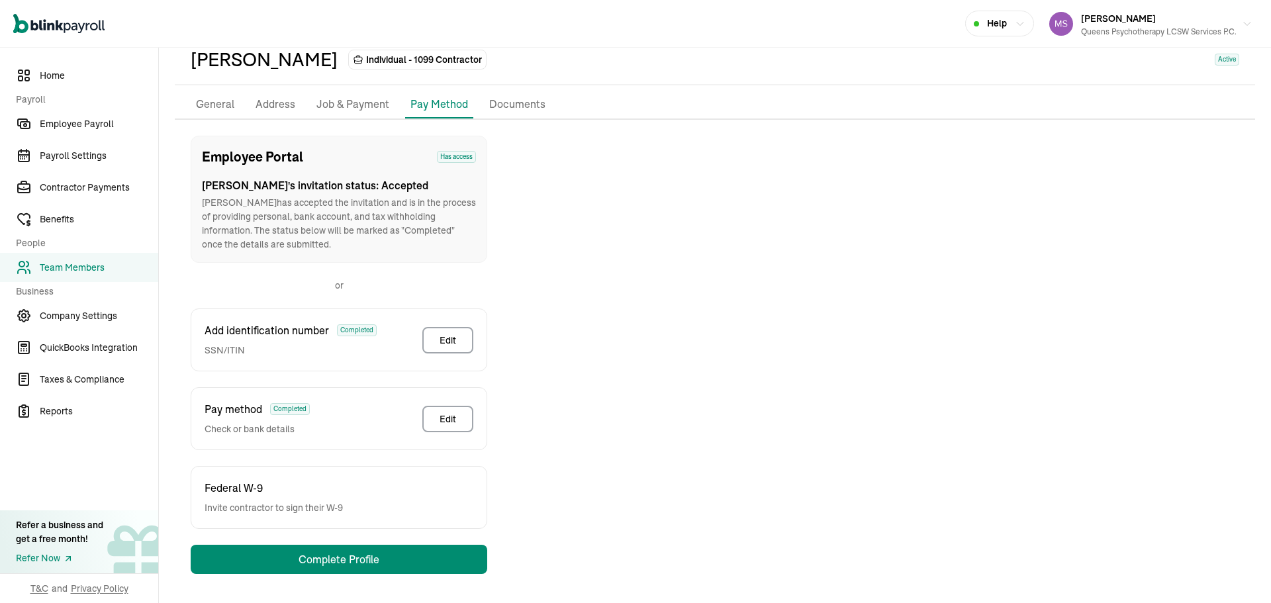
click at [226, 108] on p "General" at bounding box center [215, 104] width 38 height 17
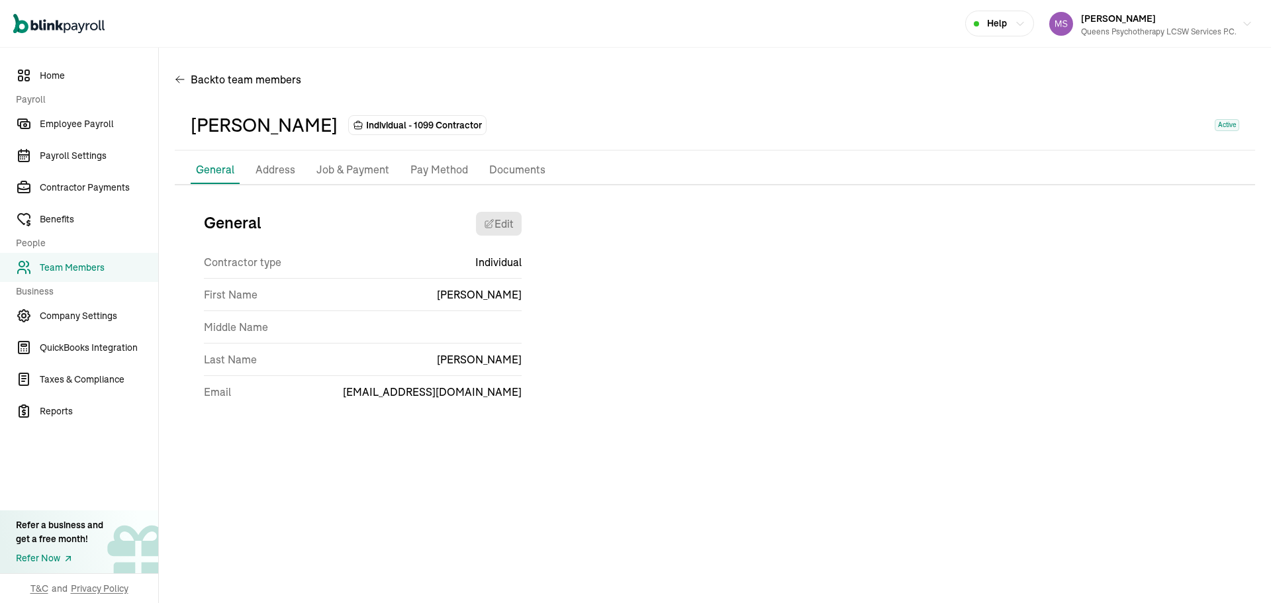
scroll to position [0, 0]
